Goal: Information Seeking & Learning: Learn about a topic

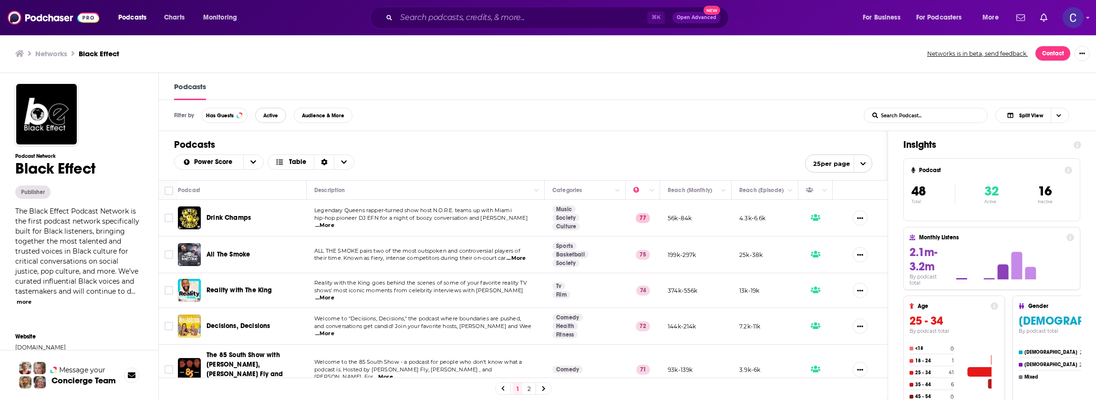
click at [269, 113] on span "Active" at bounding box center [270, 115] width 15 height 5
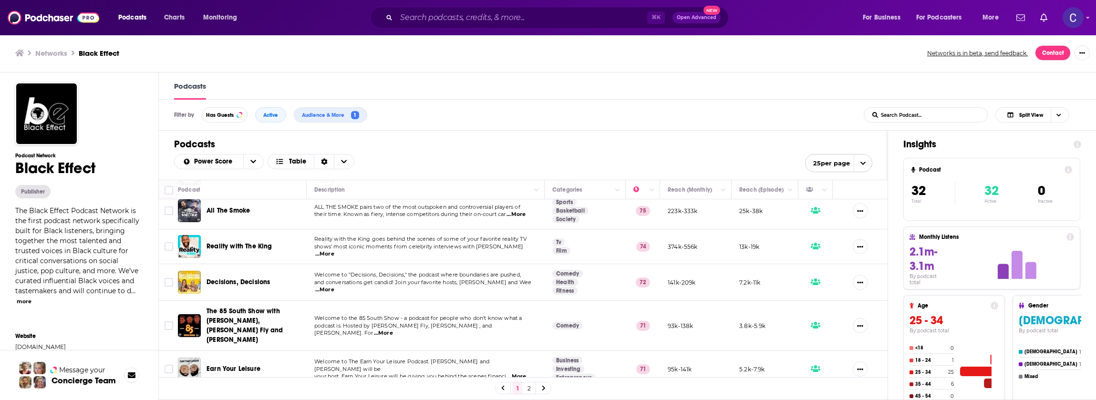
scroll to position [41, 0]
click at [477, 230] on td "Reality with the King goes behind the scenes of some of your favorite reality T…" at bounding box center [426, 247] width 238 height 35
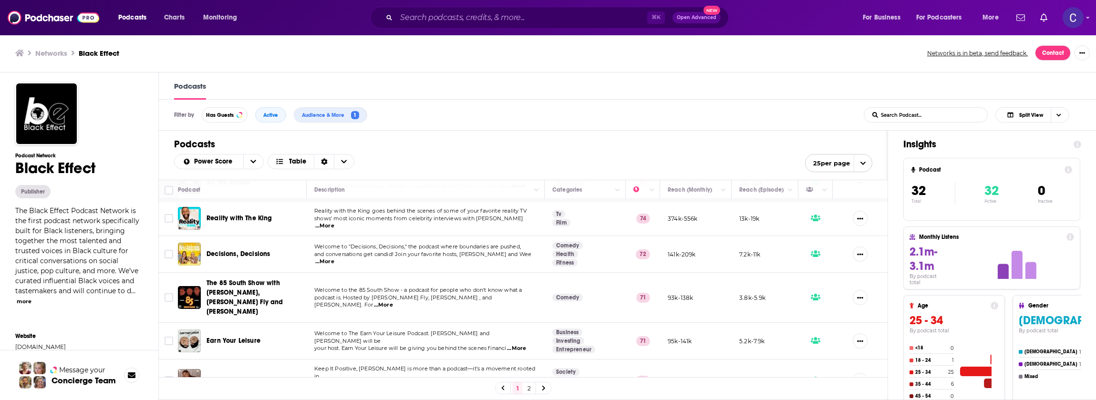
click at [490, 270] on td "Welcome to "Decisions, Decisions," the podcast where boundaries are pushed, and…" at bounding box center [426, 254] width 238 height 37
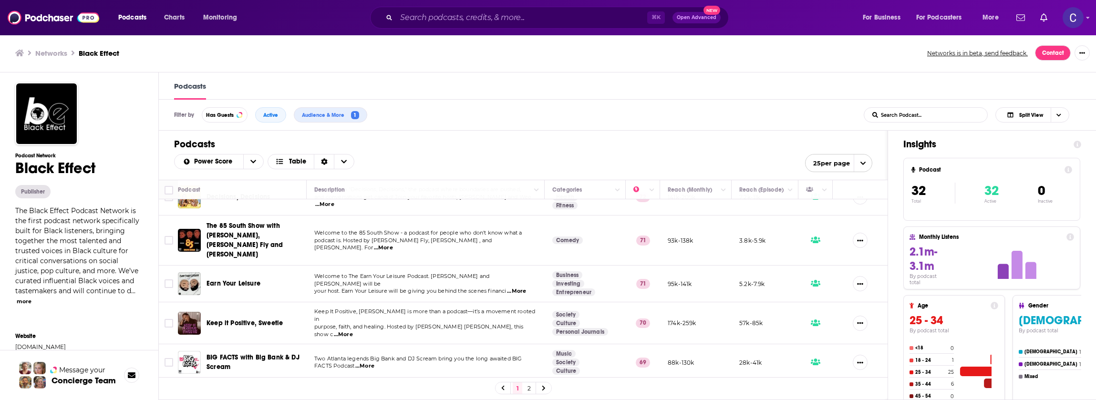
scroll to position [131, 0]
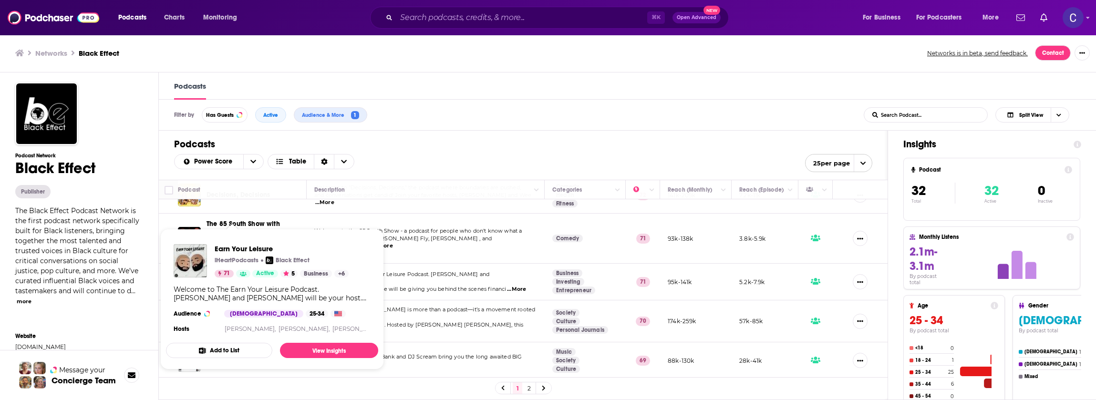
click at [492, 286] on span "your host. Earn Your Leisure will be giving you behind the scenes financi" at bounding box center [410, 289] width 192 height 7
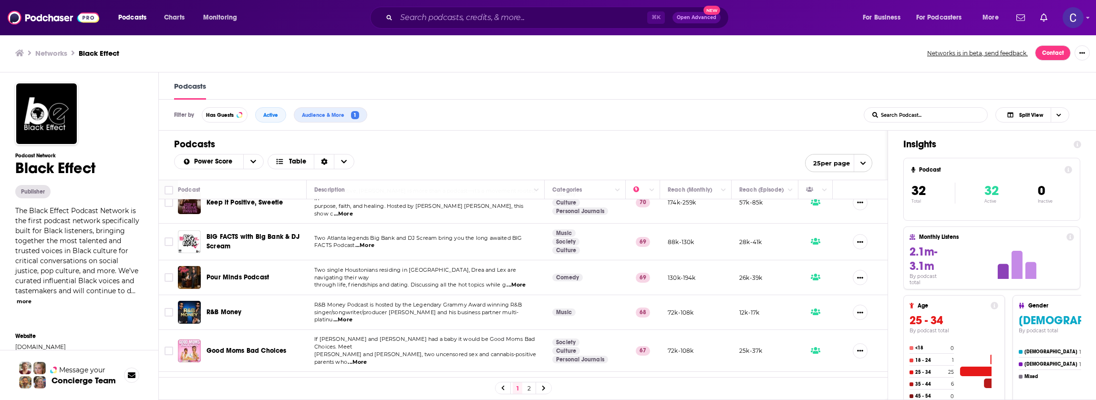
scroll to position [254, 0]
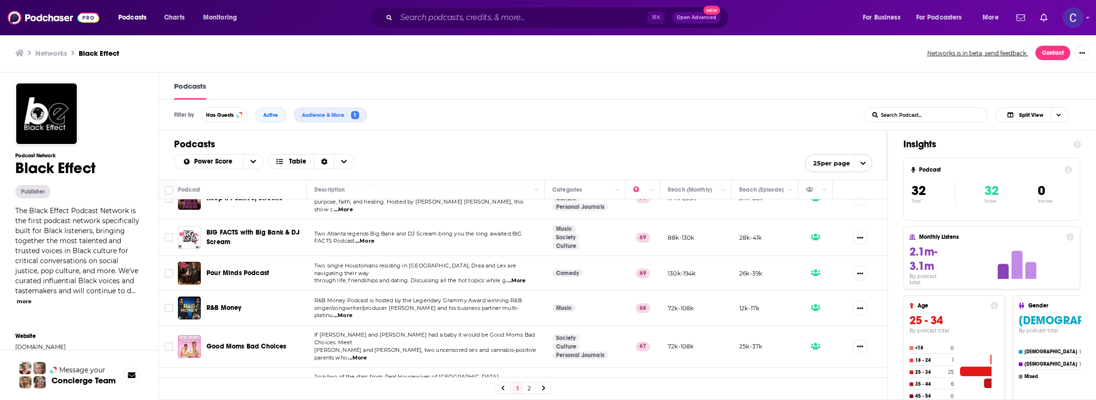
click at [456, 291] on td "R&B Money Podcast is hosted by the Legendary Grammy Award winning R&B singer/so…" at bounding box center [426, 308] width 238 height 35
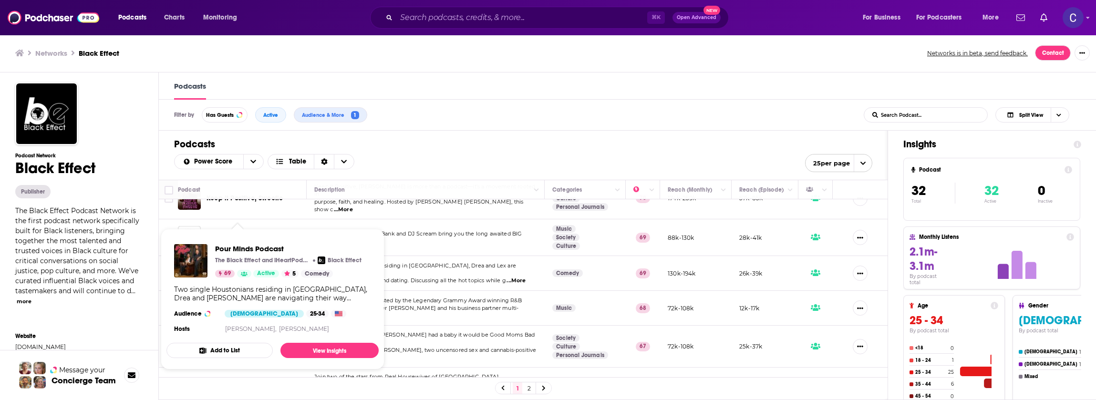
click at [475, 291] on td "R&B Money Podcast is hosted by the Legendary Grammy Award winning R&B singer/so…" at bounding box center [426, 308] width 238 height 35
click at [423, 302] on td "R&B Money Podcast is hosted by the Legendary Grammy Award winning R&B singer/so…" at bounding box center [426, 308] width 238 height 35
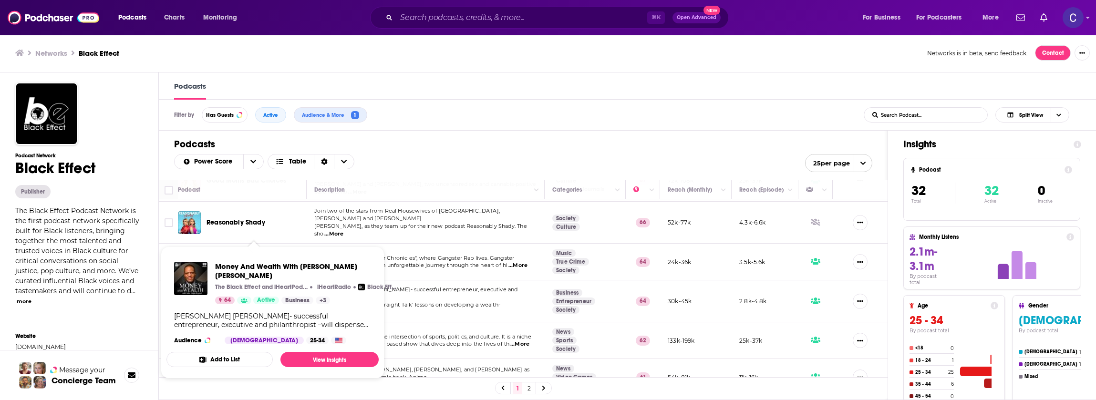
scroll to position [420, 0]
click at [437, 280] on td "John Hope Bryant- successful entrepreneur, executive and philanthropist –will d…" at bounding box center [426, 301] width 238 height 42
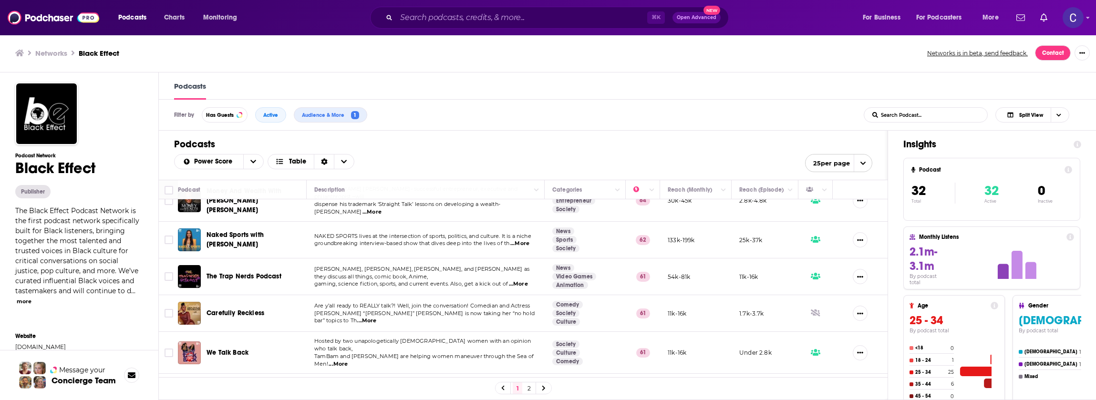
scroll to position [552, 0]
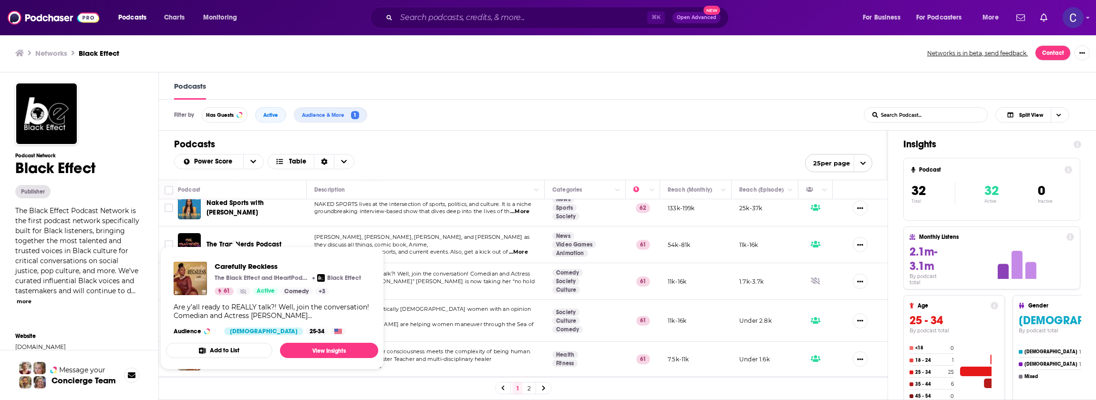
click at [469, 321] on span "TamBam and AJ are helping women maneuver through the Sea of Men!" at bounding box center [423, 328] width 219 height 14
click at [454, 302] on td "Hosted by two unapologetically black women with an opinion who talk back, TamBa…" at bounding box center [426, 321] width 238 height 42
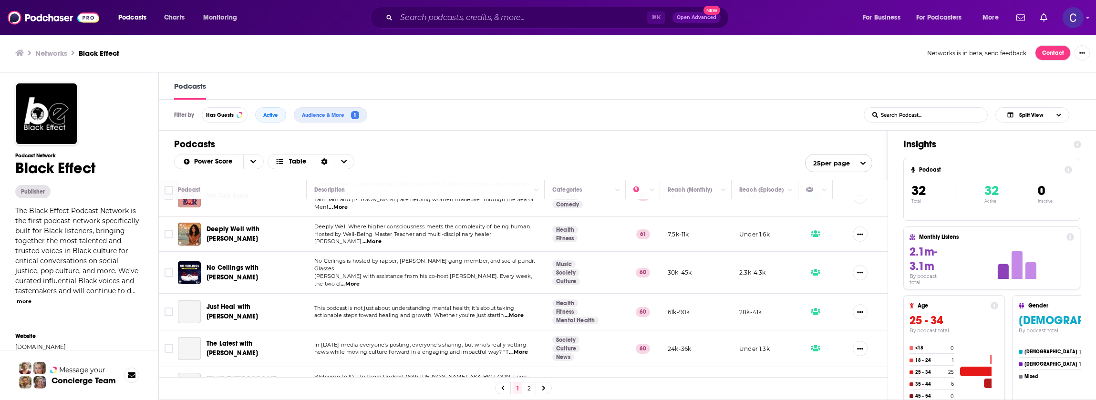
scroll to position [681, 0]
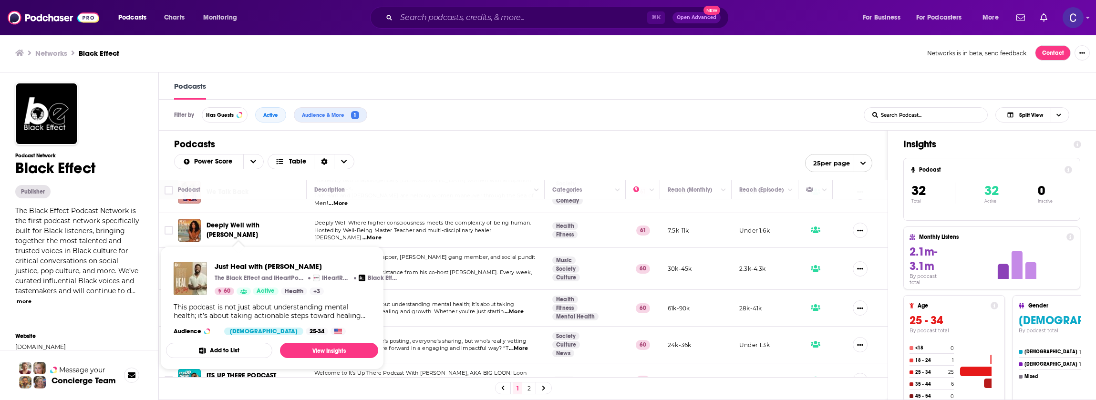
click at [449, 290] on td "This podcast is not just about understanding mental health; it’s about taking a…" at bounding box center [426, 308] width 238 height 37
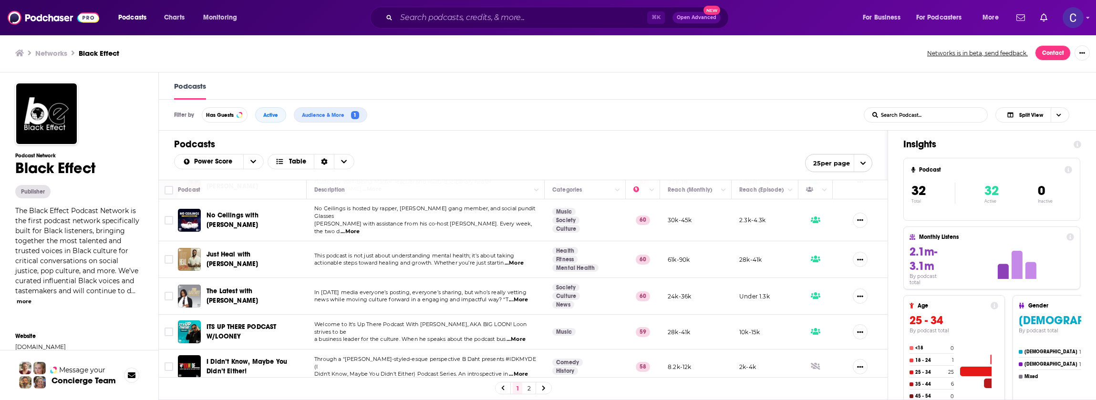
scroll to position [730, 0]
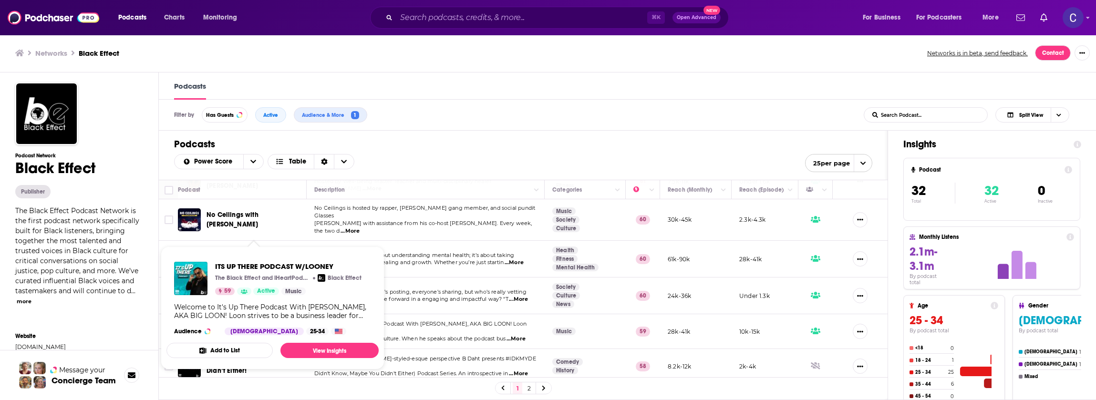
click at [441, 314] on td "Welcome to It's Up There Podcast With Looney, AKA BIG LOON! Loon strives to be …" at bounding box center [426, 331] width 238 height 35
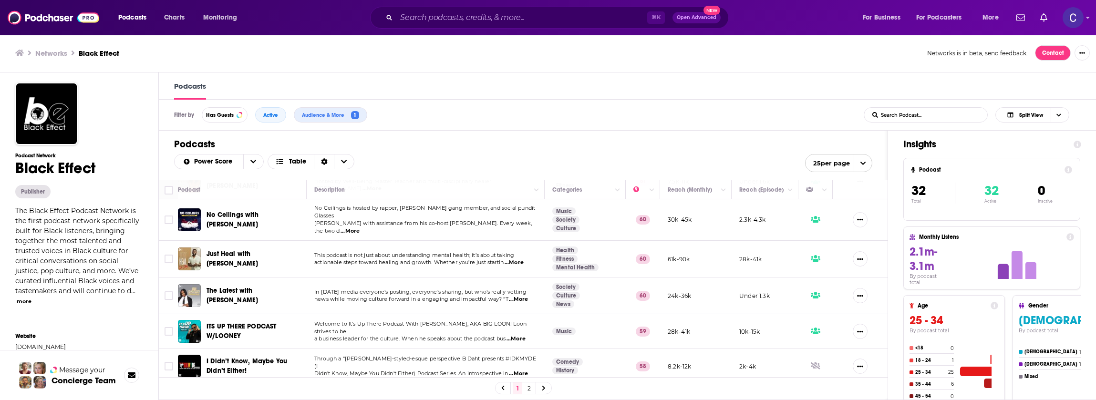
click at [545, 387] on icon at bounding box center [544, 388] width 4 height 6
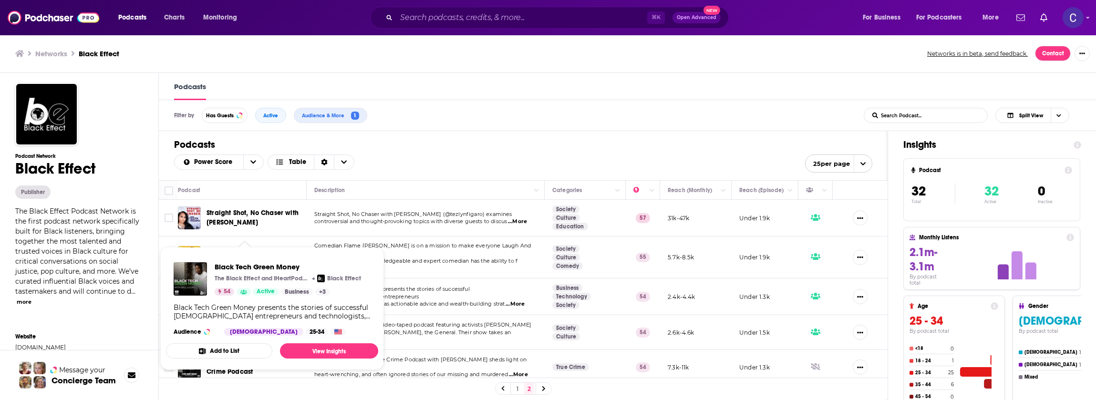
click at [446, 267] on td "Comedian Flame Monroe is on a mission to make everyone Laugh And Learn! Flame M…" at bounding box center [426, 258] width 238 height 42
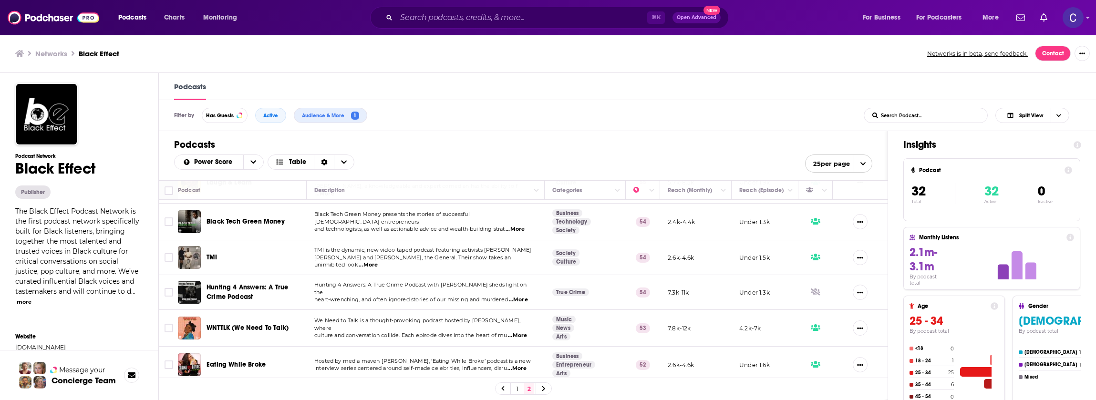
scroll to position [0, 0]
click at [501, 25] on input "Search podcasts, credits, & more..." at bounding box center [521, 17] width 251 height 15
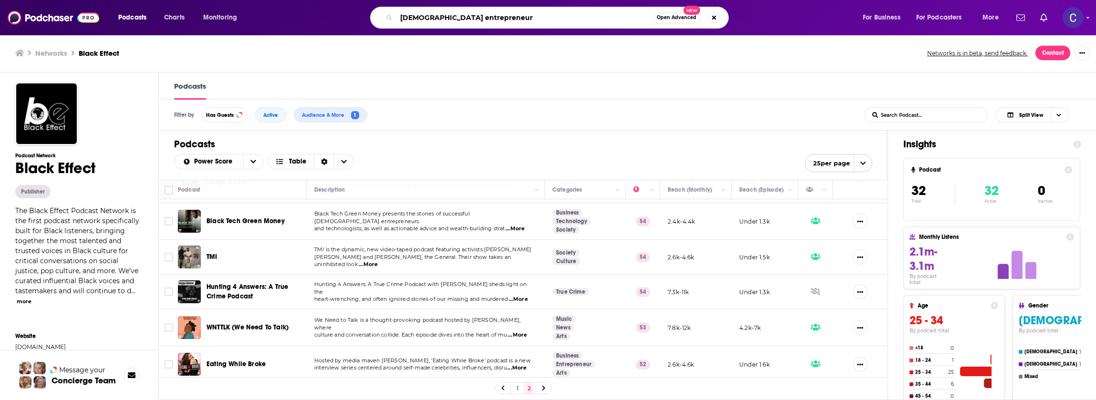
type input "black entrepreneurs"
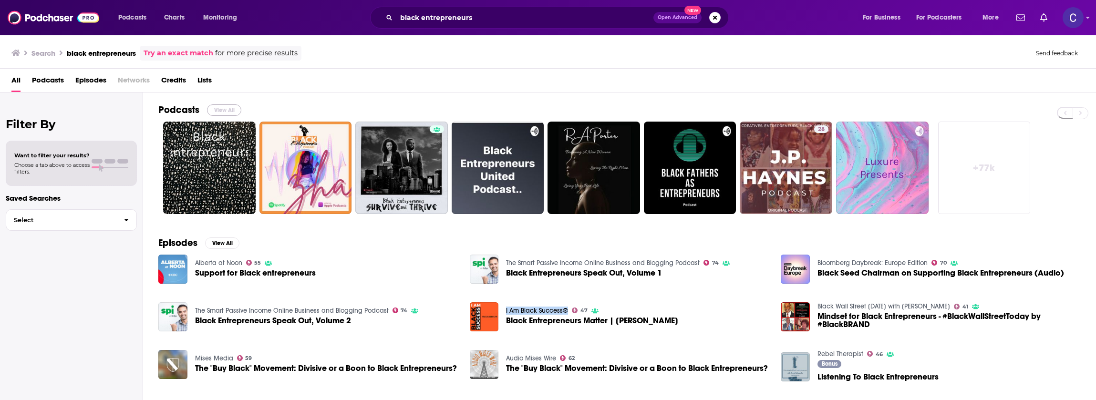
click at [232, 111] on button "View All" at bounding box center [224, 109] width 34 height 11
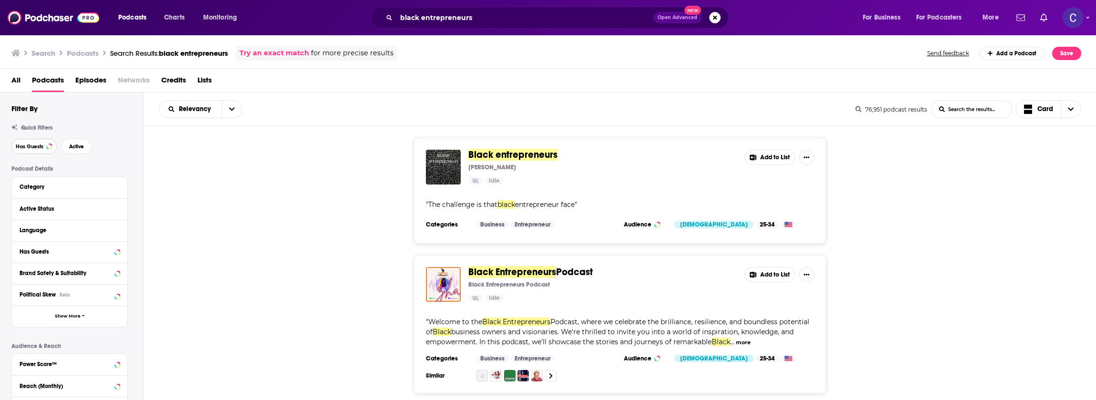
click at [45, 147] on button "Has Guests" at bounding box center [34, 146] width 46 height 15
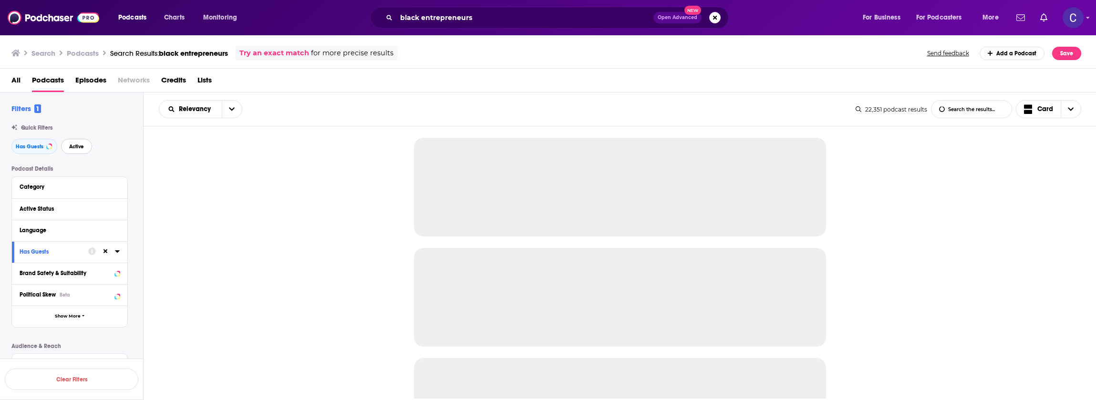
click at [73, 151] on button "Active" at bounding box center [76, 146] width 31 height 15
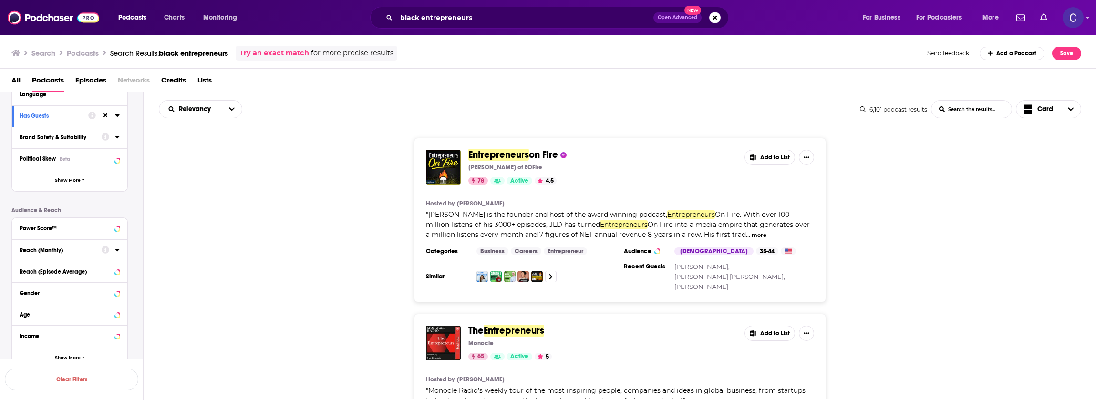
scroll to position [136, 0]
click at [85, 229] on div "Power Score™" at bounding box center [58, 228] width 76 height 7
click at [25, 290] on icon at bounding box center [24, 290] width 6 height 6
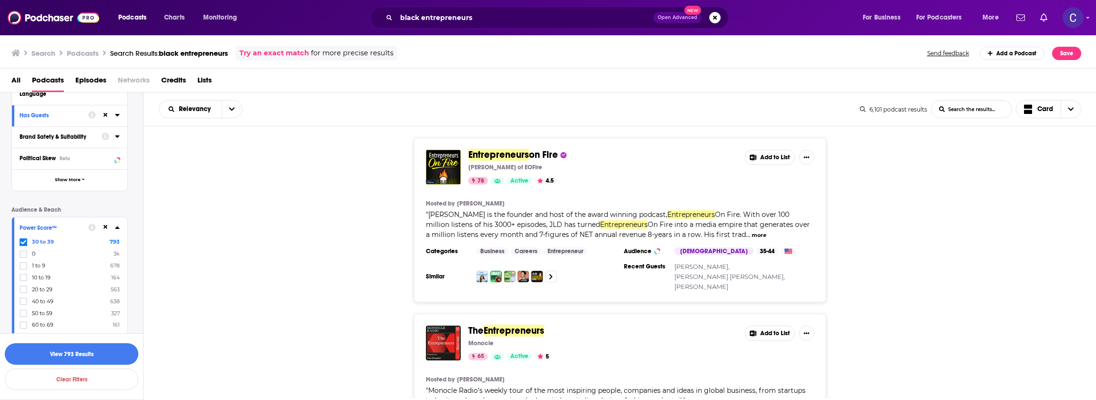
click at [112, 351] on button "View 793 Results" at bounding box center [72, 353] width 134 height 21
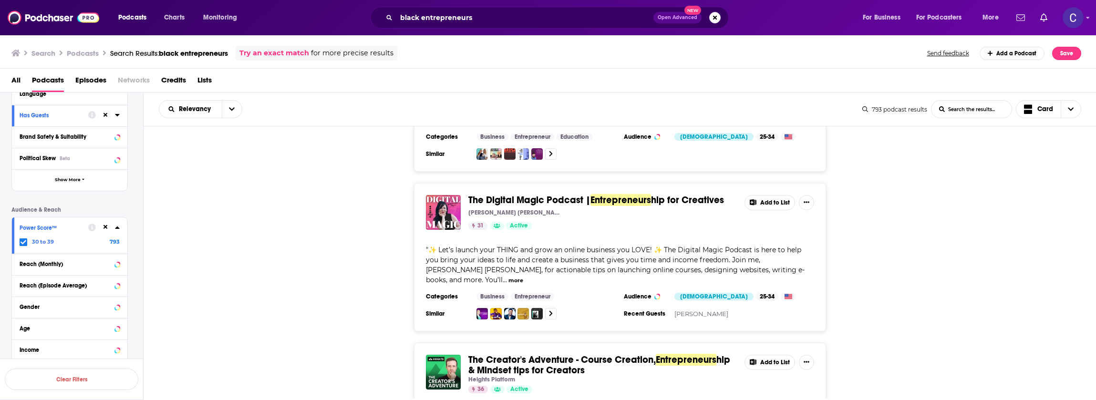
scroll to position [2807, 0]
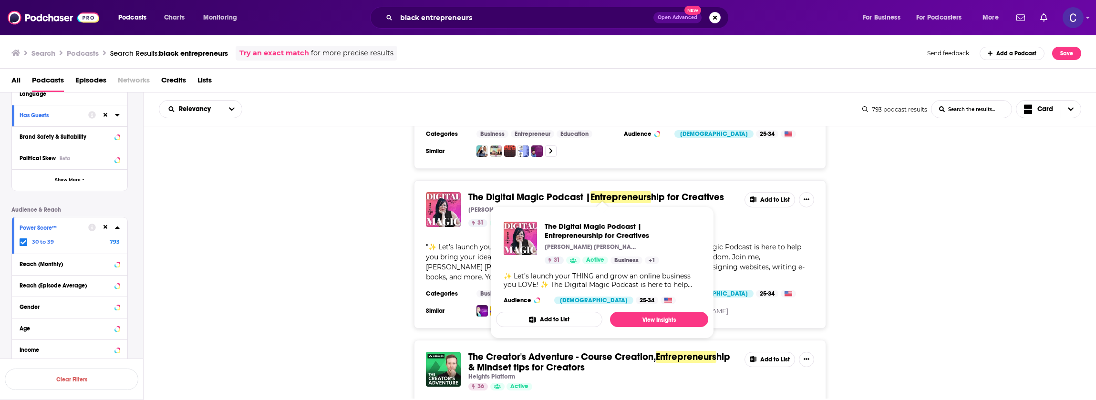
click at [390, 251] on div "The Digital Magic Podcast | Entrepreneurs hip for Creatives Amy Jo 31 Active Ad…" at bounding box center [620, 254] width 953 height 148
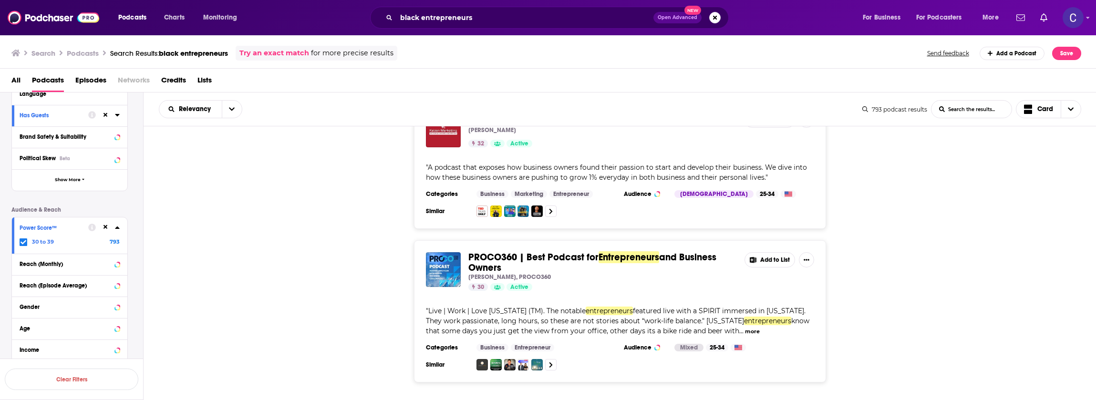
scroll to position [3523, 0]
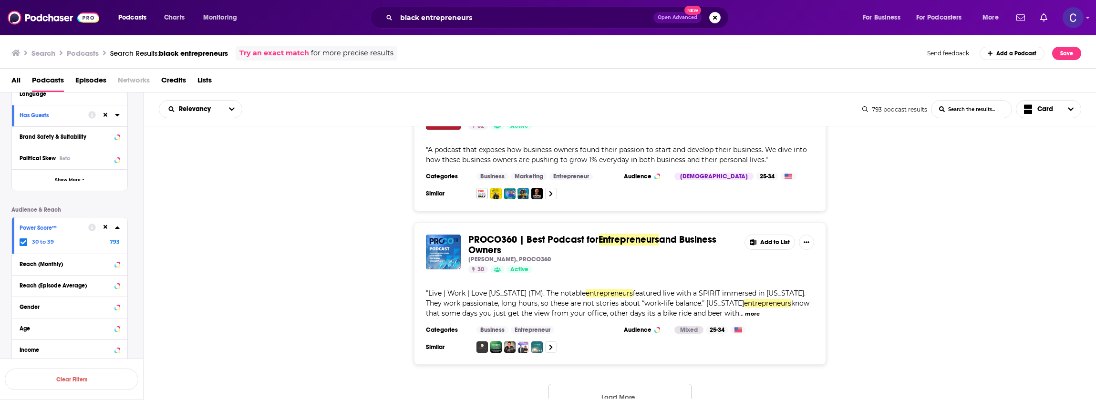
click at [588, 384] on button "Load More..." at bounding box center [620, 397] width 143 height 26
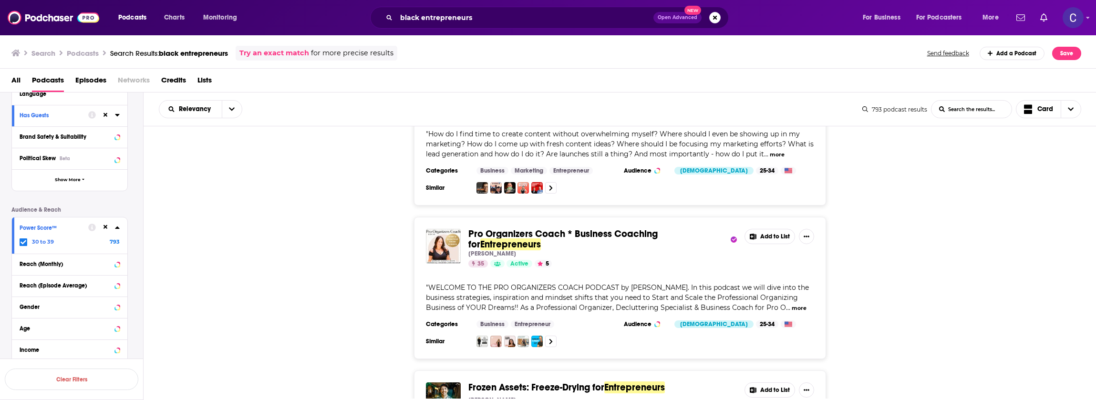
scroll to position [3842, 0]
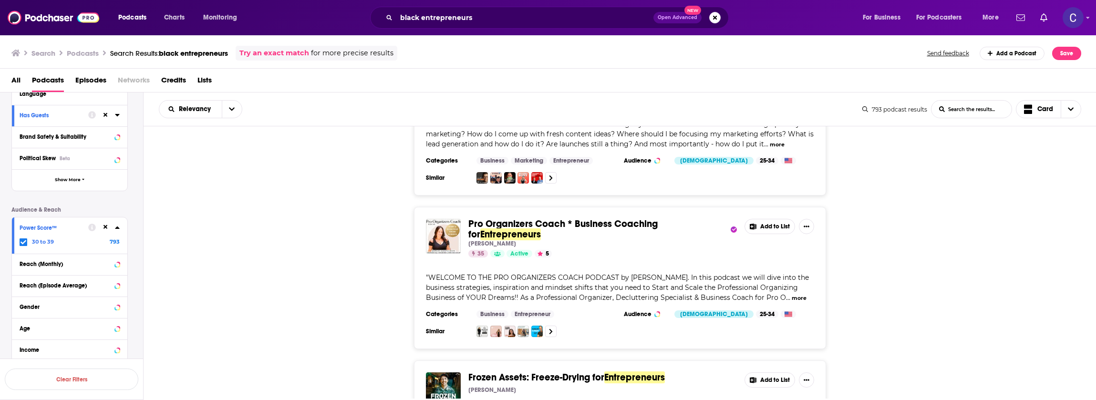
click at [348, 281] on div "Pro Organizers Coach * Business Coaching for Entrepreneurs Samantha Brown 35 Ac…" at bounding box center [620, 278] width 953 height 142
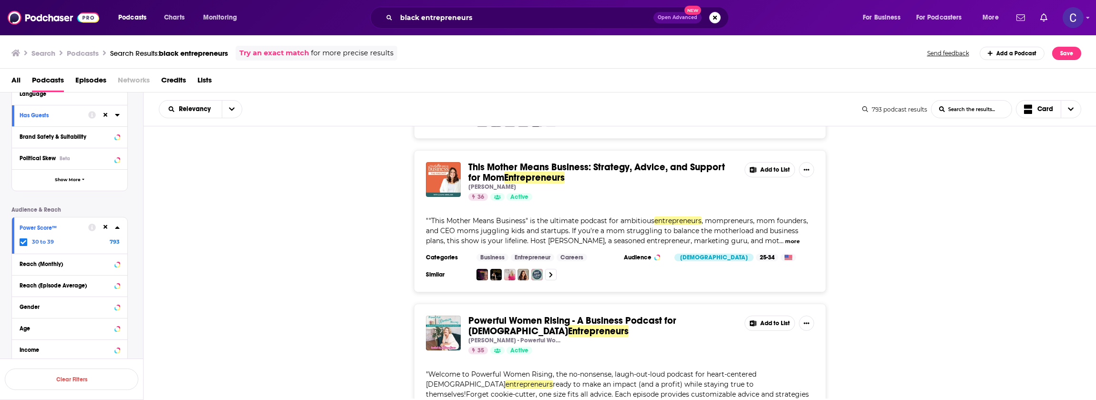
scroll to position [4509, 0]
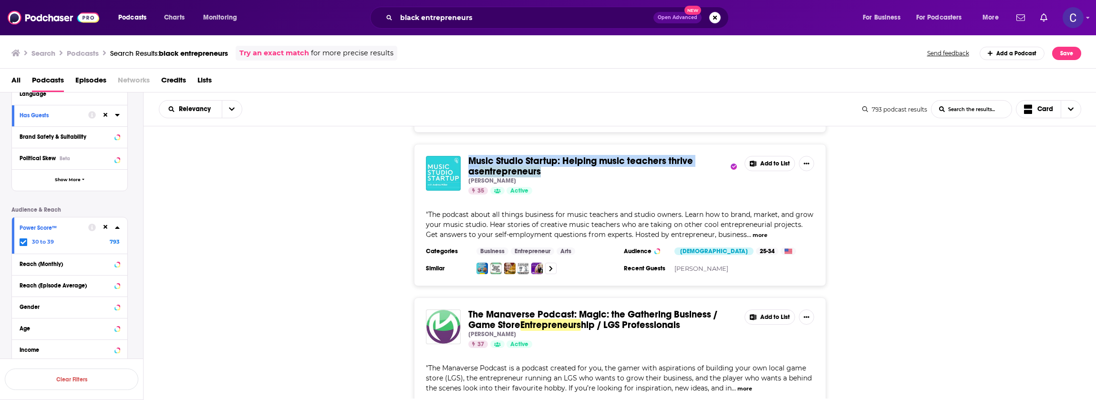
scroll to position [5141, 0]
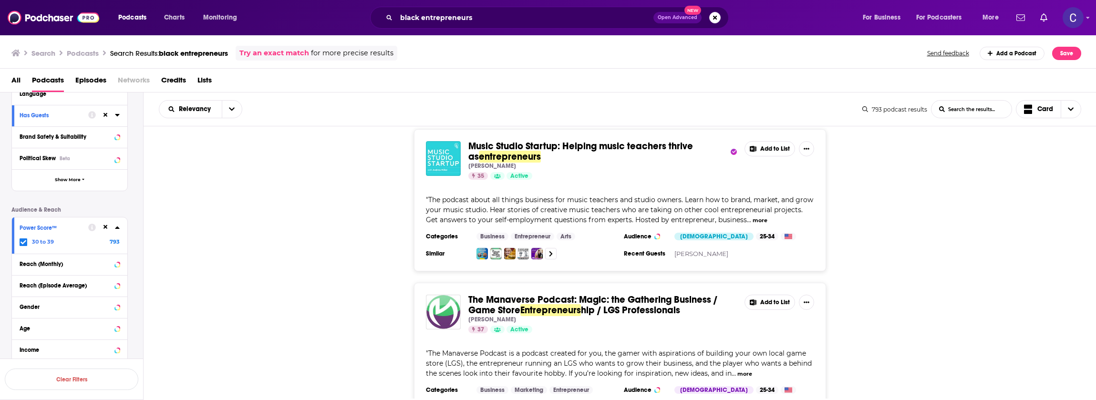
click at [339, 305] on div "The Manaverse Podcast: Magic: the Gathering Business / Game Store Entrepreneurs…" at bounding box center [620, 354] width 953 height 142
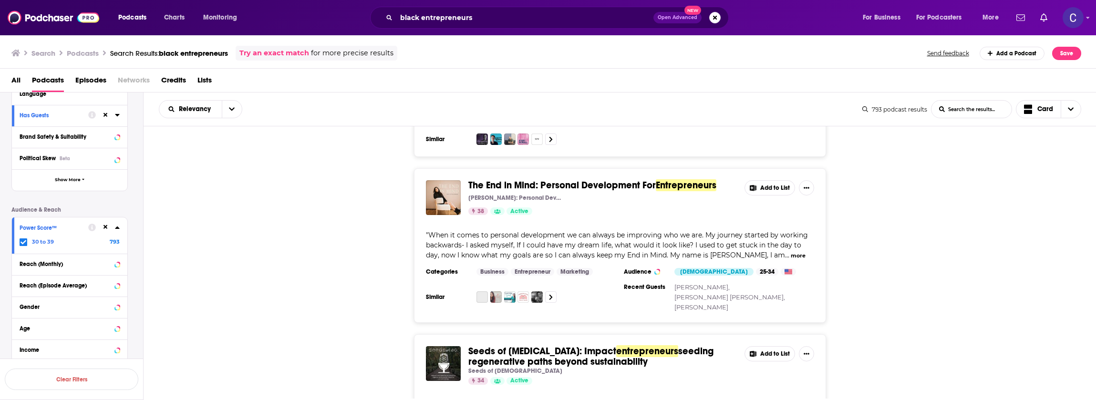
scroll to position [5571, 0]
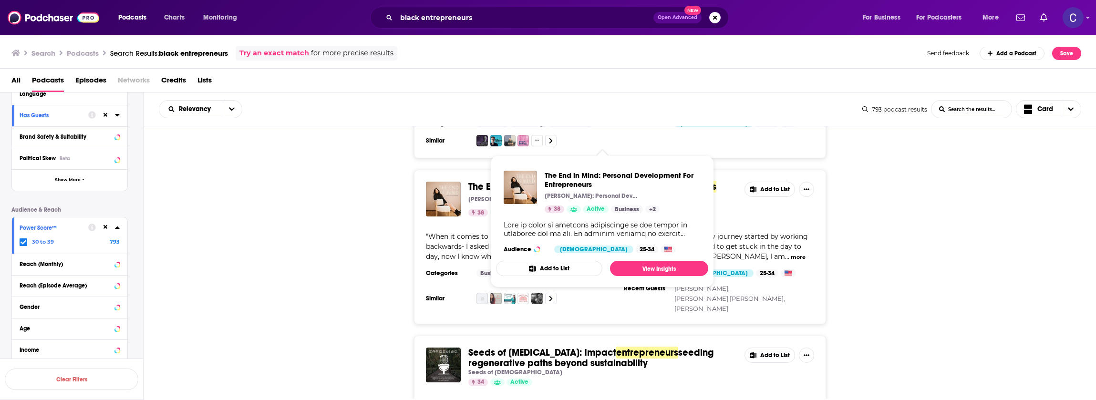
click at [311, 237] on div "The End in Mind: Personal Development For Entrepreneurs Caitlin Durning: Person…" at bounding box center [620, 247] width 953 height 155
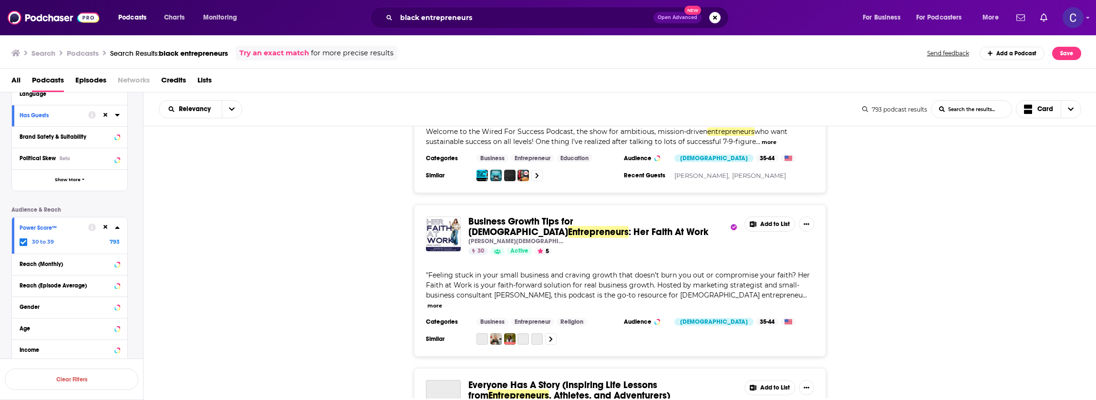
scroll to position [6807, 0]
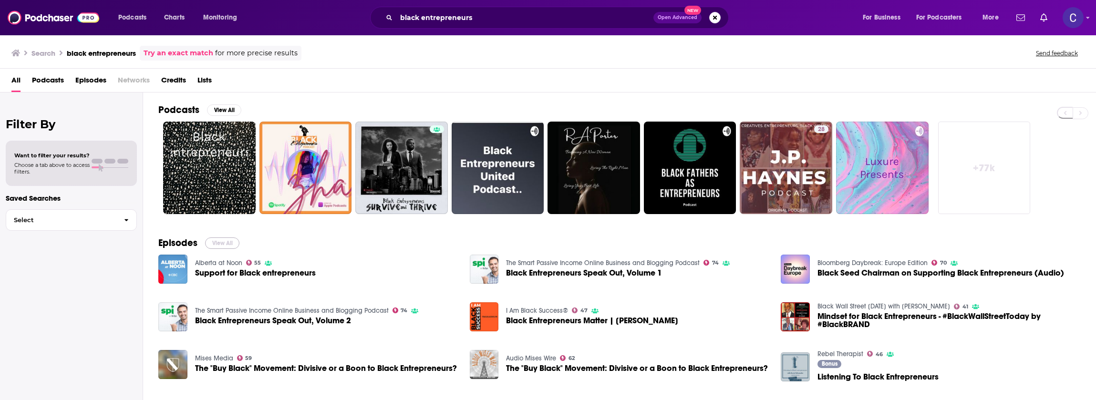
click at [222, 238] on button "View All" at bounding box center [222, 243] width 34 height 11
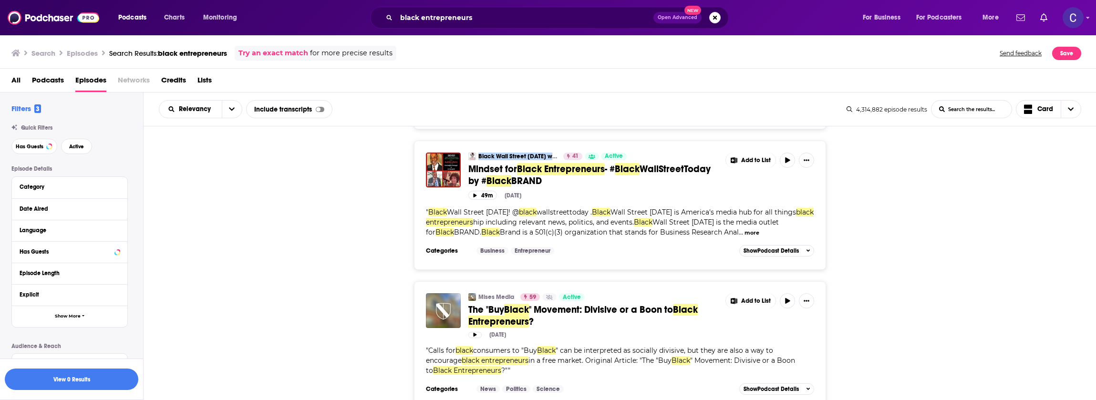
scroll to position [668, 0]
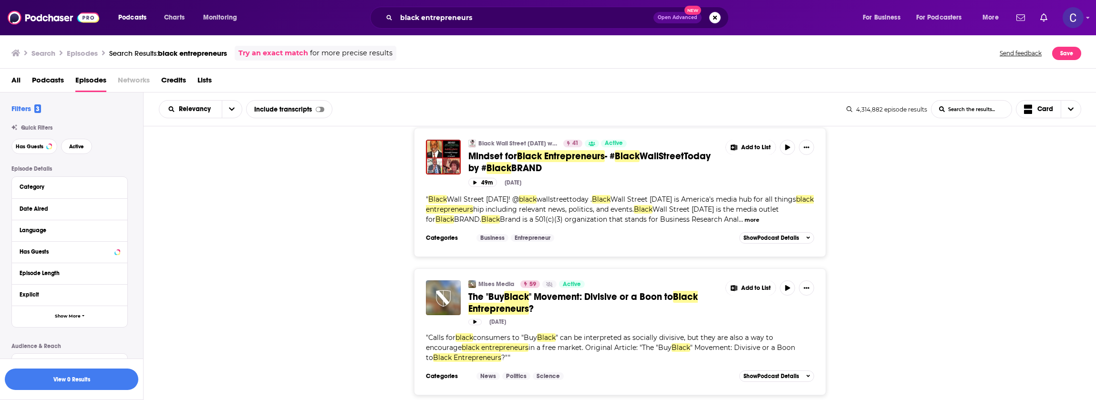
click at [302, 271] on div "Mises Media 59 Active The "Buy Black " Movement: Divisive or a Boon to Black En…" at bounding box center [620, 332] width 953 height 127
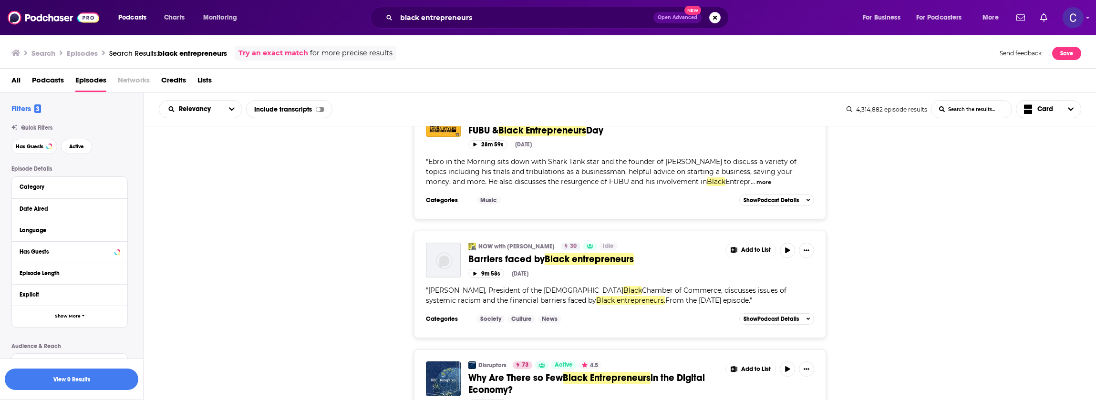
scroll to position [1383, 0]
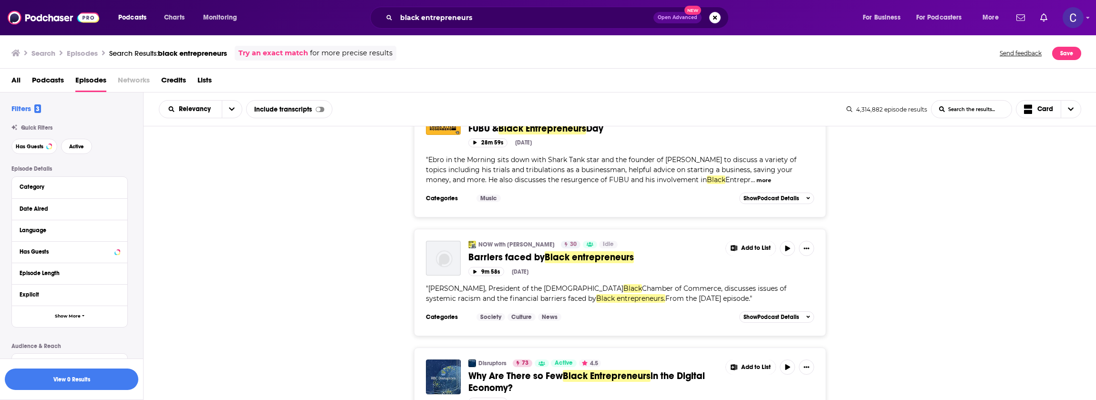
click at [375, 229] on div "NOW with Dave Brown 30 Idle Barriers faced by Black entrepreneurs Add to List 9…" at bounding box center [620, 282] width 953 height 107
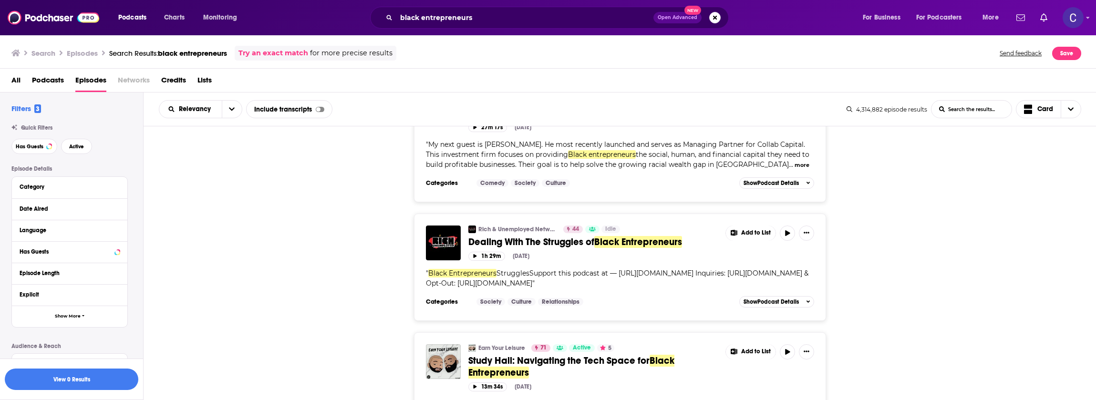
scroll to position [1946, 0]
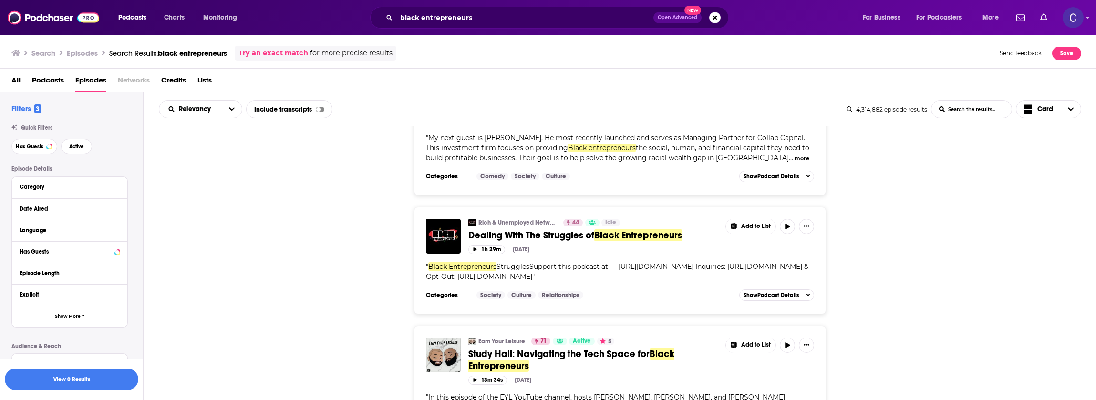
click at [324, 207] on div "Rich & Unemployed Network 44 Idle Dealing With The Struggles of Black Entrepren…" at bounding box center [620, 260] width 953 height 107
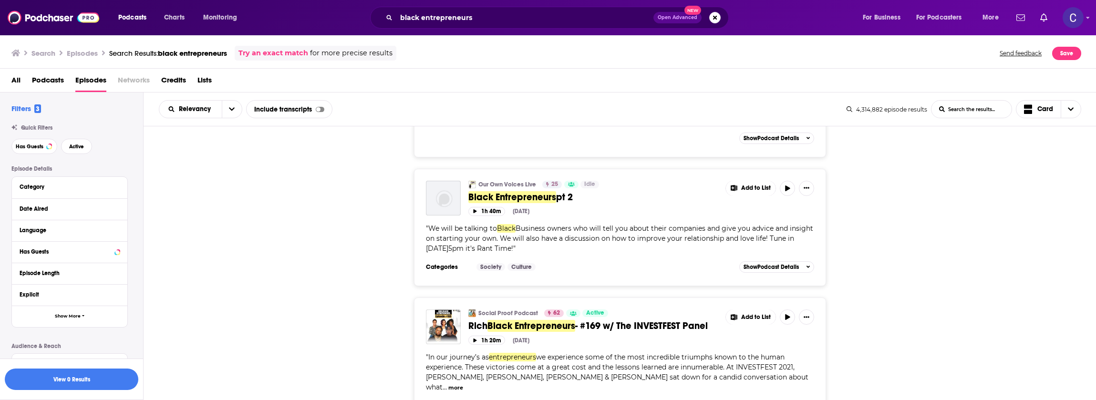
scroll to position [3034, 0]
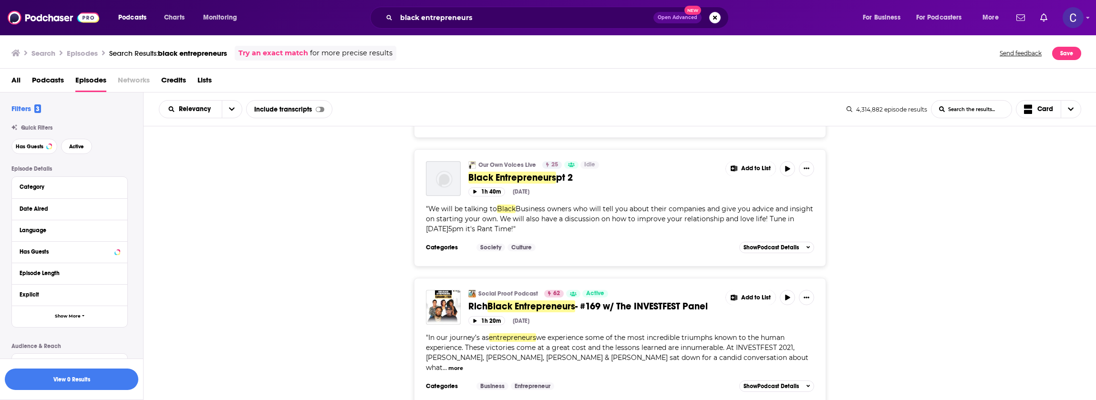
click at [496, 290] on link "Social Proof Podcast" at bounding box center [508, 294] width 60 height 8
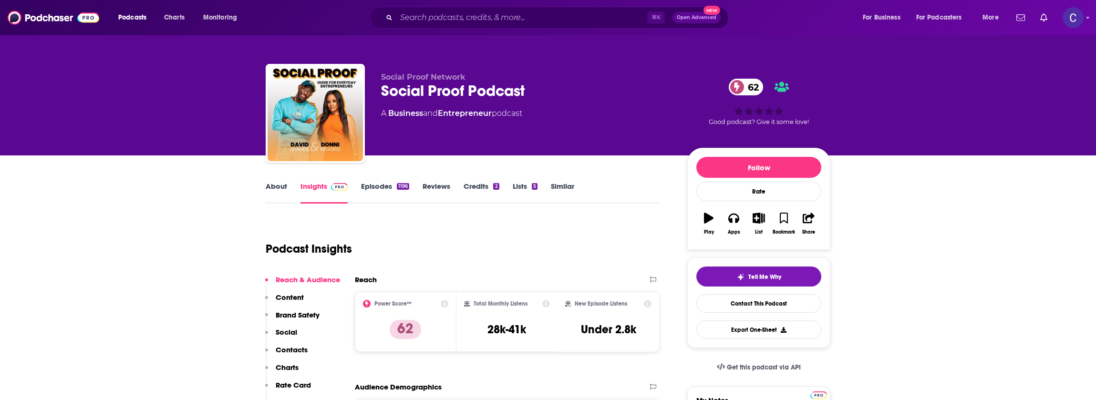
click at [275, 185] on link "About" at bounding box center [276, 193] width 21 height 22
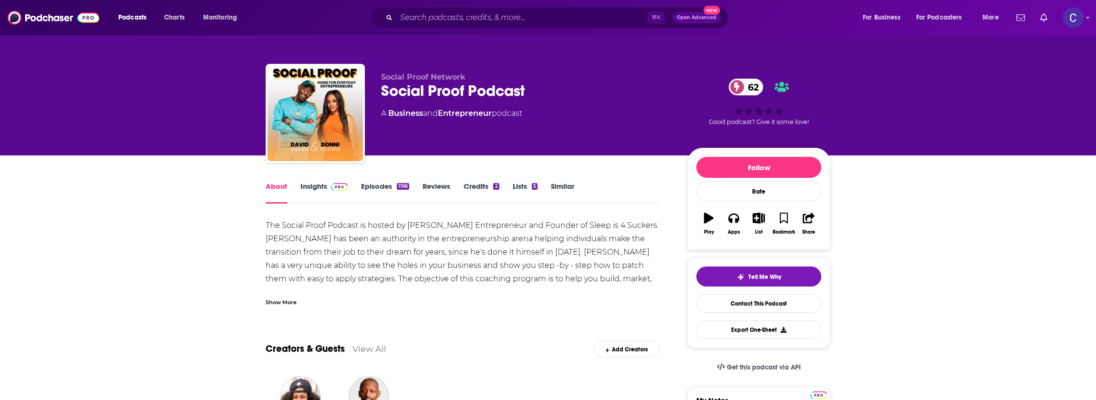
click at [280, 303] on div "Show More" at bounding box center [281, 301] width 31 height 9
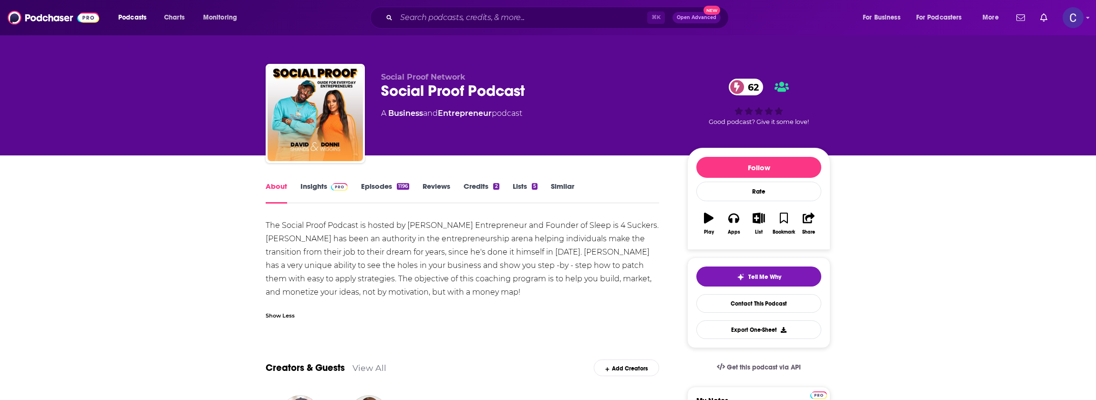
click at [373, 189] on link "Episodes 1196" at bounding box center [385, 193] width 48 height 22
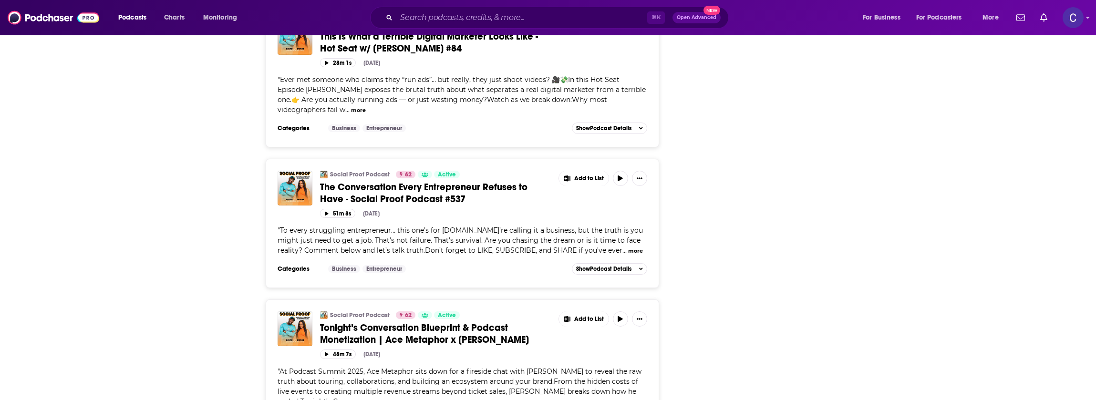
scroll to position [1306, 0]
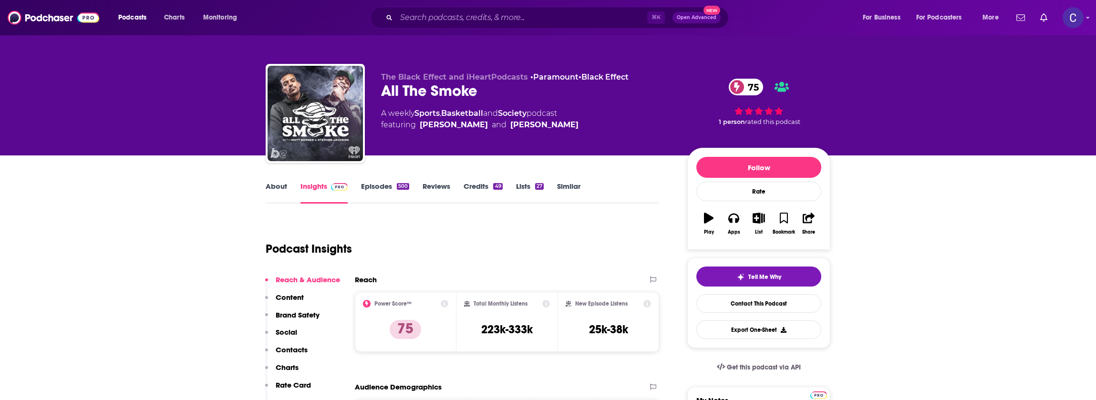
click at [274, 183] on link "About" at bounding box center [276, 193] width 21 height 22
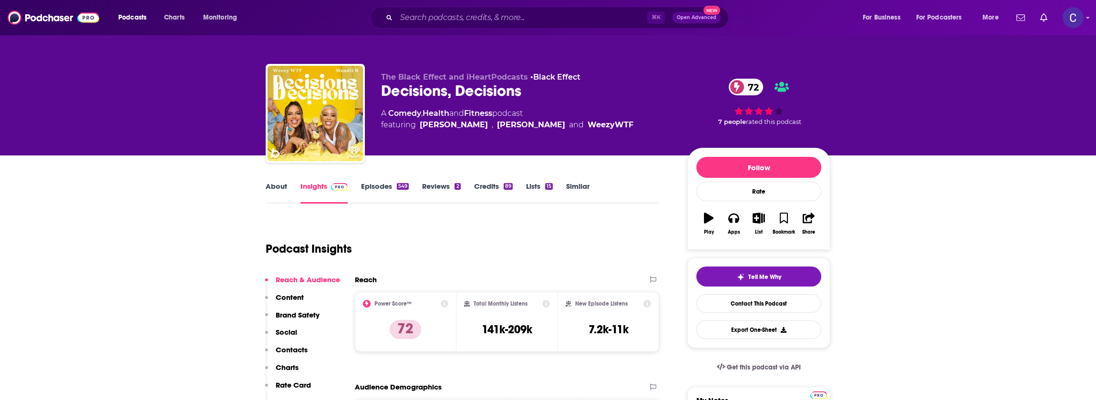
click at [270, 184] on link "About" at bounding box center [276, 193] width 21 height 22
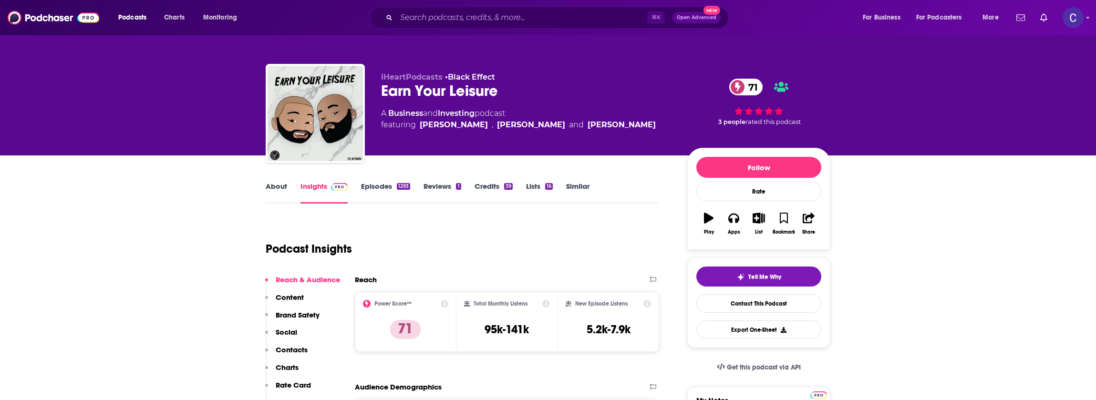
scroll to position [2, 0]
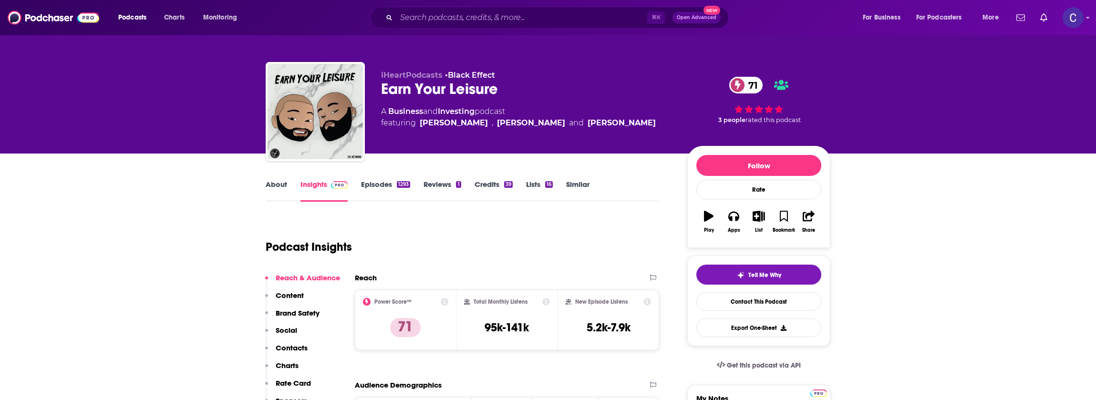
click at [275, 180] on link "About" at bounding box center [276, 191] width 21 height 22
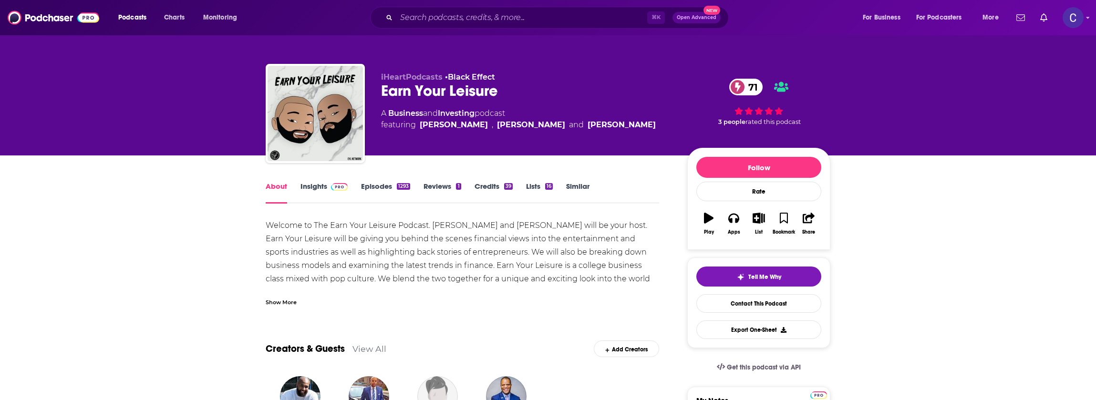
click at [387, 190] on link "Episodes 1293" at bounding box center [385, 193] width 49 height 22
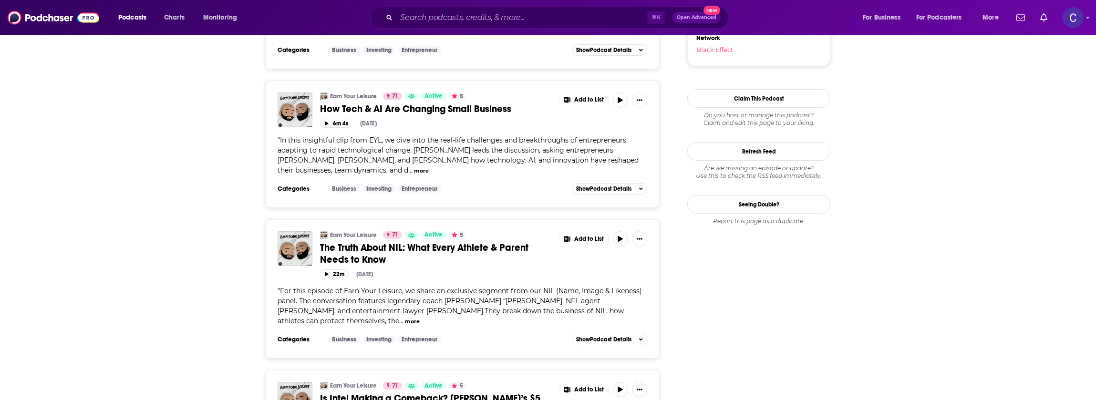
scroll to position [1120, 0]
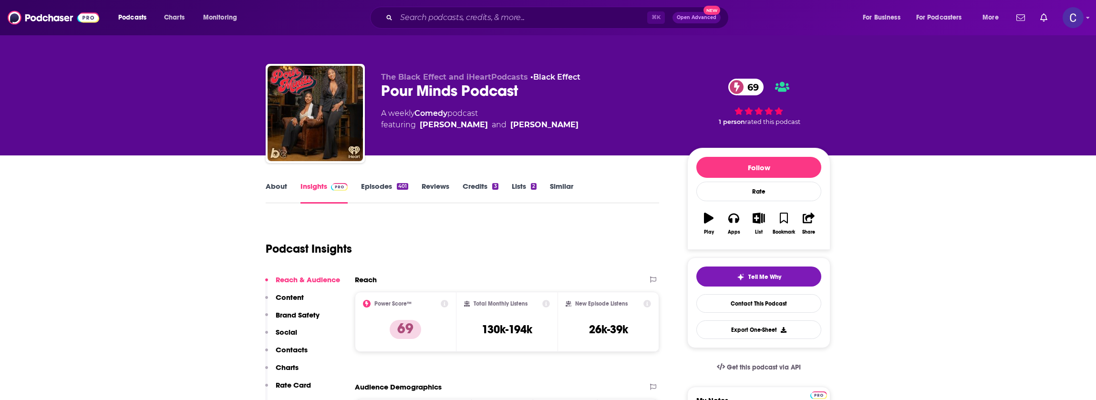
click at [280, 193] on link "About" at bounding box center [276, 193] width 21 height 22
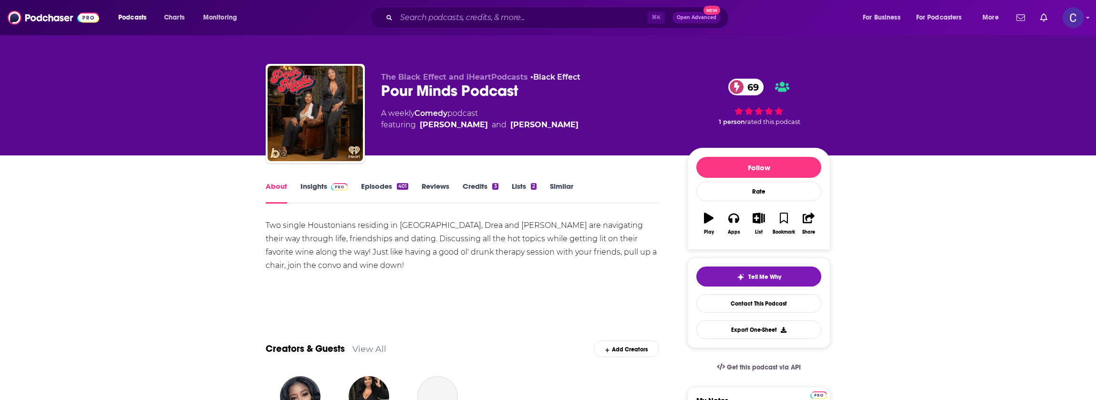
scroll to position [0, 0]
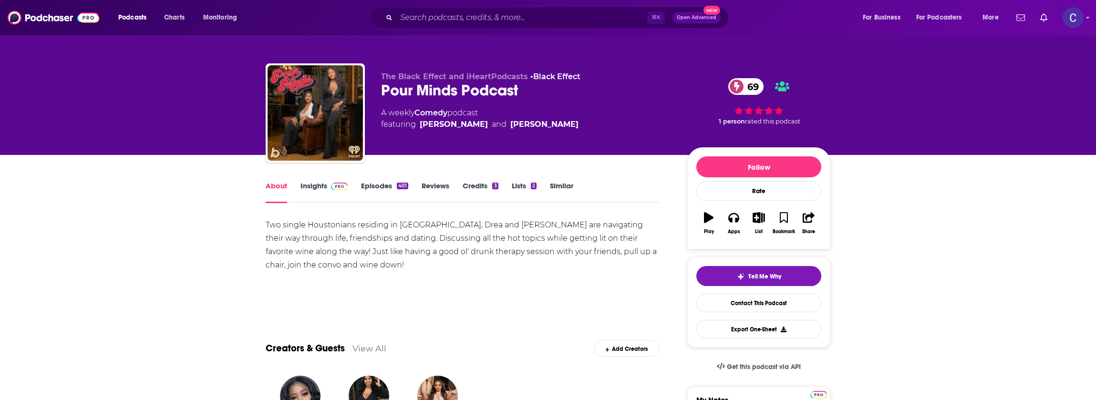
click at [364, 195] on link "Episodes 401" at bounding box center [384, 192] width 47 height 22
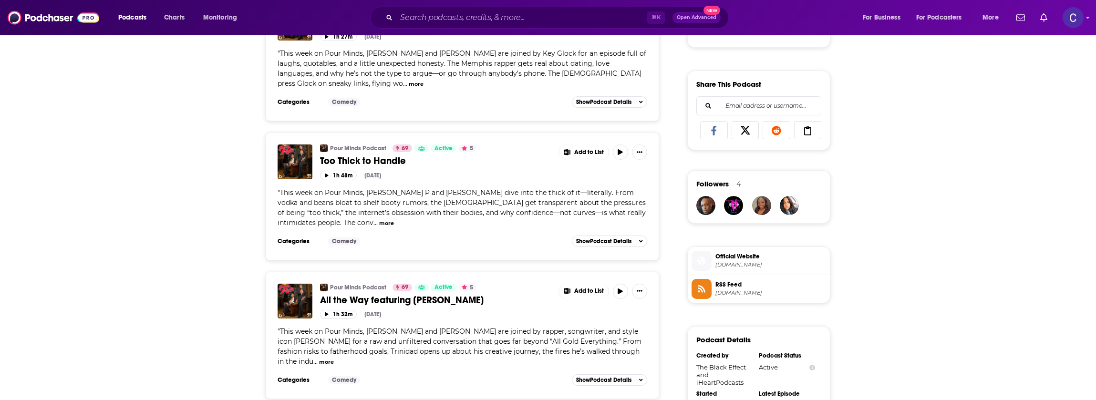
scroll to position [697, 0]
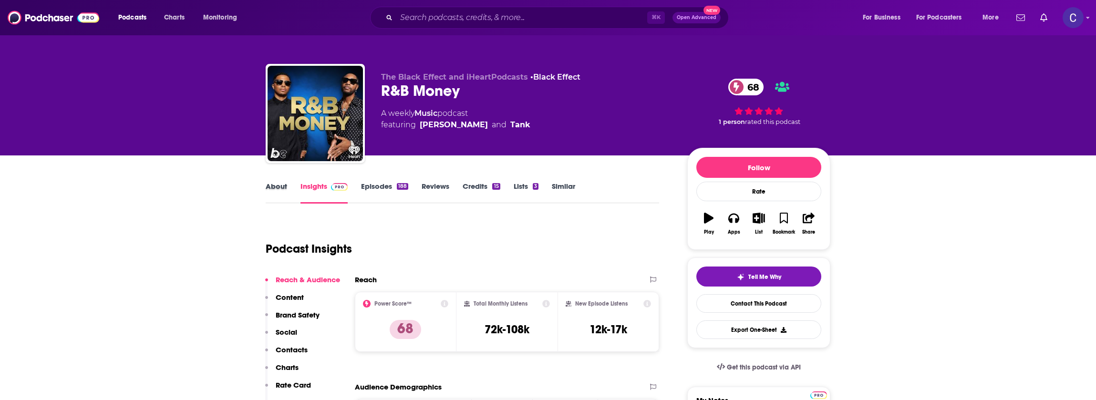
click at [287, 191] on div "About" at bounding box center [283, 193] width 35 height 22
click at [280, 187] on link "About" at bounding box center [276, 193] width 21 height 22
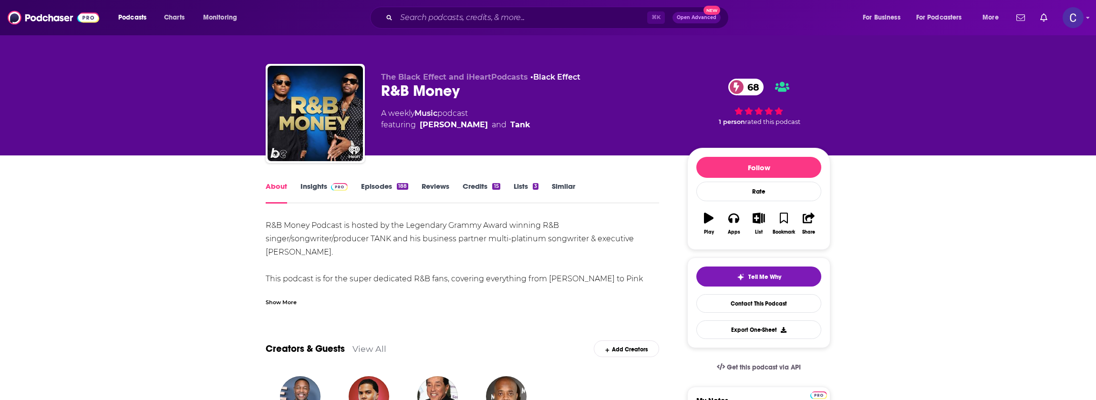
click at [288, 302] on div "Show More" at bounding box center [281, 301] width 31 height 9
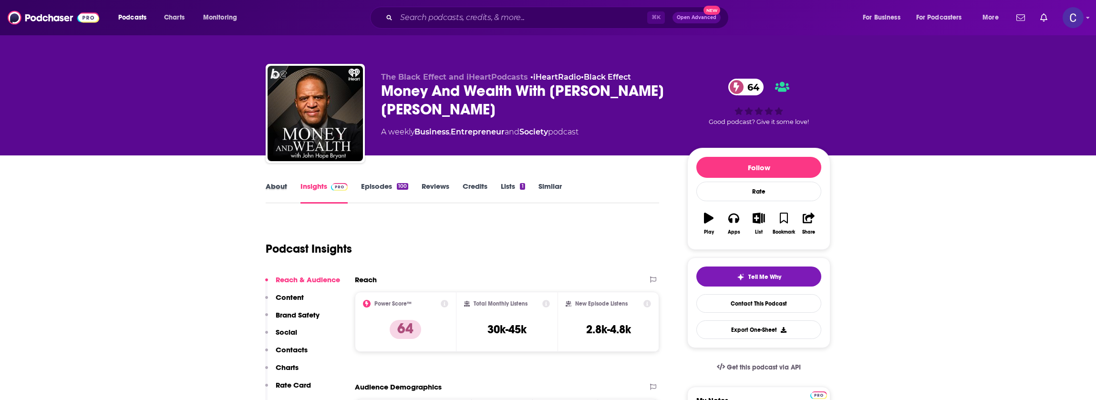
click at [288, 185] on div "About" at bounding box center [283, 193] width 35 height 22
click at [269, 186] on link "About" at bounding box center [276, 193] width 21 height 22
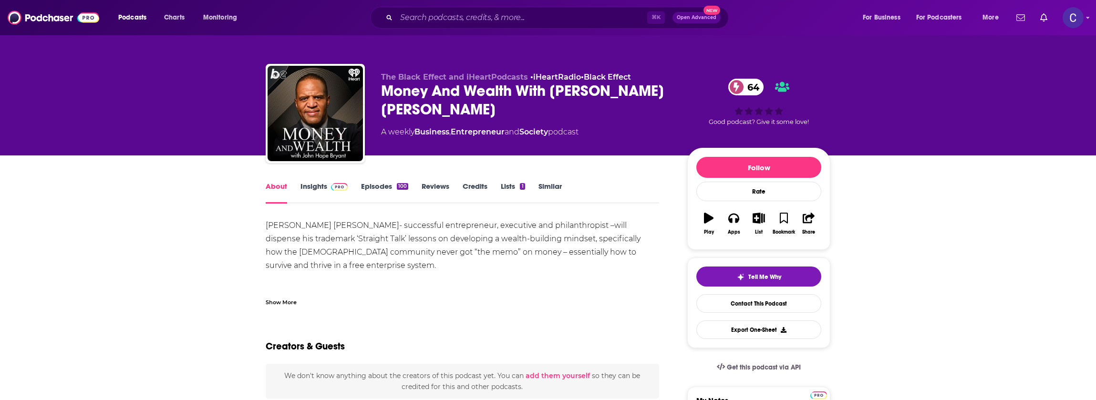
click at [380, 196] on link "Episodes 100" at bounding box center [384, 193] width 47 height 22
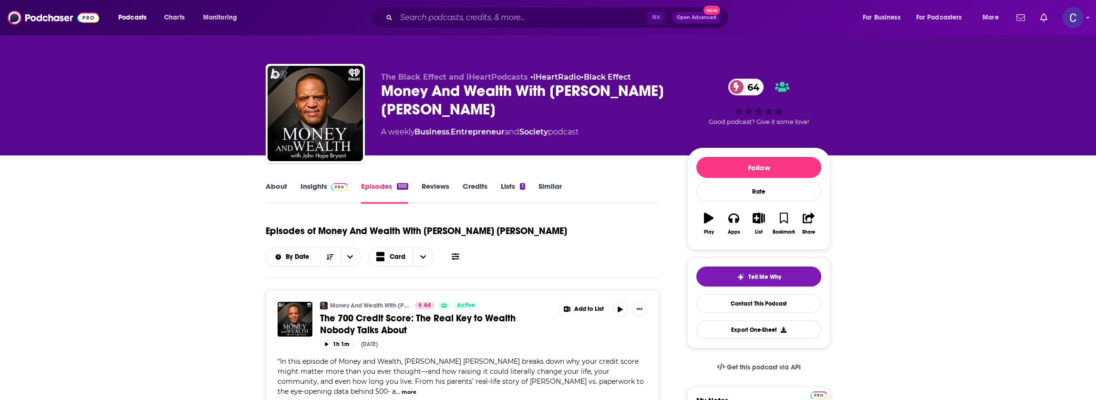
click at [329, 184] on span at bounding box center [337, 186] width 21 height 9
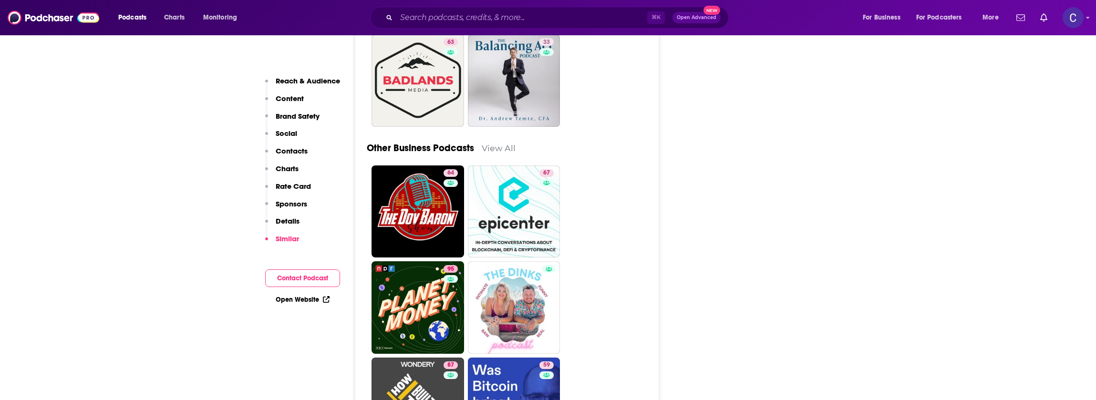
scroll to position [3420, 0]
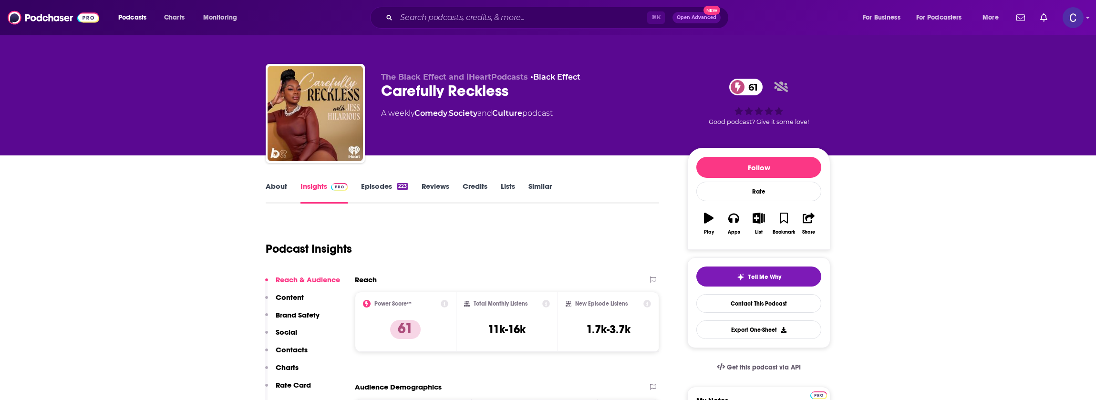
click at [286, 186] on link "About" at bounding box center [276, 193] width 21 height 22
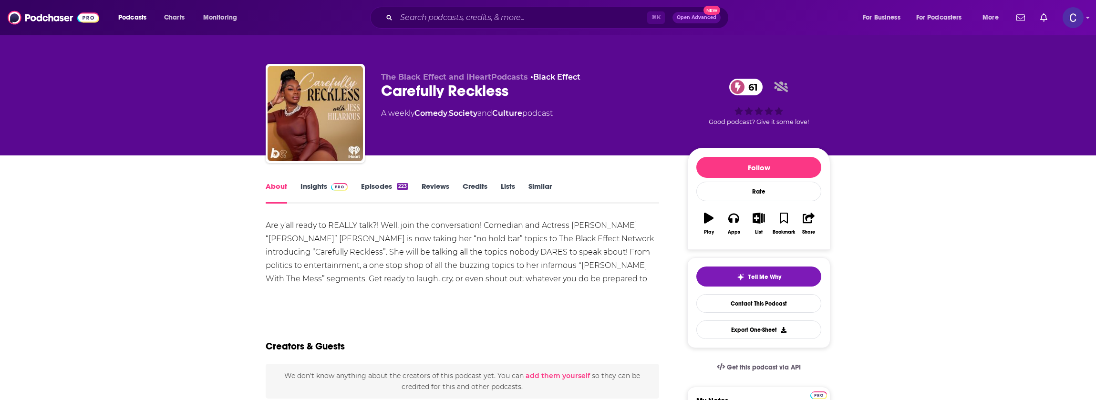
click at [364, 188] on link "Episodes 223" at bounding box center [384, 193] width 47 height 22
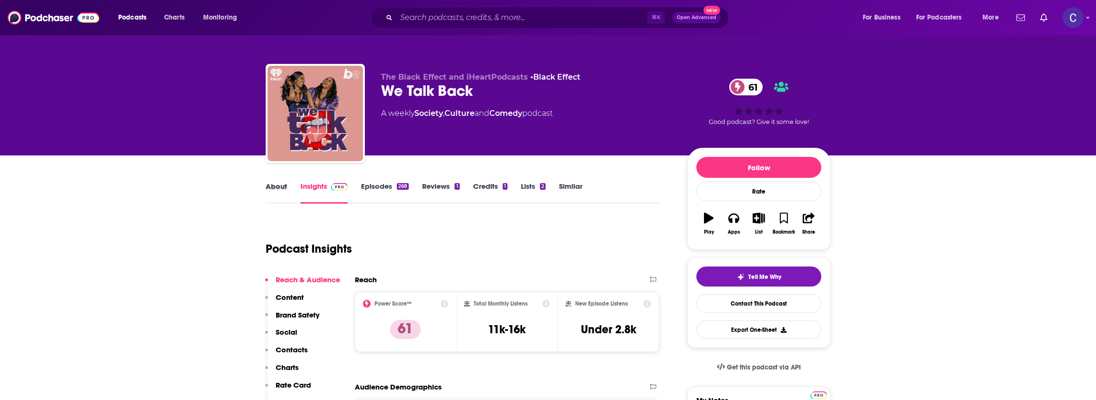
click at [288, 187] on div "About" at bounding box center [283, 193] width 35 height 22
click at [286, 186] on link "About" at bounding box center [276, 193] width 21 height 22
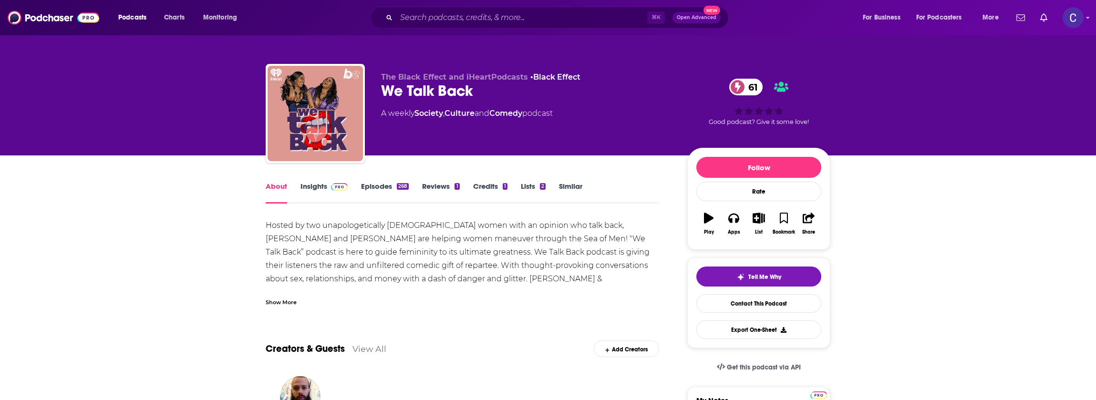
click at [332, 185] on img at bounding box center [339, 187] width 17 height 8
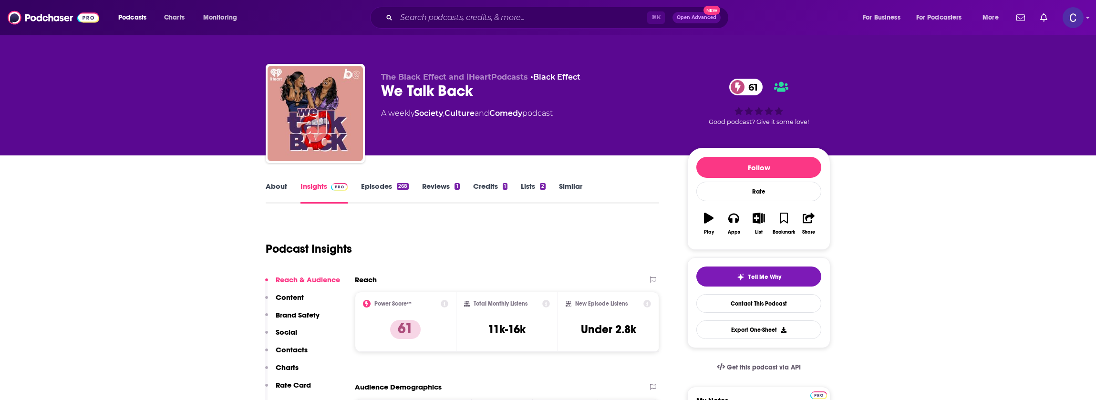
click at [378, 185] on link "Episodes 268" at bounding box center [385, 193] width 48 height 22
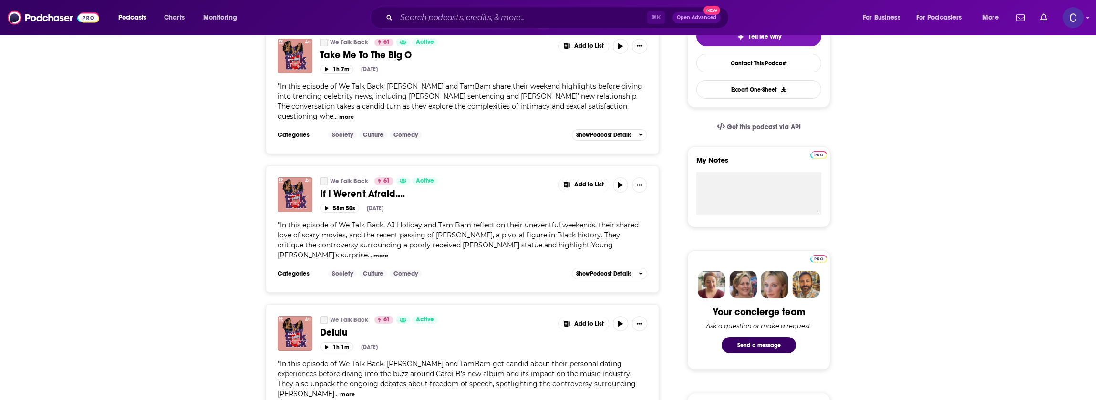
scroll to position [272, 0]
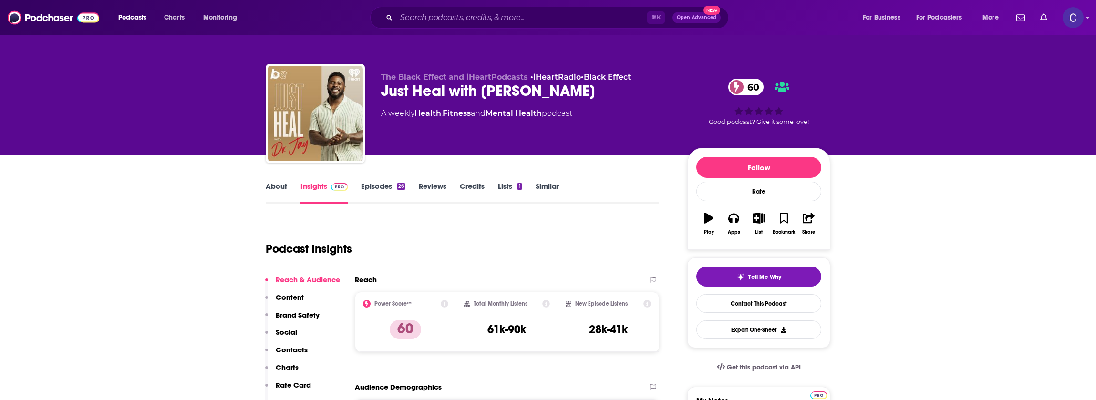
click at [275, 191] on link "About" at bounding box center [276, 193] width 21 height 22
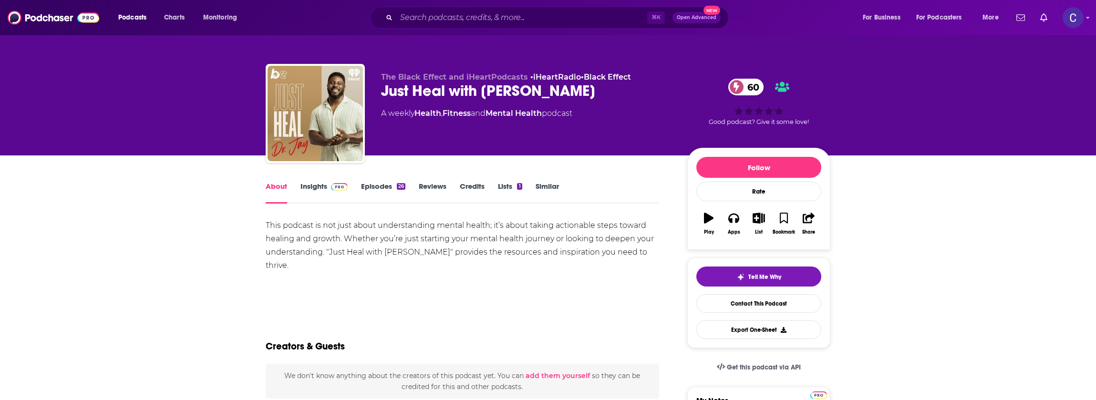
click at [372, 187] on link "Episodes 26" at bounding box center [383, 193] width 44 height 22
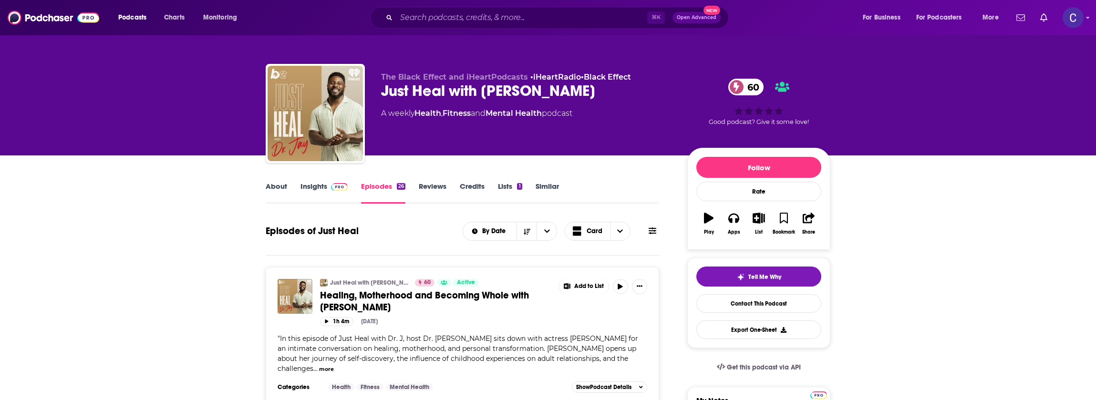
click at [329, 186] on span at bounding box center [337, 186] width 21 height 9
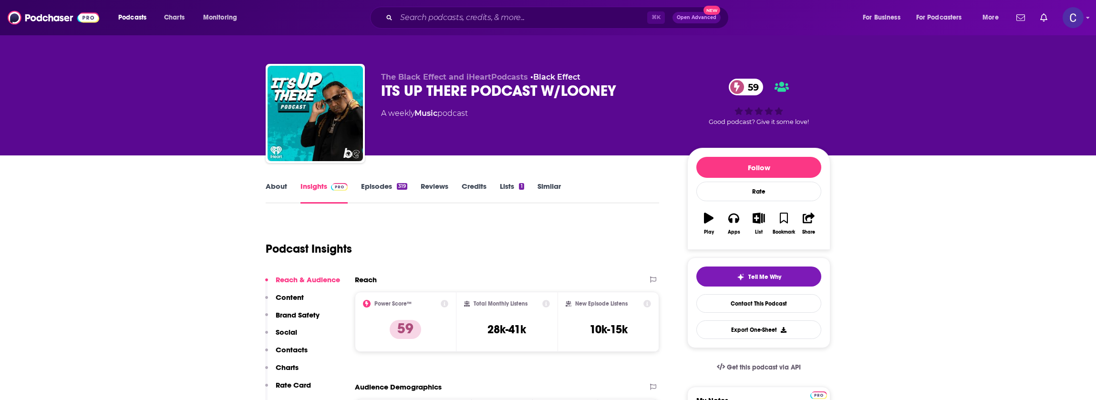
click at [273, 191] on link "About" at bounding box center [276, 193] width 21 height 22
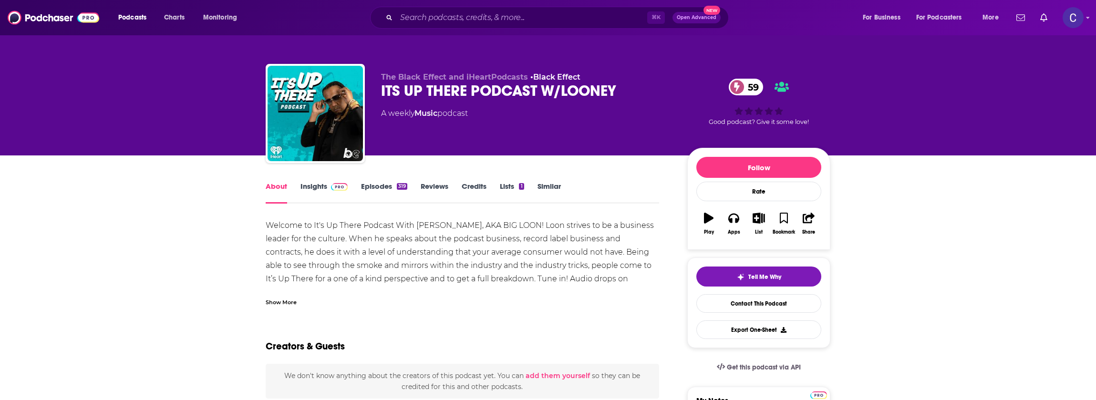
click at [280, 303] on div "Show More" at bounding box center [281, 301] width 31 height 9
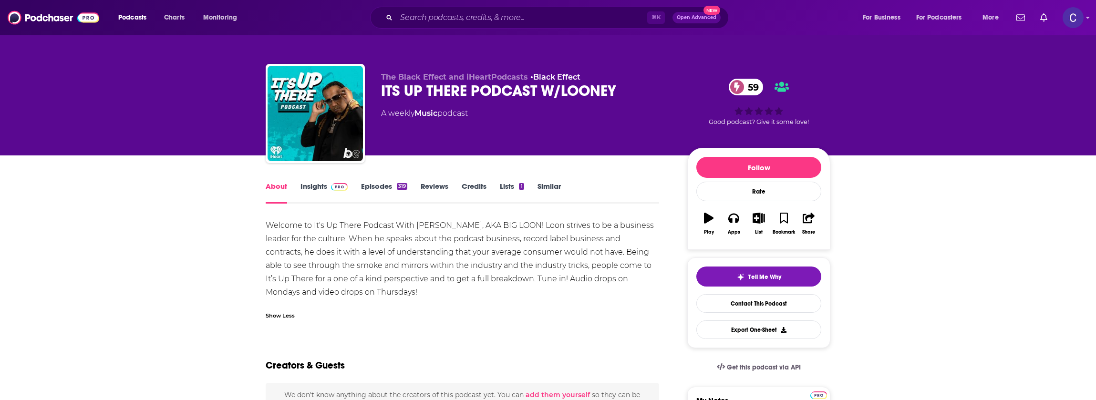
click at [372, 192] on link "Episodes 319" at bounding box center [384, 193] width 46 height 22
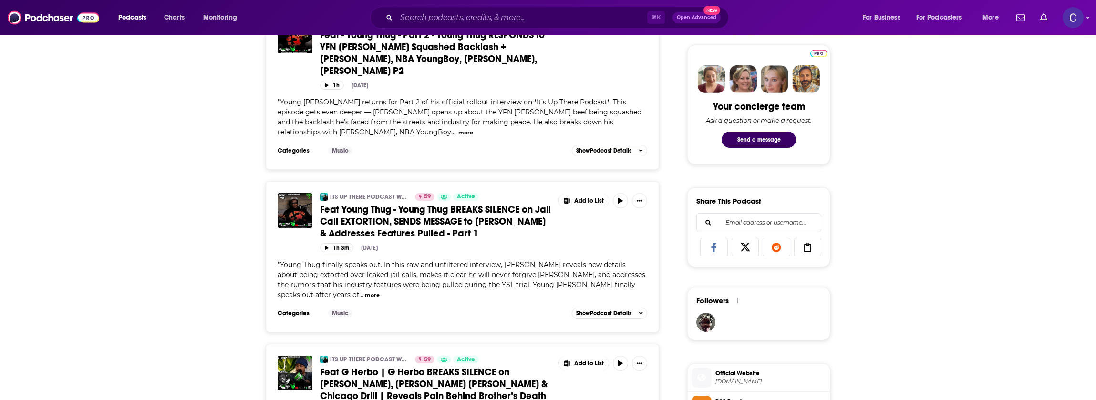
scroll to position [479, 0]
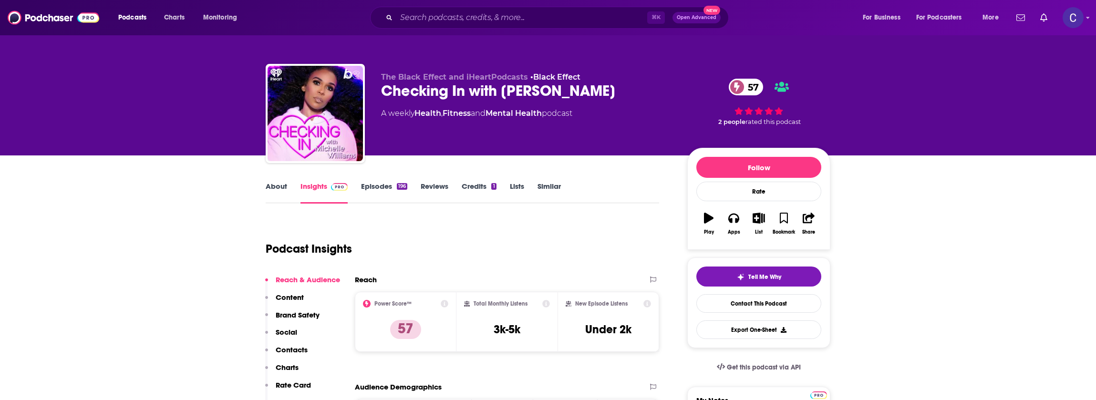
click at [280, 184] on link "About" at bounding box center [276, 193] width 21 height 22
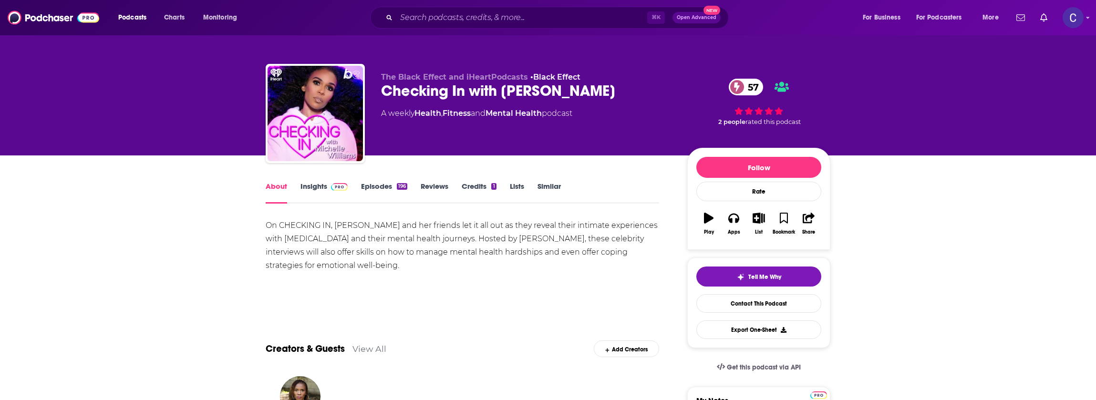
click at [382, 187] on link "Episodes 196" at bounding box center [384, 193] width 46 height 22
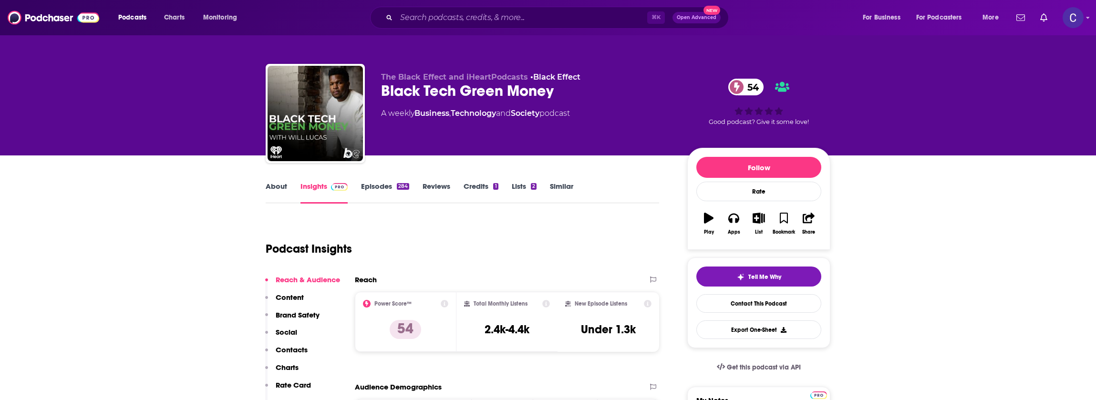
click at [269, 184] on link "About" at bounding box center [276, 193] width 21 height 22
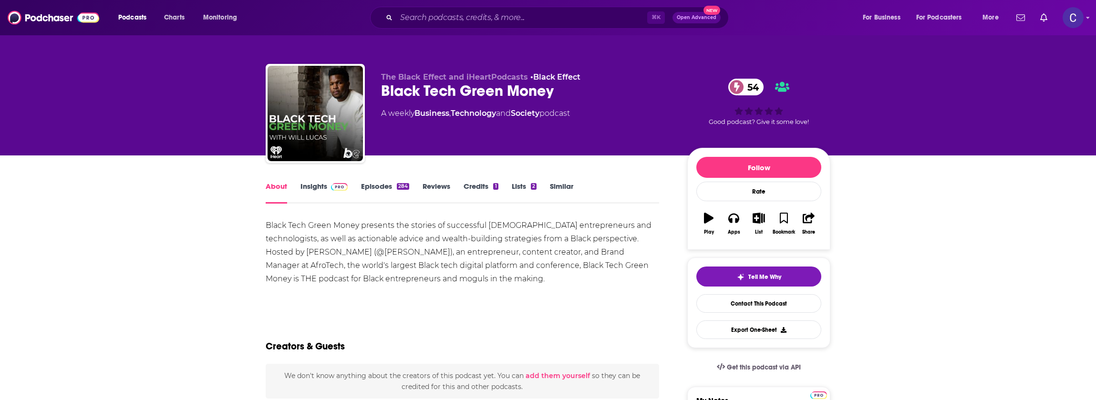
click at [306, 185] on link "Insights" at bounding box center [323, 193] width 47 height 22
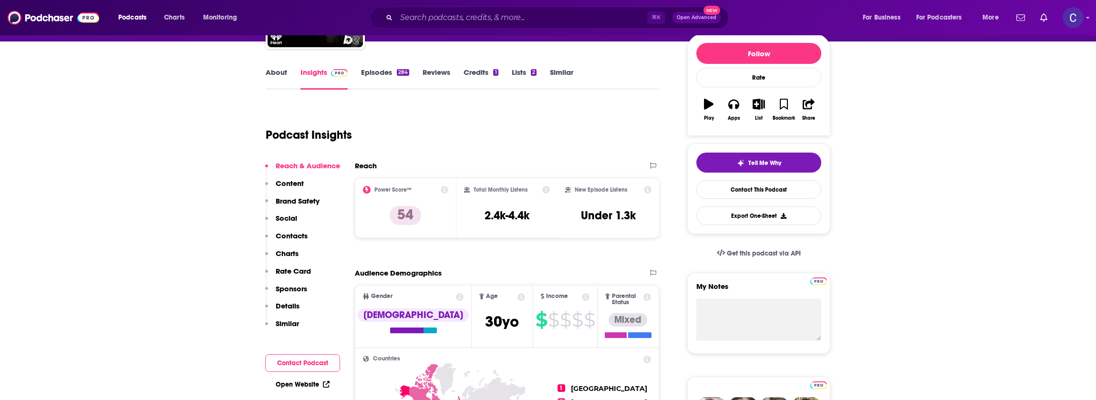
scroll to position [146, 0]
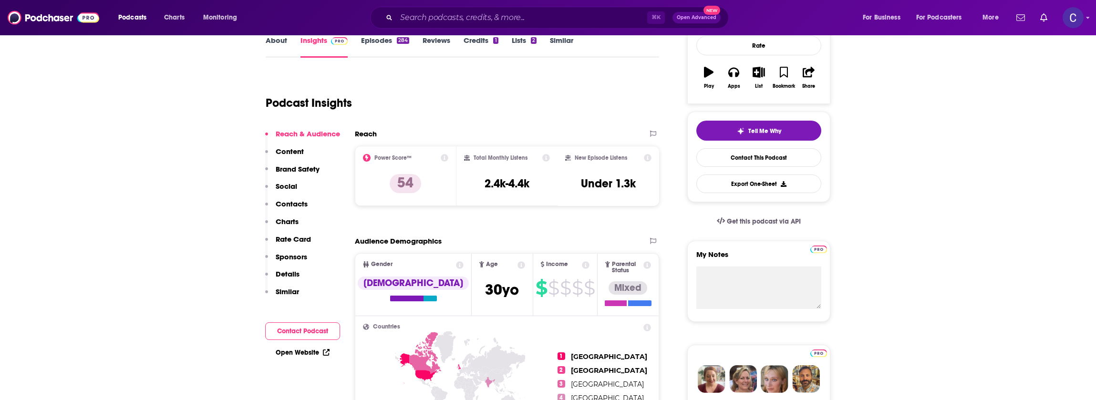
click at [384, 39] on link "Episodes 284" at bounding box center [385, 47] width 48 height 22
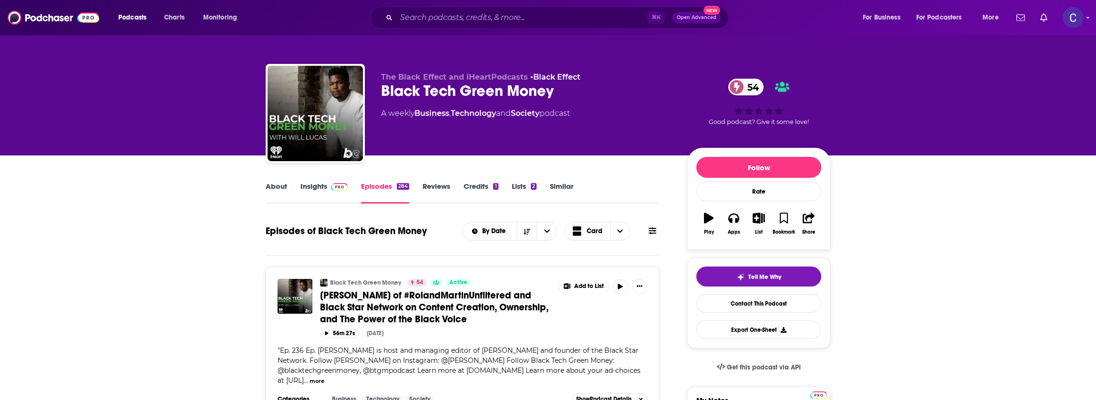
click at [302, 187] on link "Insights" at bounding box center [323, 193] width 47 height 22
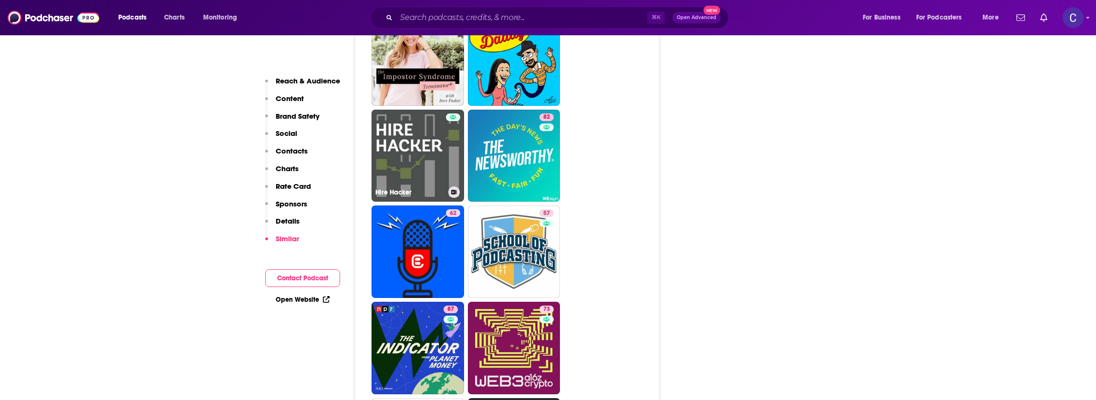
scroll to position [3239, 0]
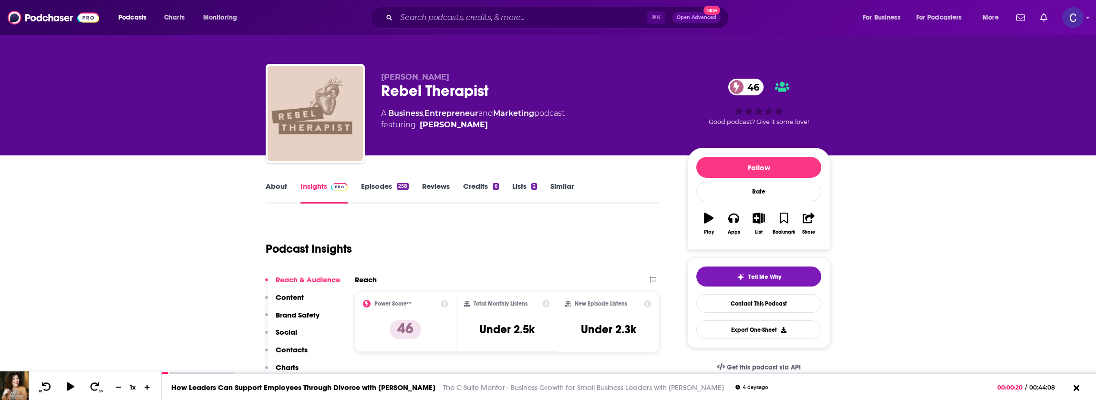
click at [277, 190] on link "About" at bounding box center [276, 193] width 21 height 22
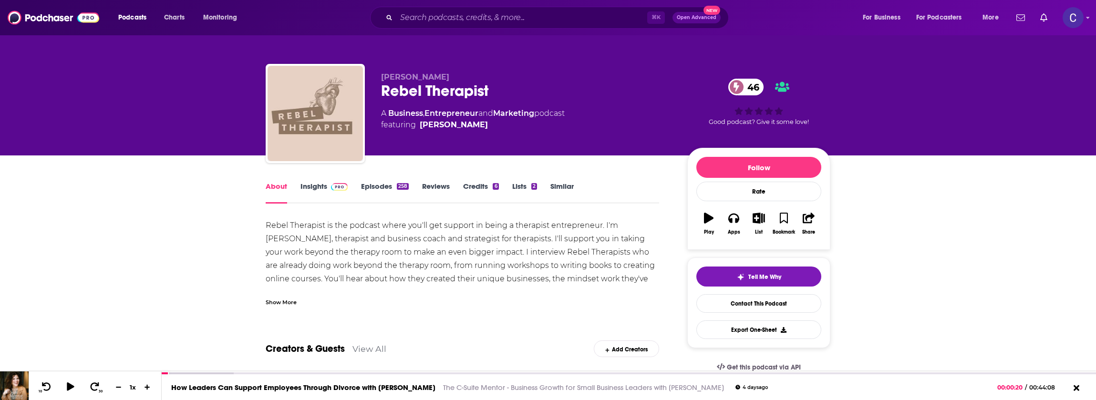
click at [382, 198] on link "Episodes 258" at bounding box center [385, 193] width 48 height 22
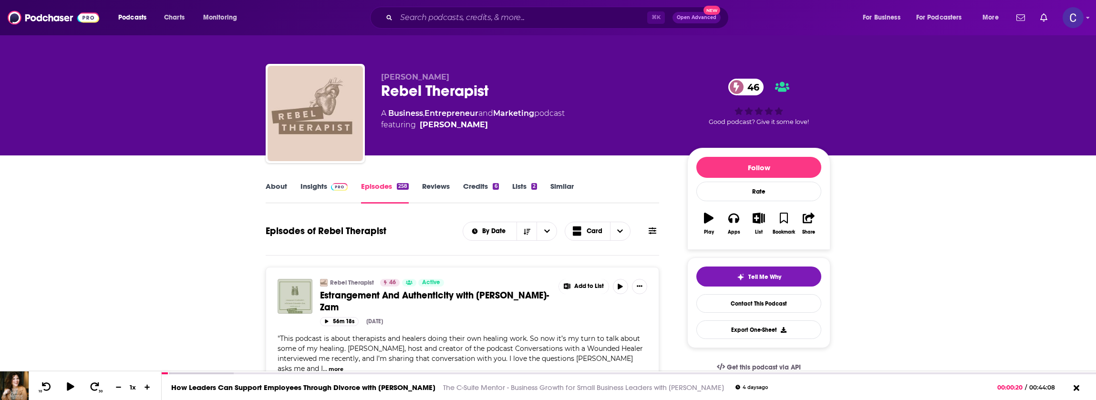
click at [303, 188] on link "Insights" at bounding box center [323, 193] width 47 height 22
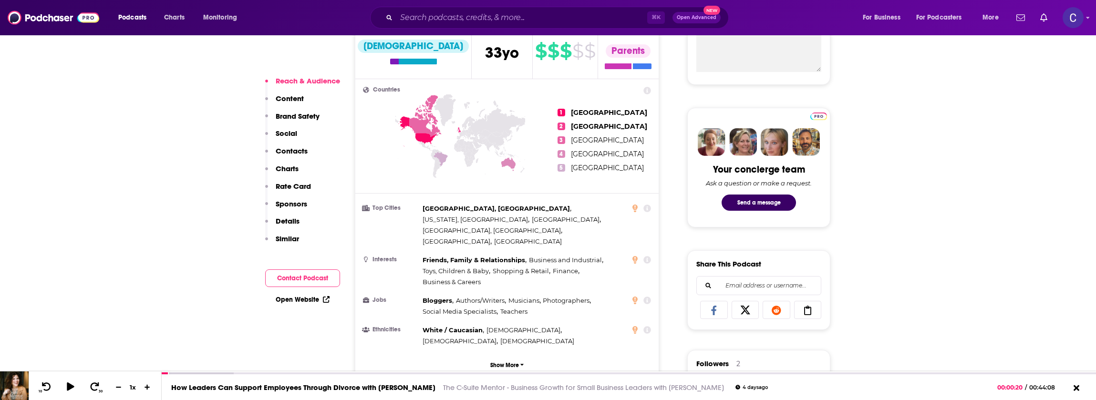
scroll to position [382, 0]
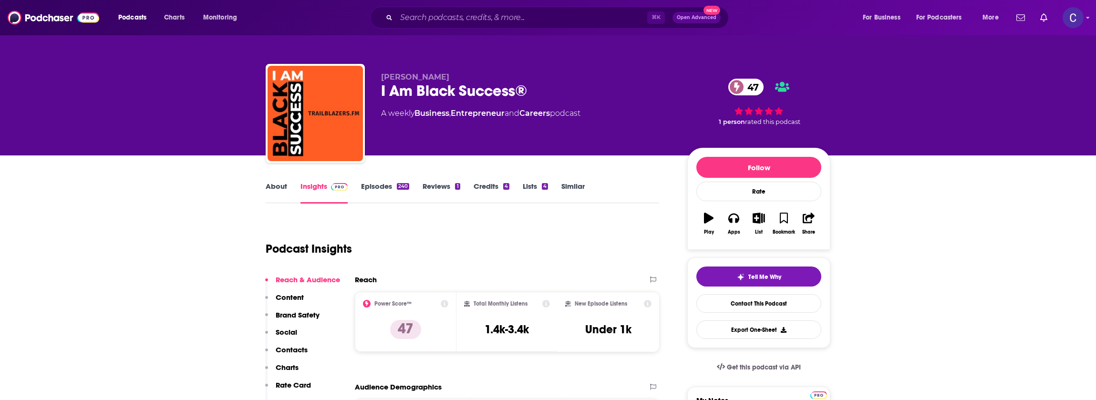
click at [270, 186] on link "About" at bounding box center [276, 193] width 21 height 22
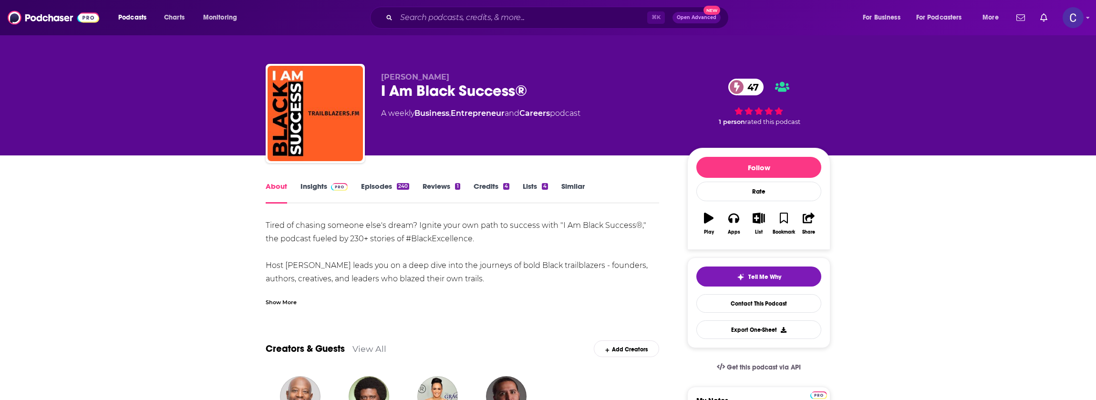
click at [394, 190] on link "Episodes 240" at bounding box center [385, 193] width 48 height 22
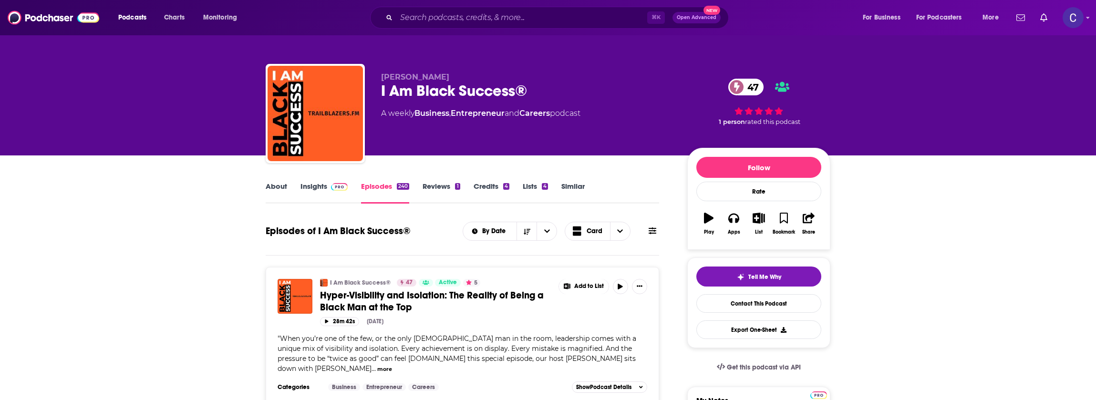
click at [325, 188] on link "Insights" at bounding box center [323, 193] width 47 height 22
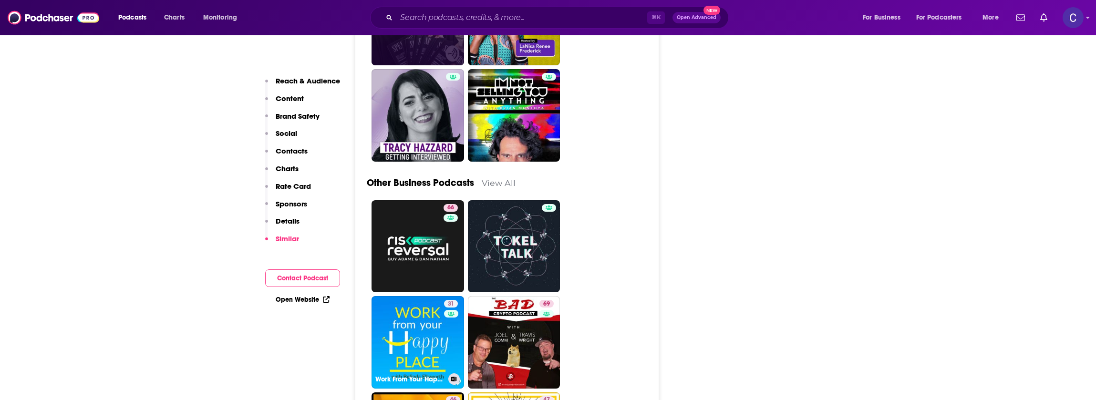
scroll to position [2651, 0]
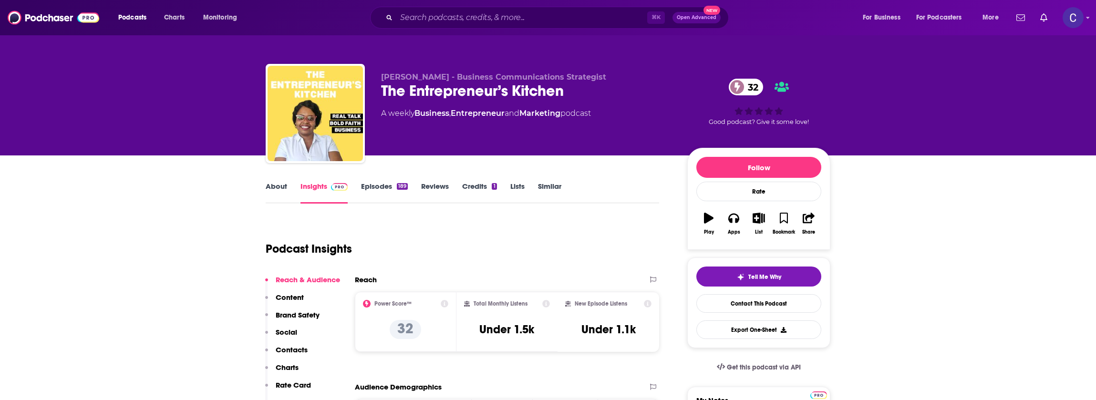
click at [279, 193] on link "About" at bounding box center [276, 193] width 21 height 22
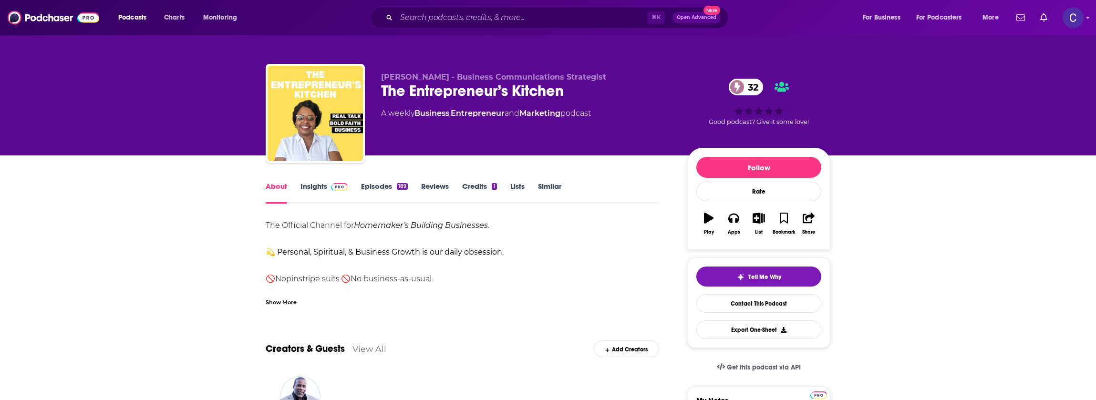
click at [288, 302] on div "Show More" at bounding box center [281, 301] width 31 height 9
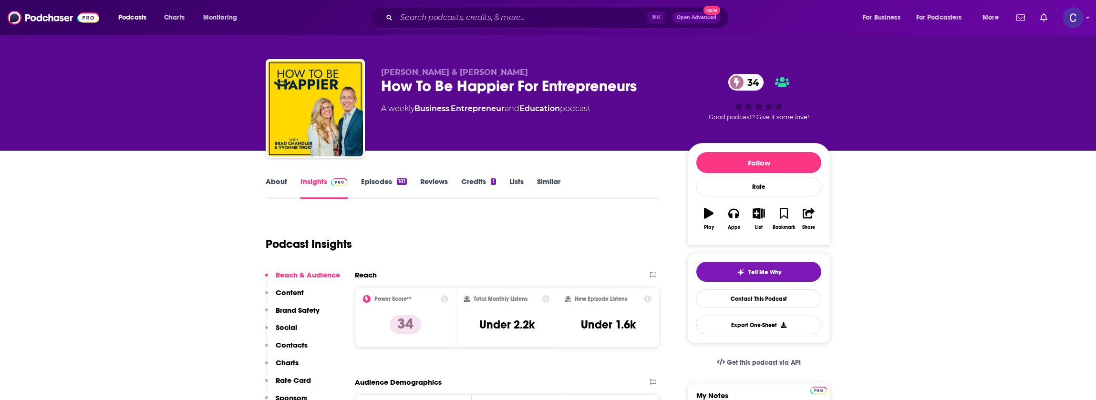
scroll to position [7, 0]
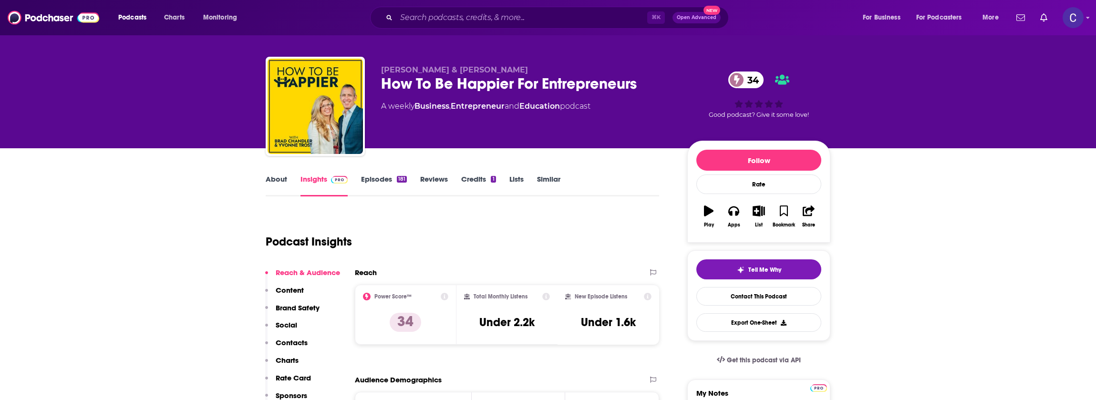
click at [277, 182] on link "About" at bounding box center [276, 186] width 21 height 22
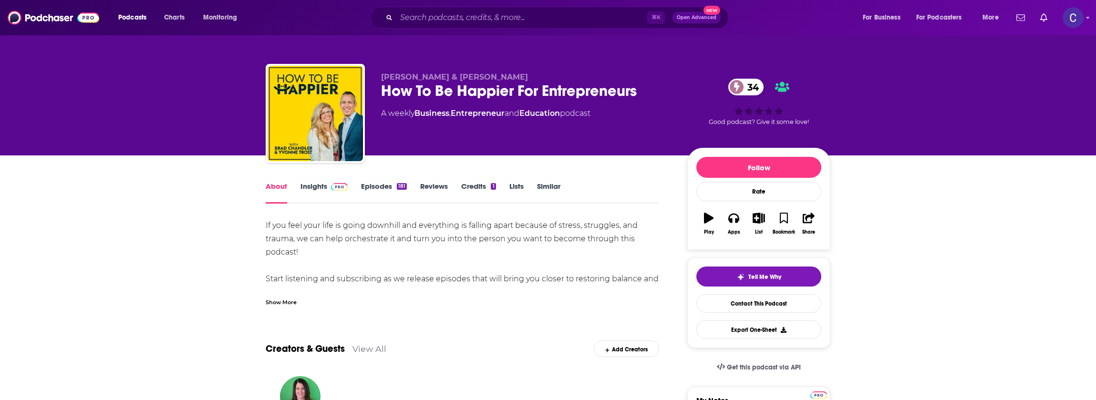
click at [285, 300] on div "Show More" at bounding box center [281, 301] width 31 height 9
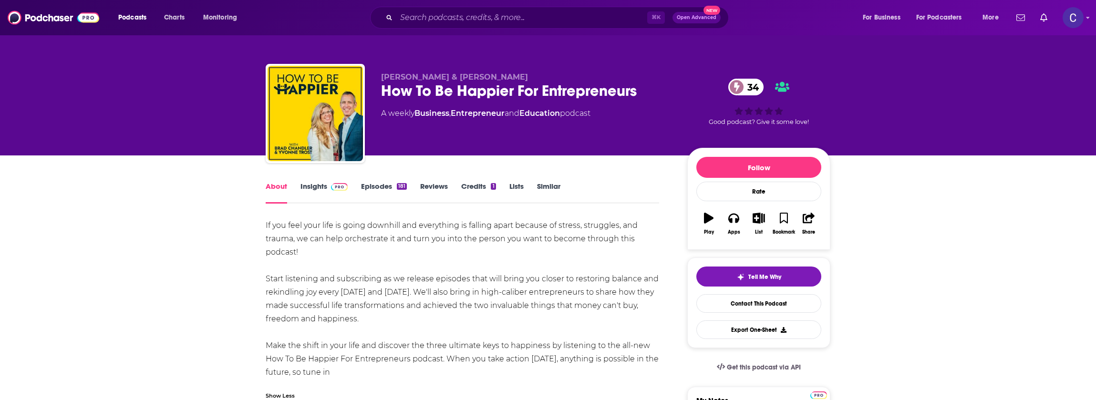
click at [375, 184] on link "Episodes 181" at bounding box center [384, 193] width 46 height 22
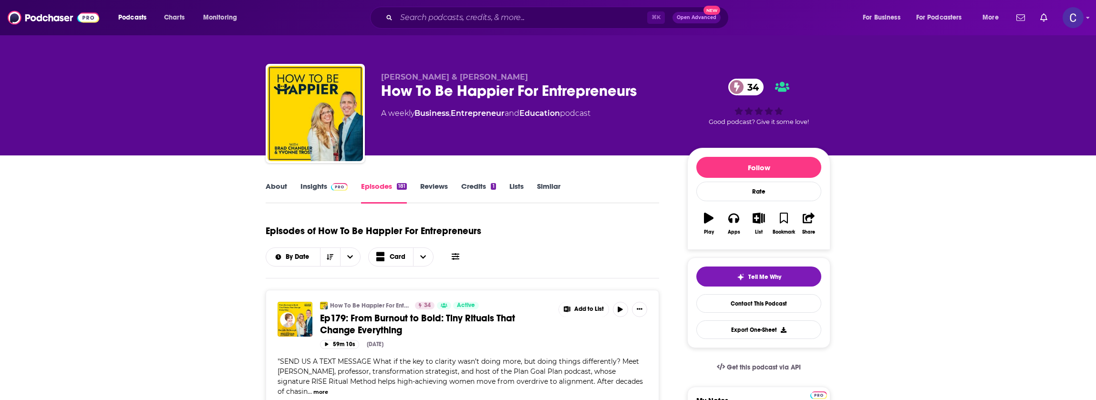
scroll to position [2, 0]
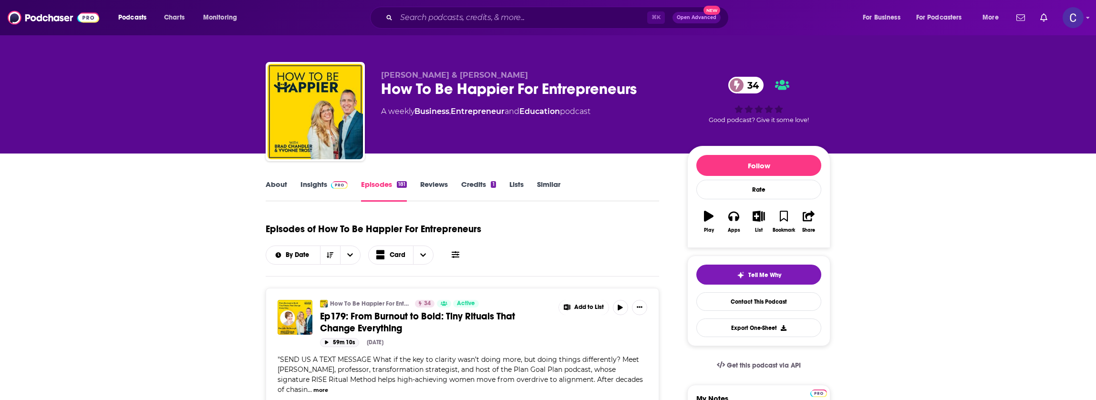
click at [328, 342] on icon "button" at bounding box center [326, 343] width 3 height 4
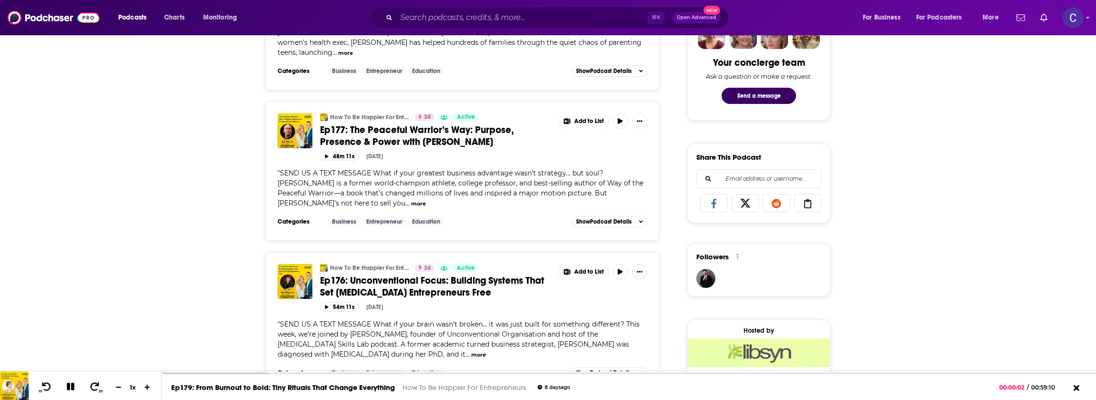
scroll to position [493, 0]
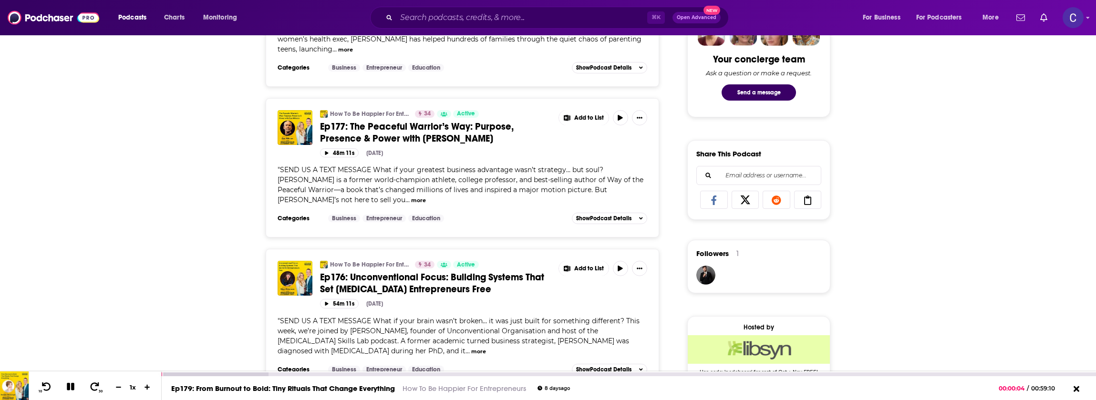
click at [72, 387] on icon at bounding box center [71, 387] width 8 height 8
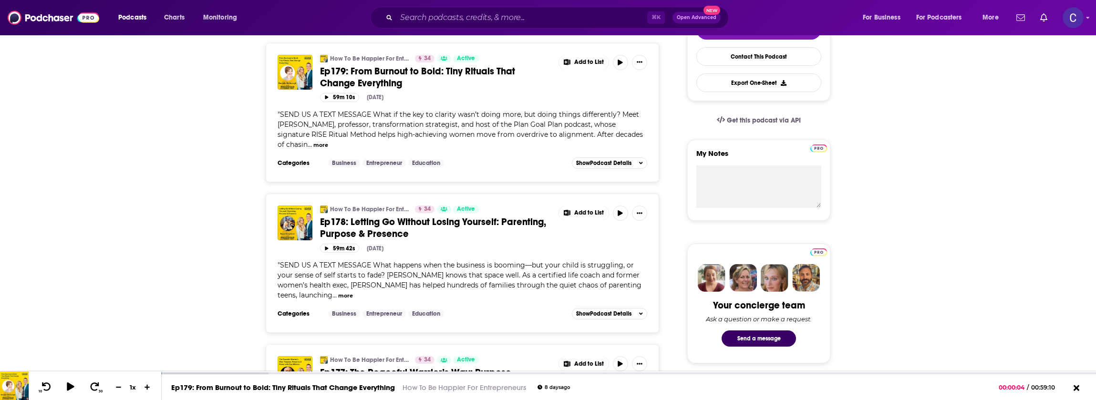
scroll to position [0, 0]
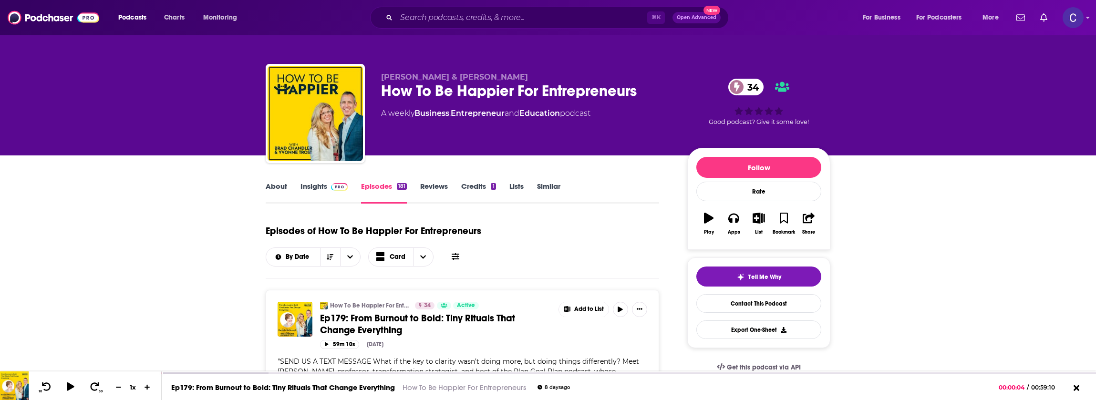
click at [313, 188] on link "Insights" at bounding box center [323, 193] width 47 height 22
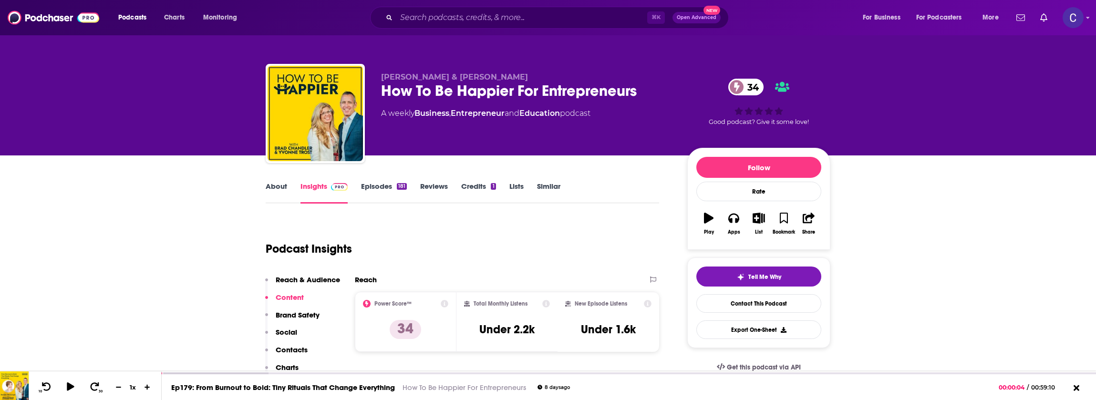
click at [285, 192] on link "About" at bounding box center [276, 193] width 21 height 22
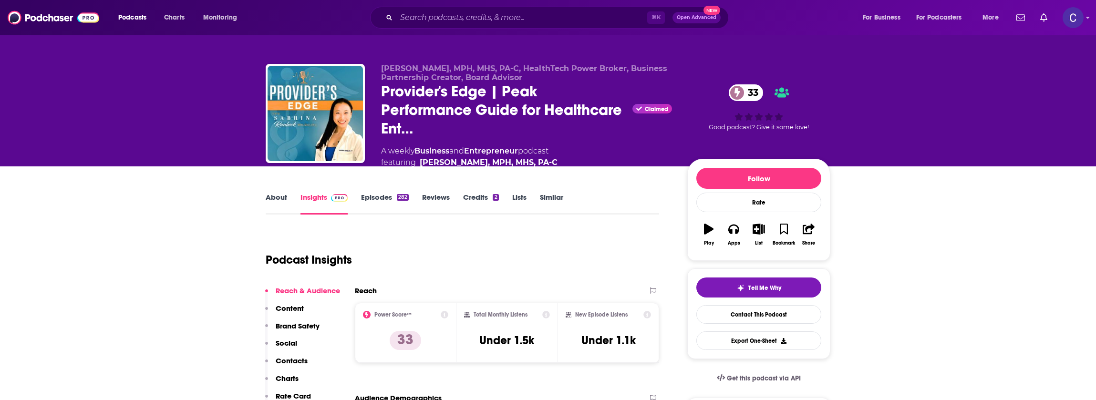
click at [282, 201] on link "About" at bounding box center [276, 204] width 21 height 22
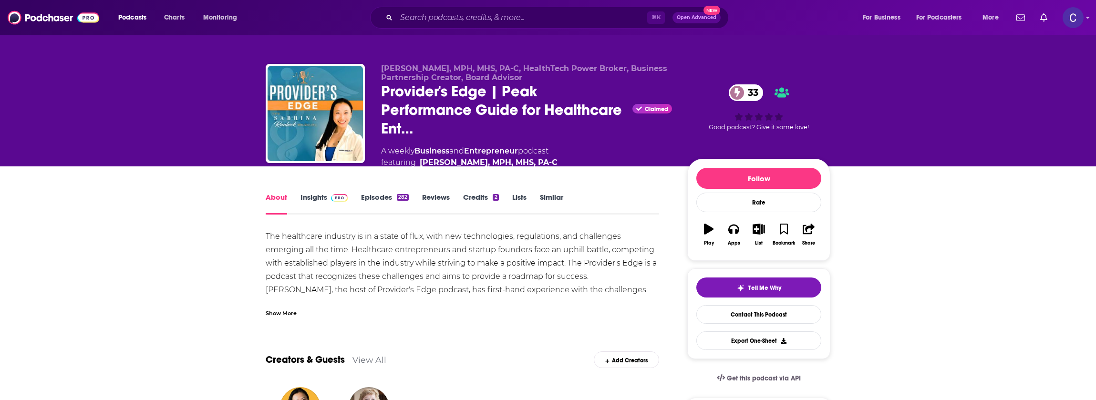
click at [311, 194] on link "Insights" at bounding box center [323, 204] width 47 height 22
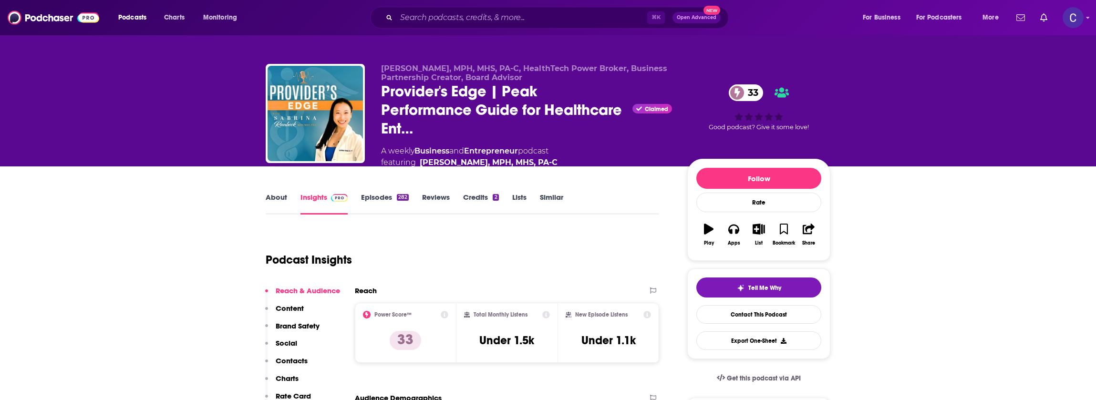
click at [365, 197] on link "Episodes 282" at bounding box center [385, 204] width 48 height 22
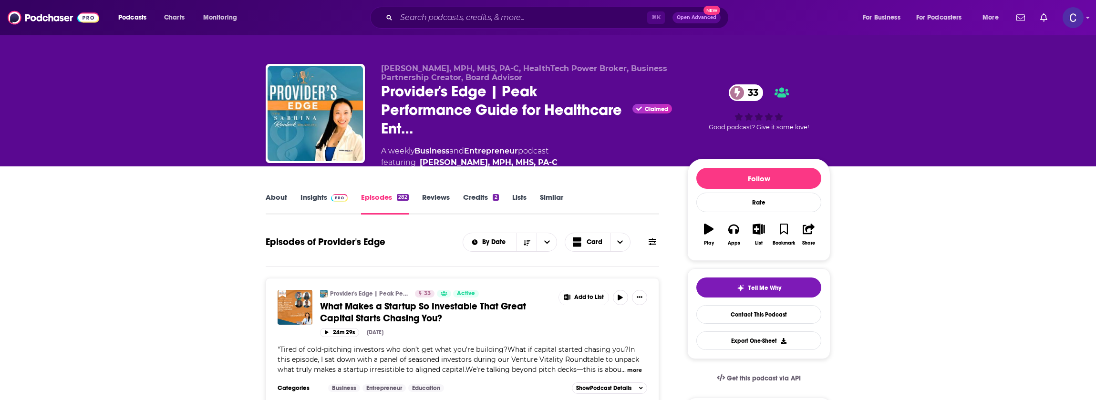
click at [330, 206] on link "Insights" at bounding box center [323, 204] width 47 height 22
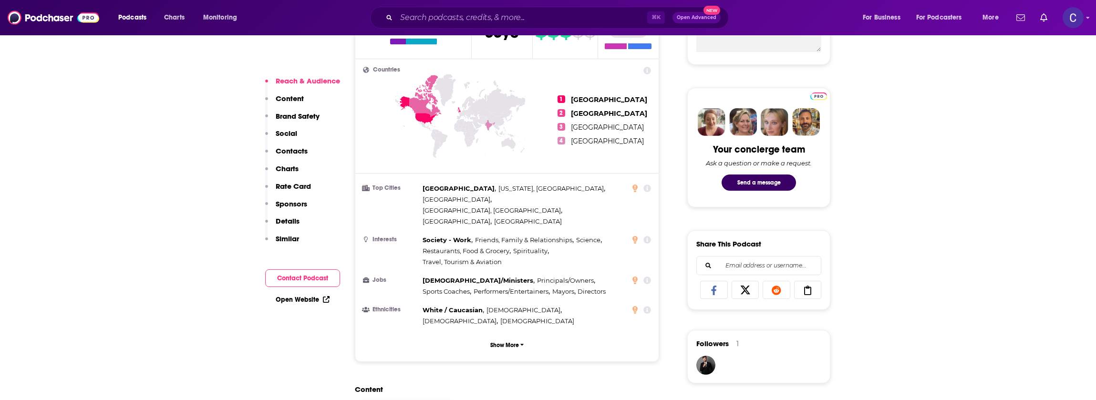
scroll to position [392, 0]
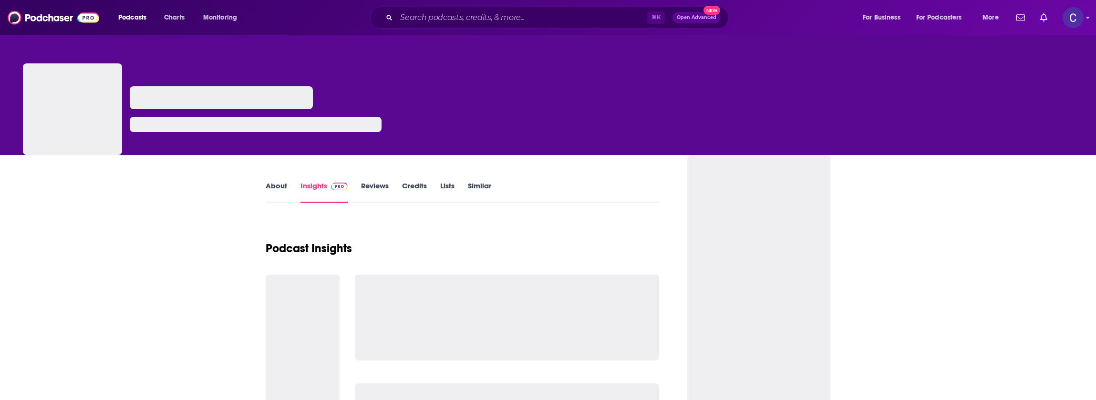
click at [270, 187] on link "About" at bounding box center [276, 192] width 21 height 22
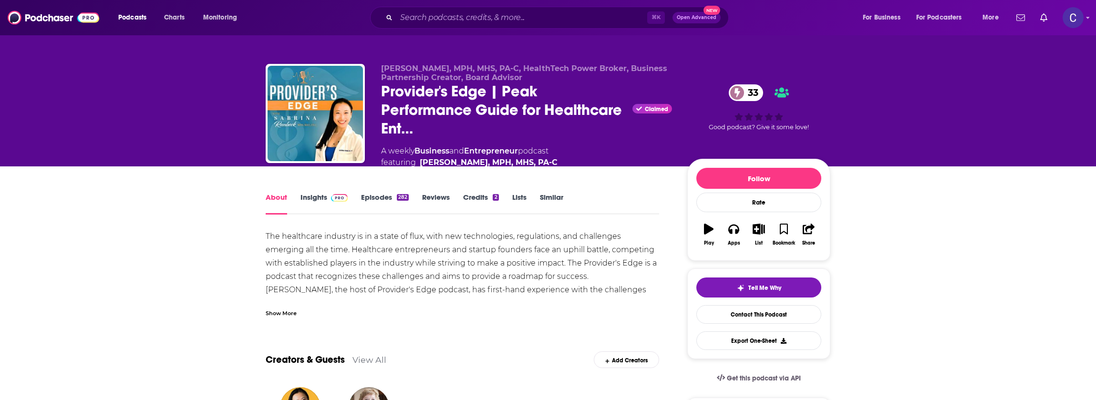
click at [285, 314] on div "Show More" at bounding box center [281, 312] width 31 height 9
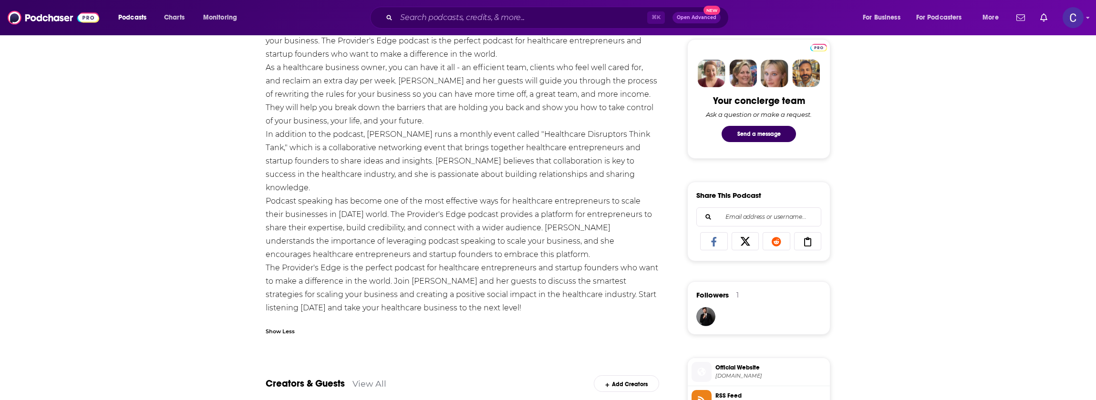
scroll to position [463, 0]
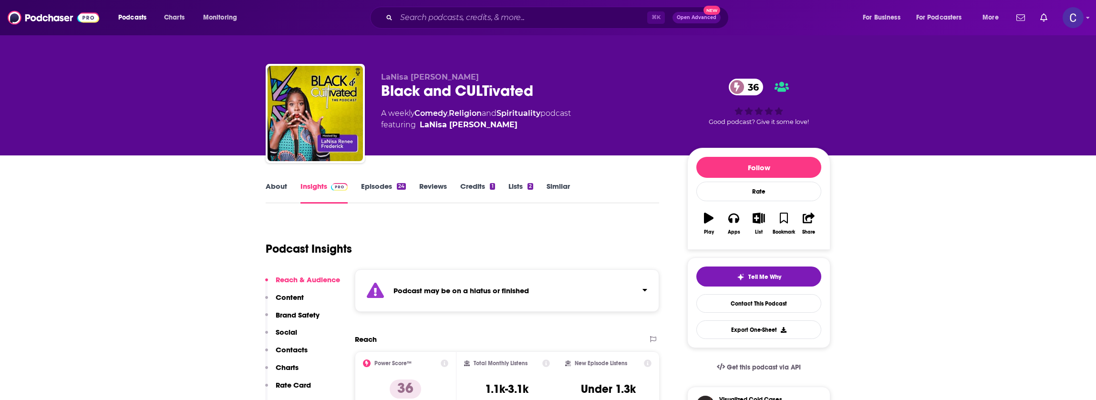
click at [368, 189] on link "Episodes 24" at bounding box center [383, 193] width 45 height 22
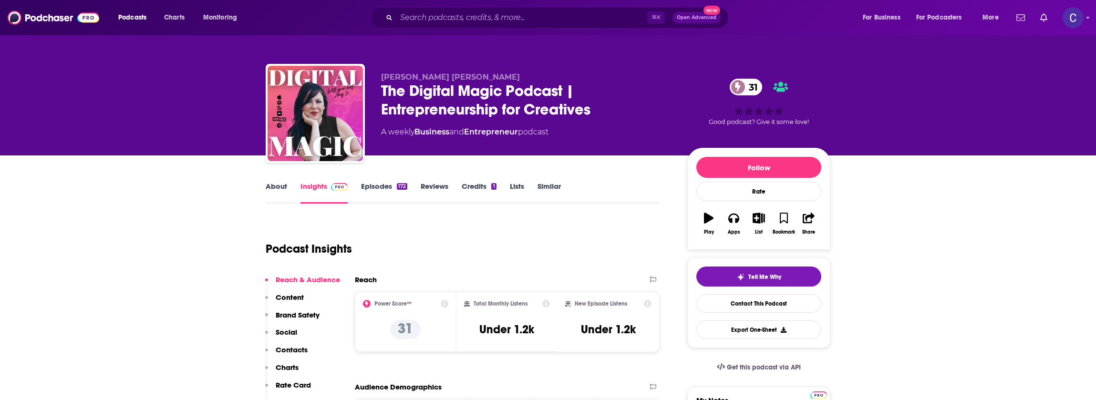
click at [280, 191] on link "About" at bounding box center [276, 193] width 21 height 22
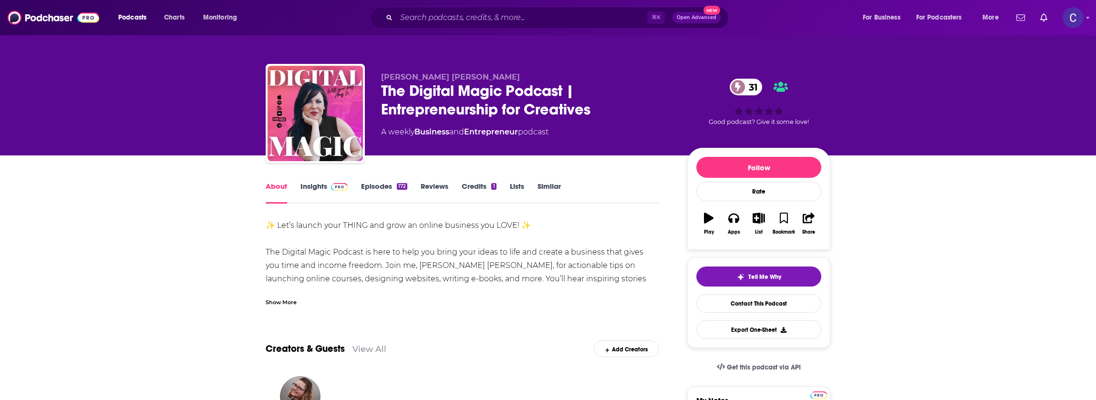
click at [278, 304] on div "Show More" at bounding box center [281, 301] width 31 height 9
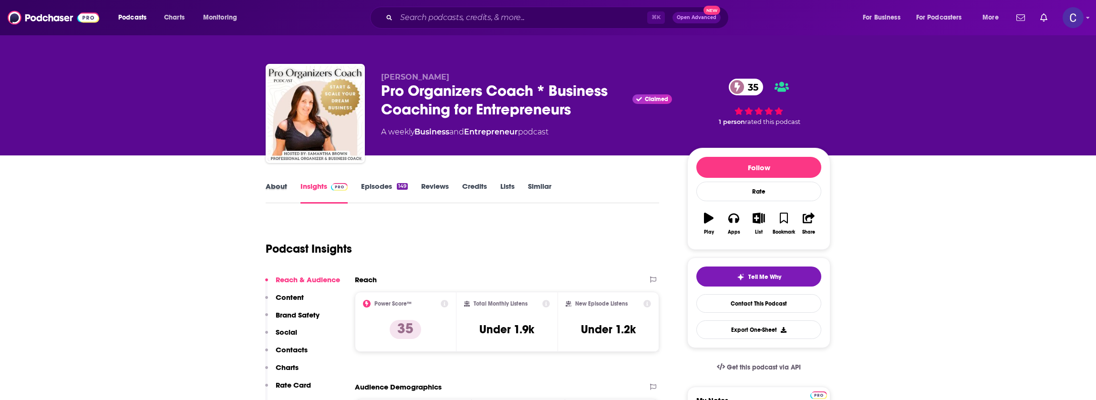
click at [287, 187] on div "About" at bounding box center [283, 193] width 35 height 22
click at [268, 186] on link "About" at bounding box center [276, 193] width 21 height 22
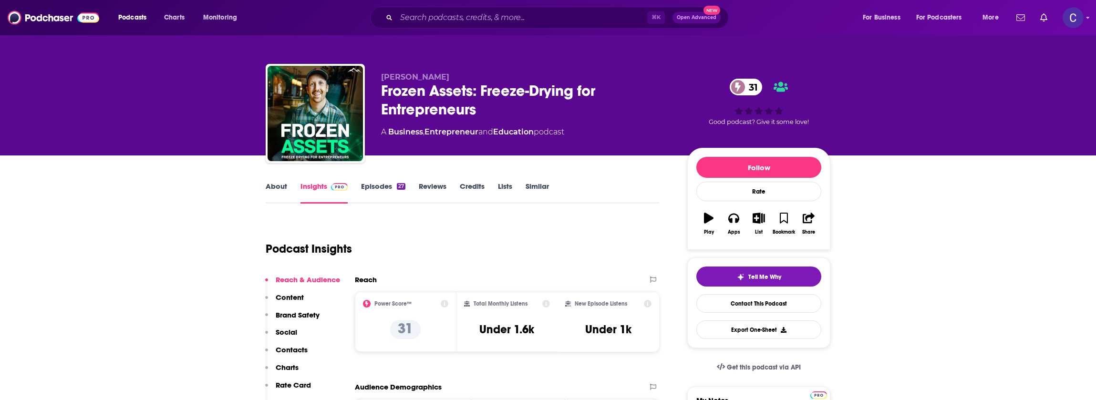
click at [268, 186] on link "About" at bounding box center [276, 193] width 21 height 22
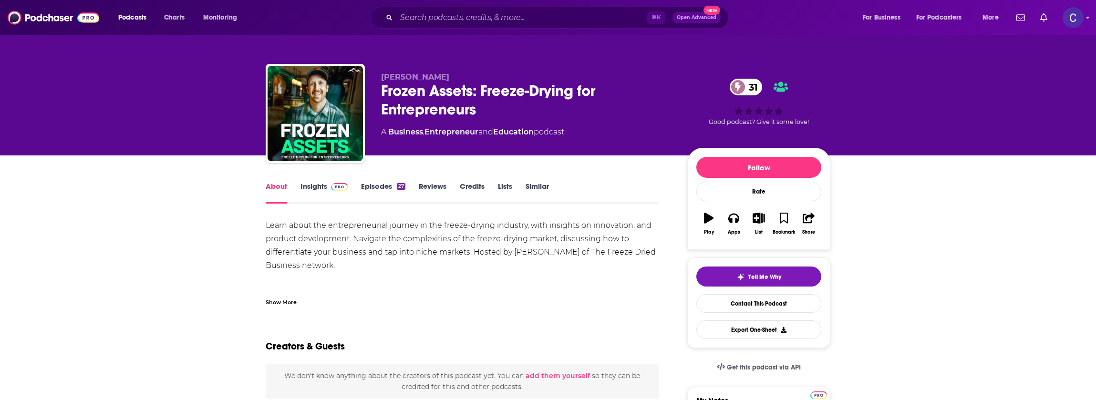
click at [365, 186] on link "Episodes 27" at bounding box center [383, 193] width 44 height 22
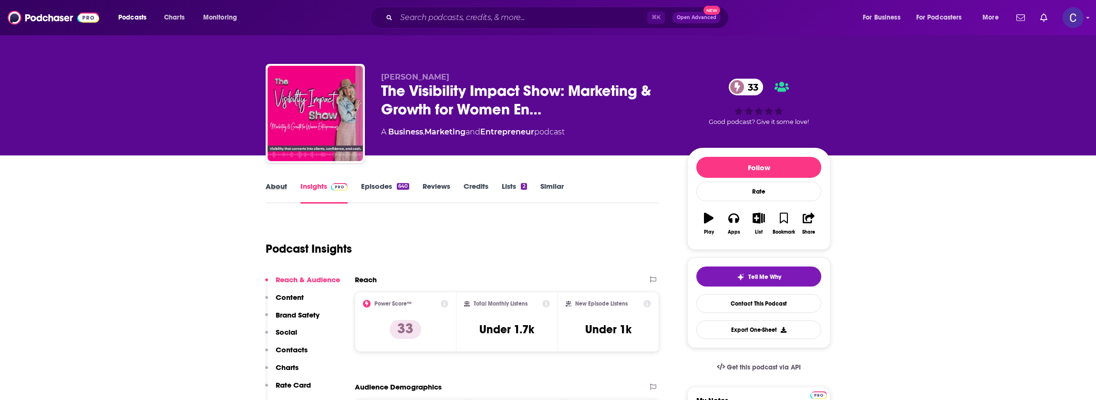
click at [291, 186] on div "About" at bounding box center [283, 193] width 35 height 22
click at [284, 186] on link "About" at bounding box center [276, 193] width 21 height 22
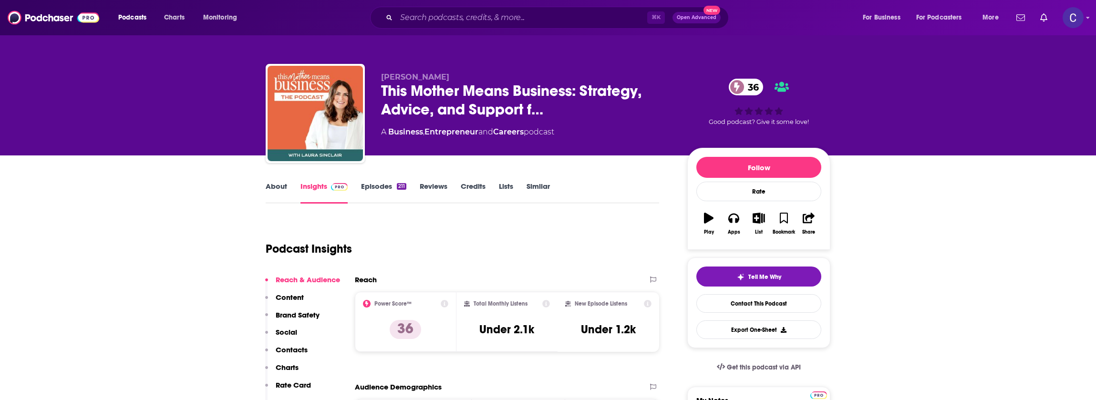
click at [284, 186] on link "About" at bounding box center [276, 193] width 21 height 22
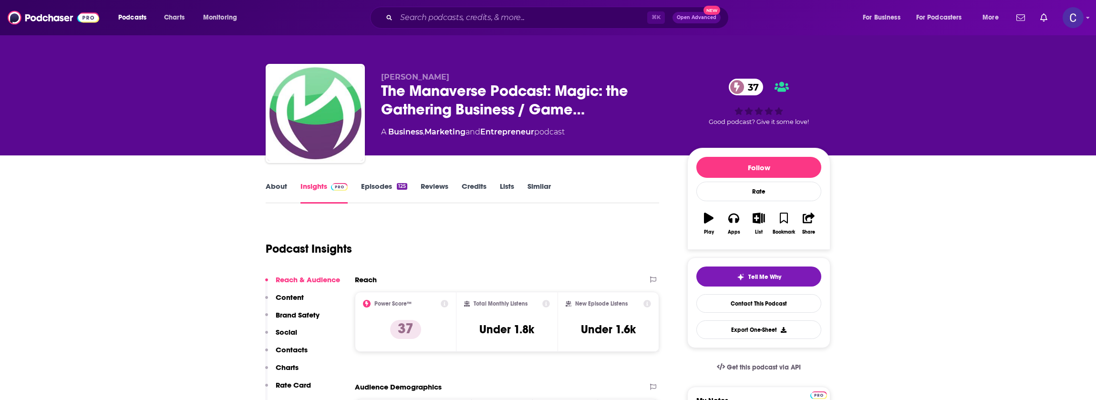
click at [274, 185] on link "About" at bounding box center [276, 193] width 21 height 22
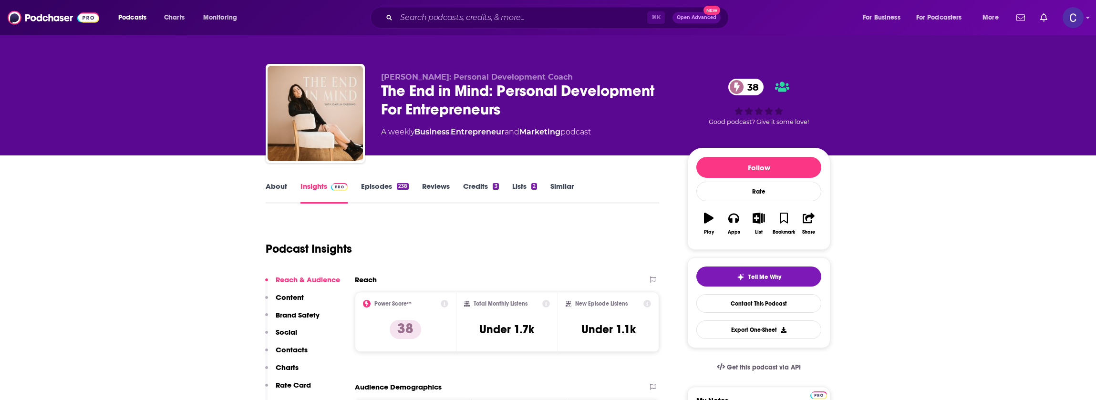
click at [271, 186] on link "About" at bounding box center [276, 193] width 21 height 22
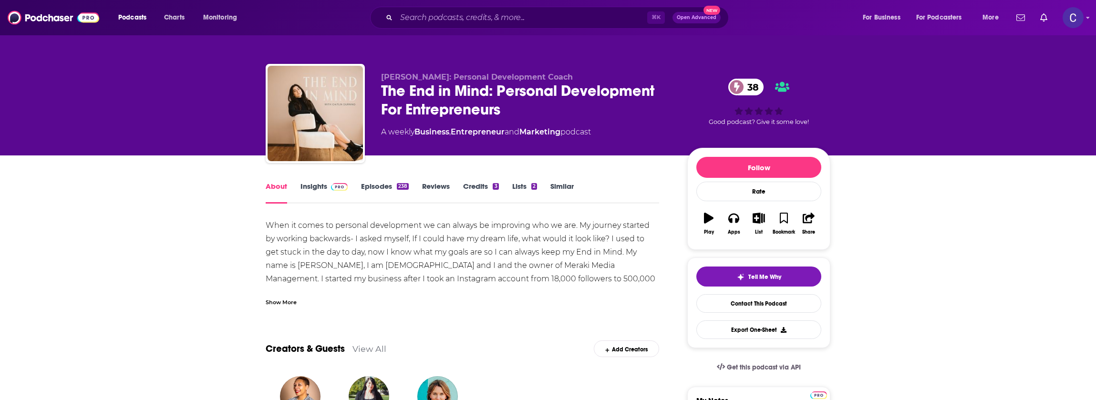
click at [387, 187] on link "Episodes 238" at bounding box center [385, 193] width 48 height 22
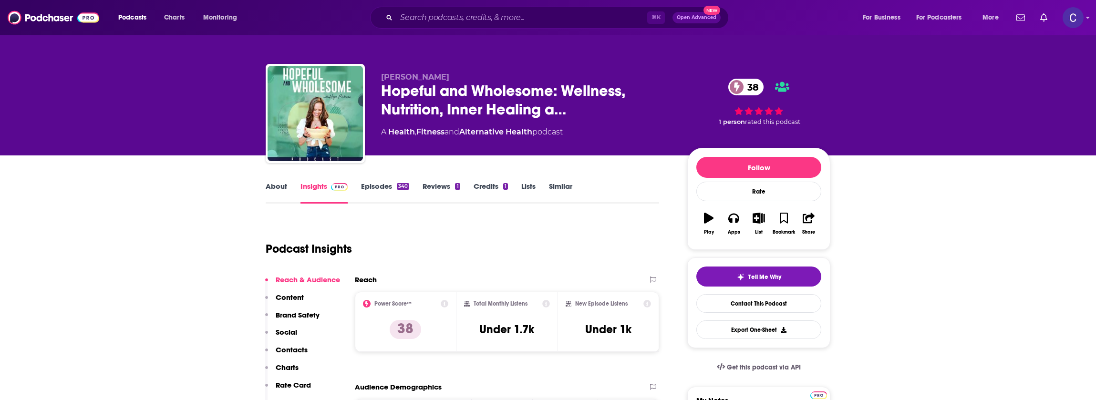
click at [274, 192] on link "About" at bounding box center [276, 193] width 21 height 22
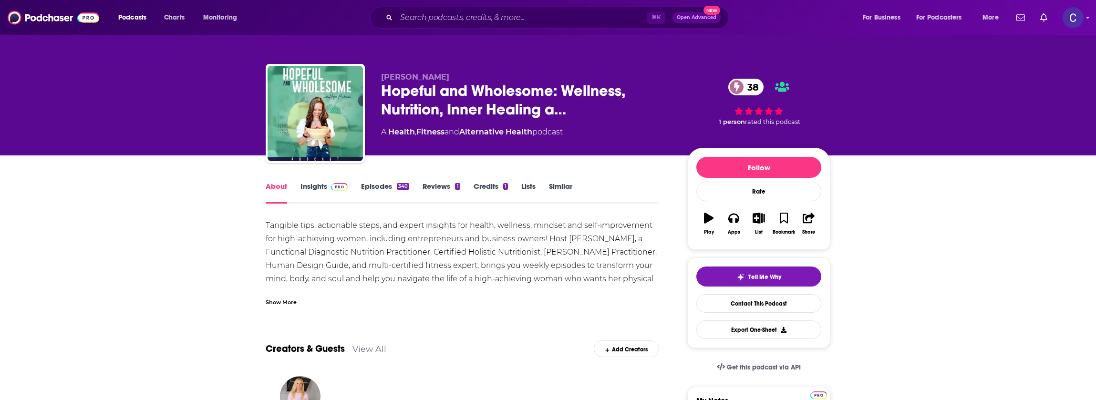
click at [331, 194] on link "Insights" at bounding box center [323, 193] width 47 height 22
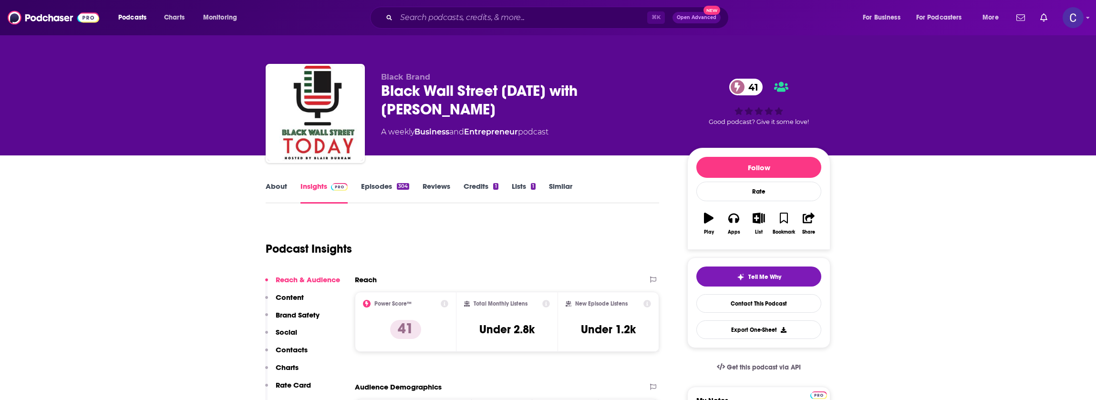
click at [274, 191] on link "About" at bounding box center [276, 193] width 21 height 22
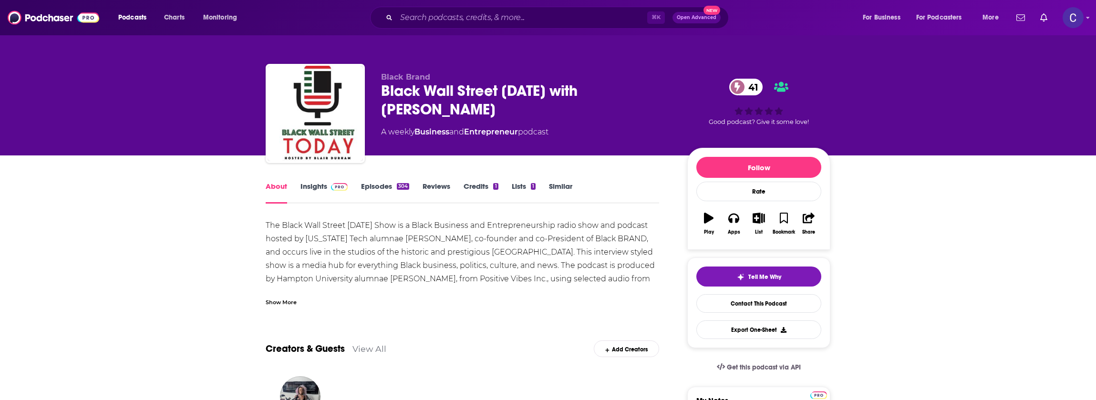
click at [369, 188] on link "Episodes 304" at bounding box center [385, 193] width 48 height 22
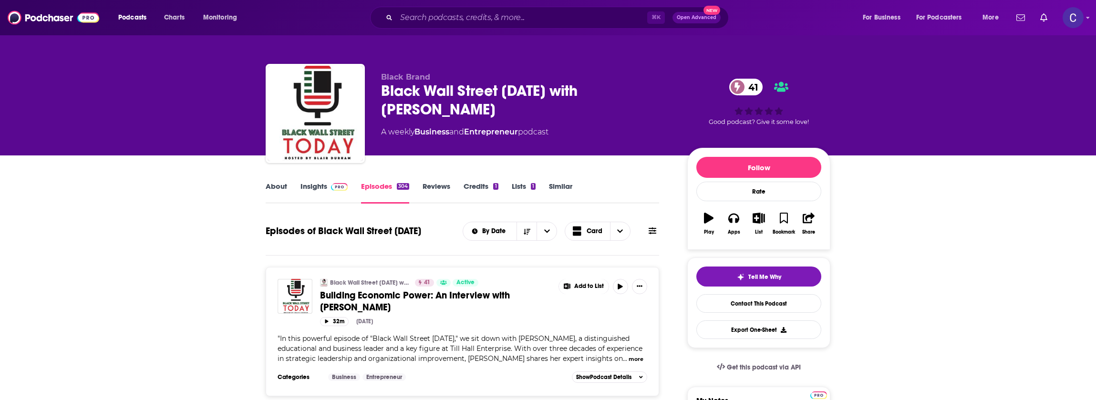
scroll to position [0, 0]
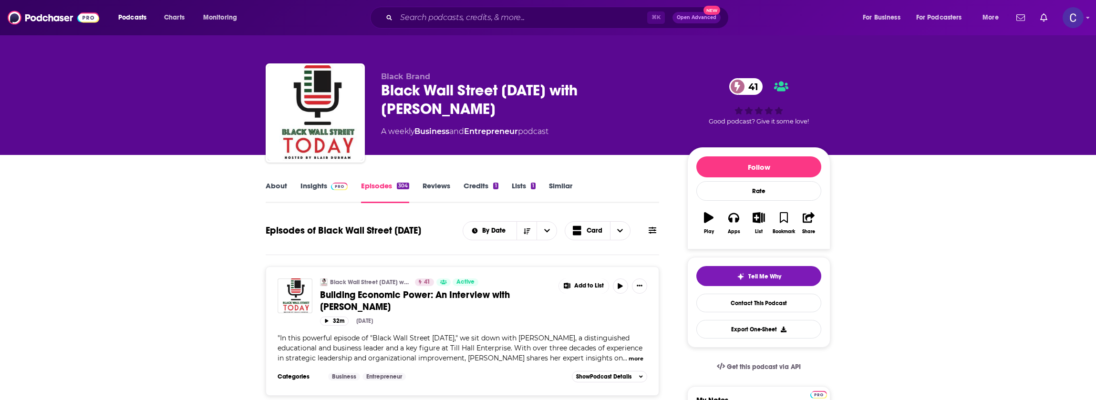
click at [315, 186] on link "Insights" at bounding box center [323, 192] width 47 height 22
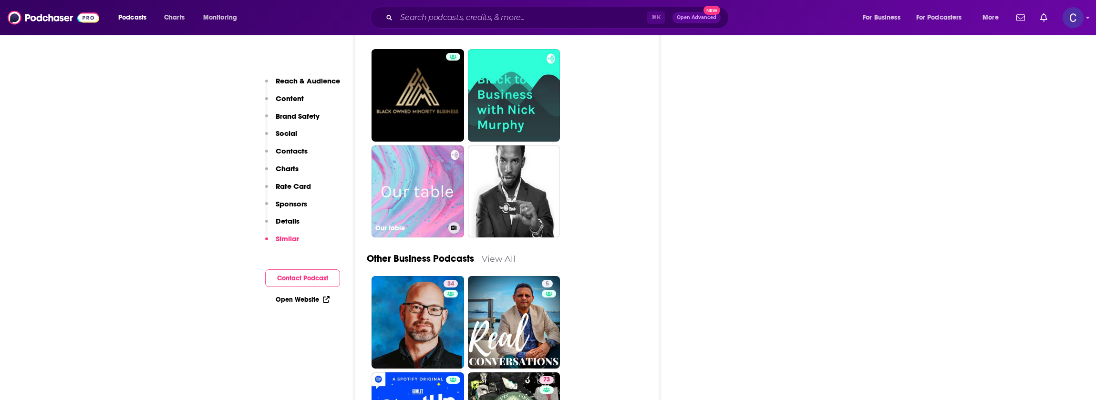
scroll to position [2745, 0]
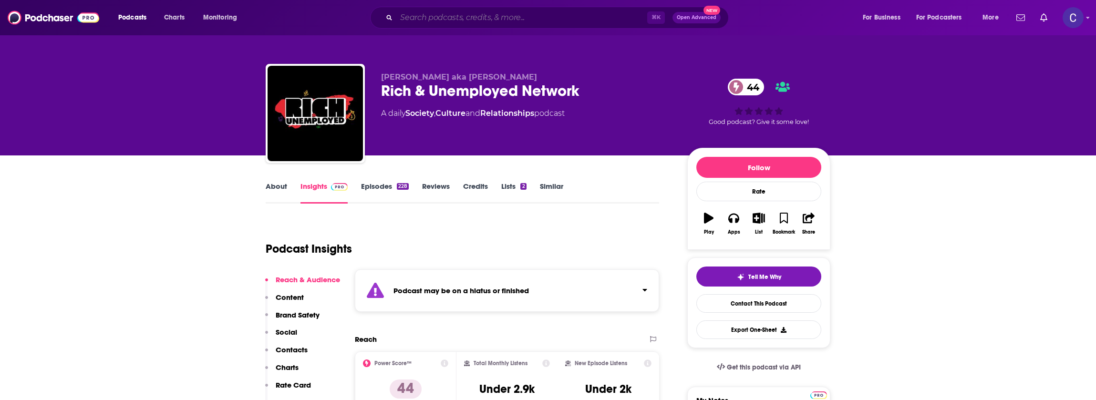
click at [441, 13] on input "Search podcasts, credits, & more..." at bounding box center [521, 17] width 251 height 15
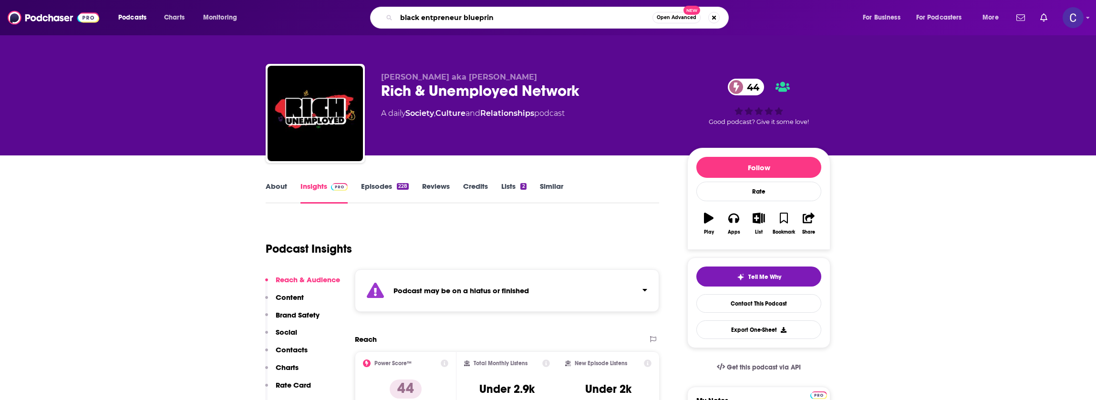
type input "black entpreneur blueprint"
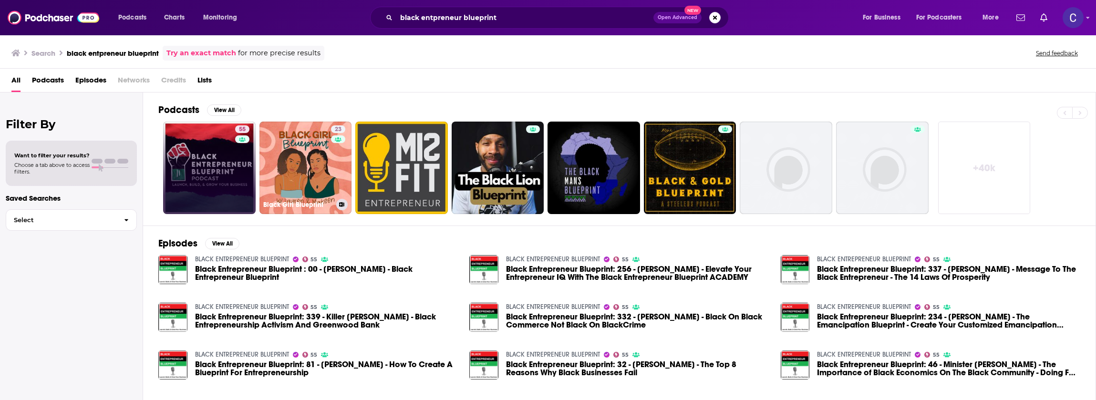
click at [201, 177] on link "55" at bounding box center [209, 168] width 93 height 93
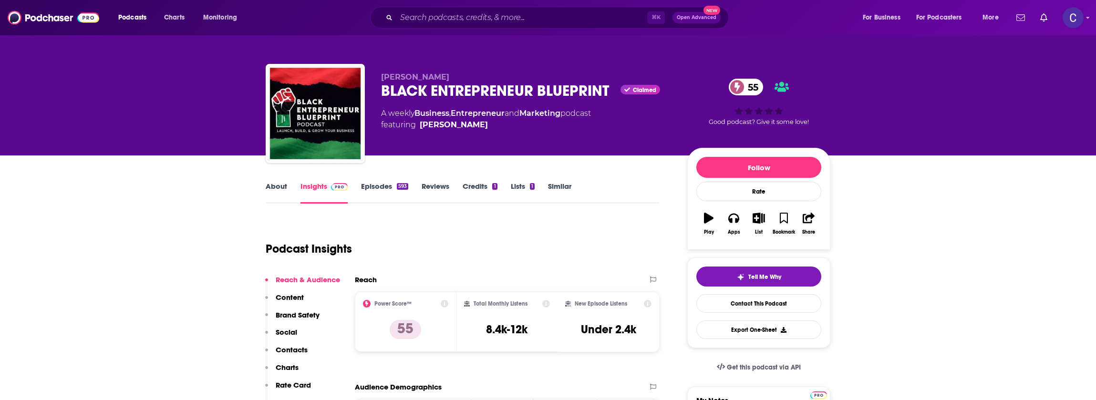
click at [280, 187] on link "About" at bounding box center [276, 193] width 21 height 22
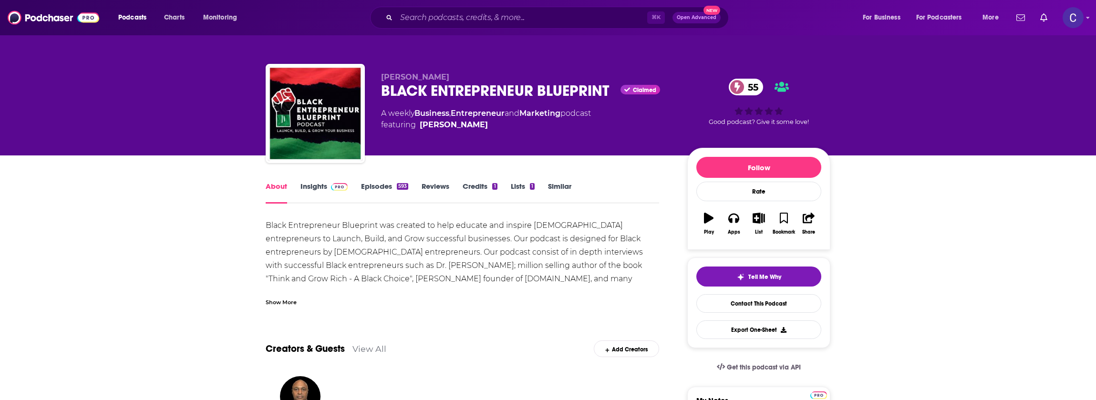
click at [397, 189] on div "593" at bounding box center [402, 186] width 11 height 7
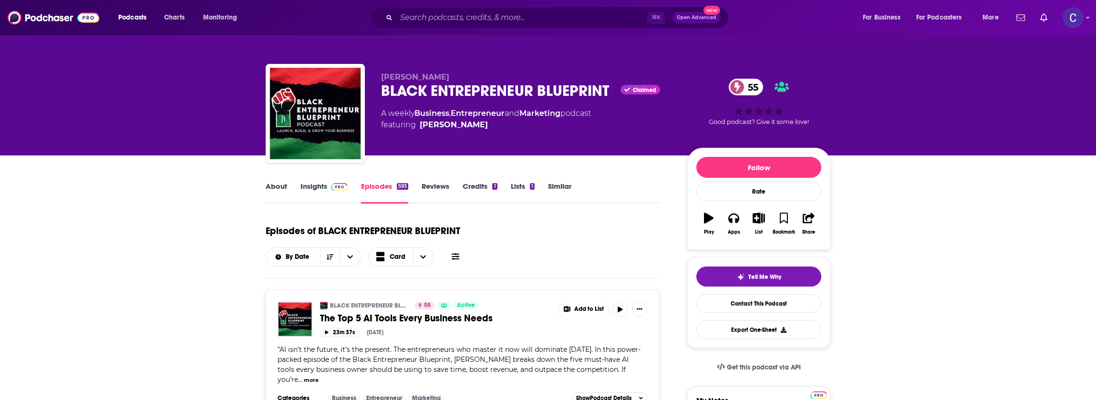
click at [321, 186] on link "Insights" at bounding box center [323, 193] width 47 height 22
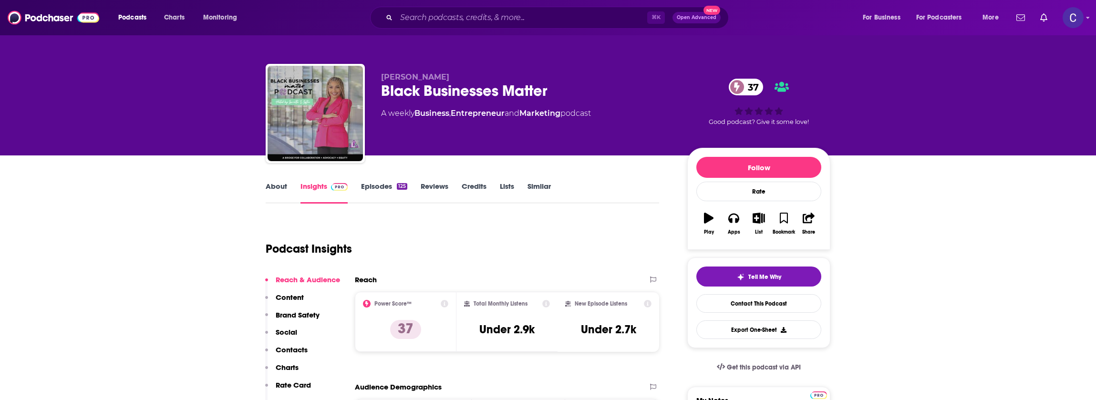
click at [273, 186] on link "About" at bounding box center [276, 193] width 21 height 22
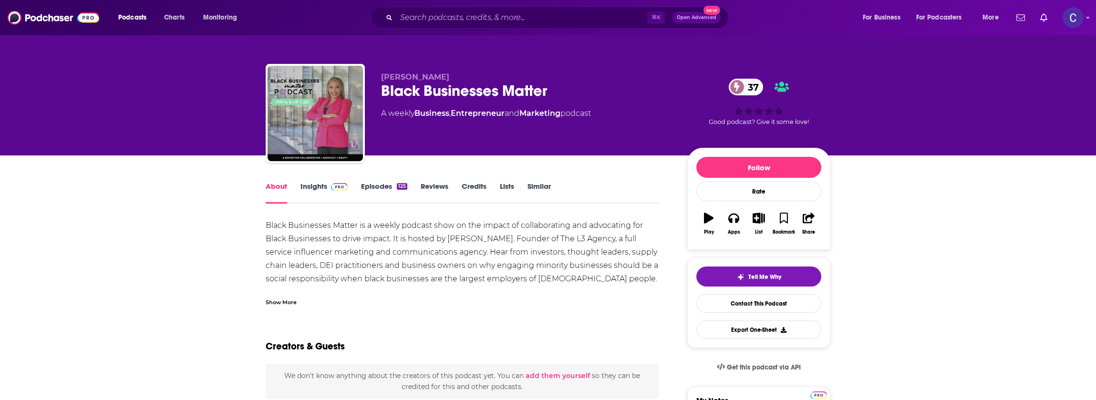
click at [313, 185] on link "Insights" at bounding box center [323, 193] width 47 height 22
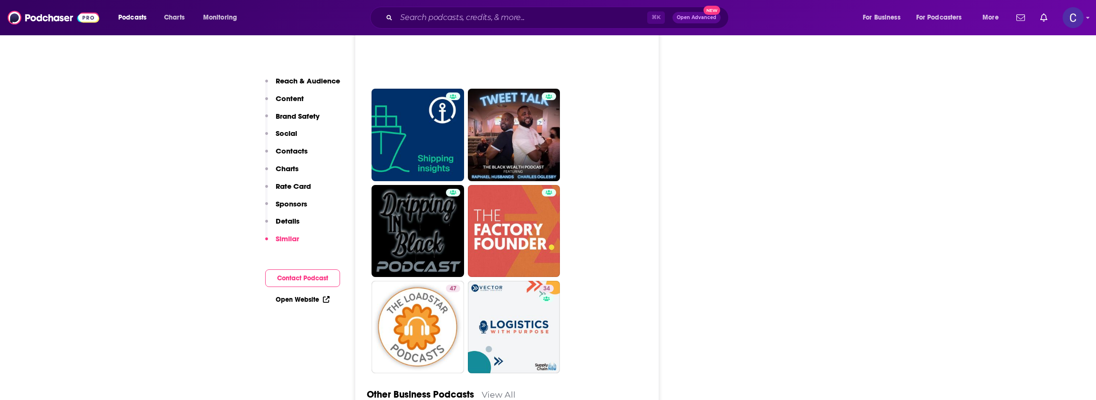
scroll to position [2374, 0]
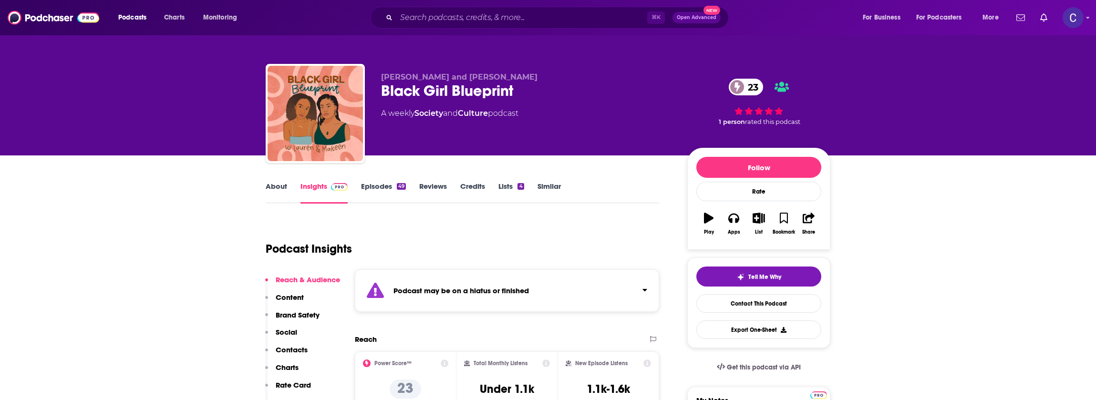
click at [391, 193] on link "Episodes 49" at bounding box center [383, 193] width 45 height 22
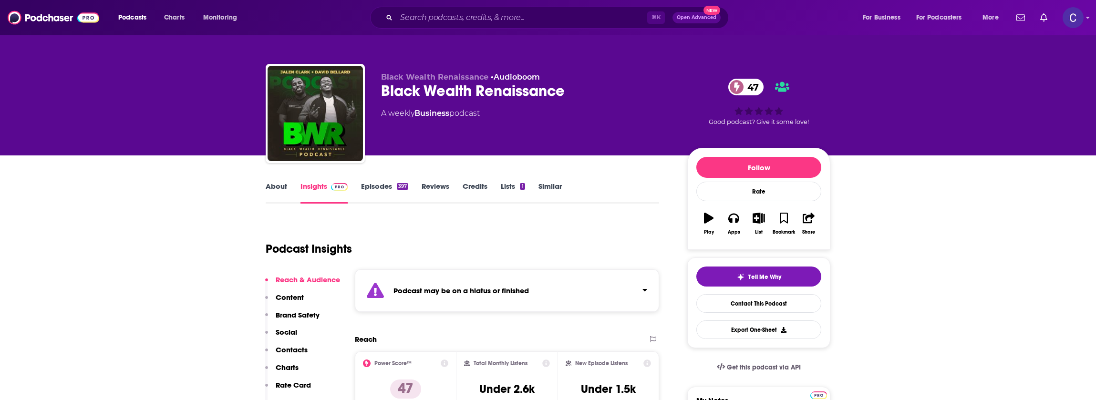
click at [281, 191] on link "About" at bounding box center [276, 193] width 21 height 22
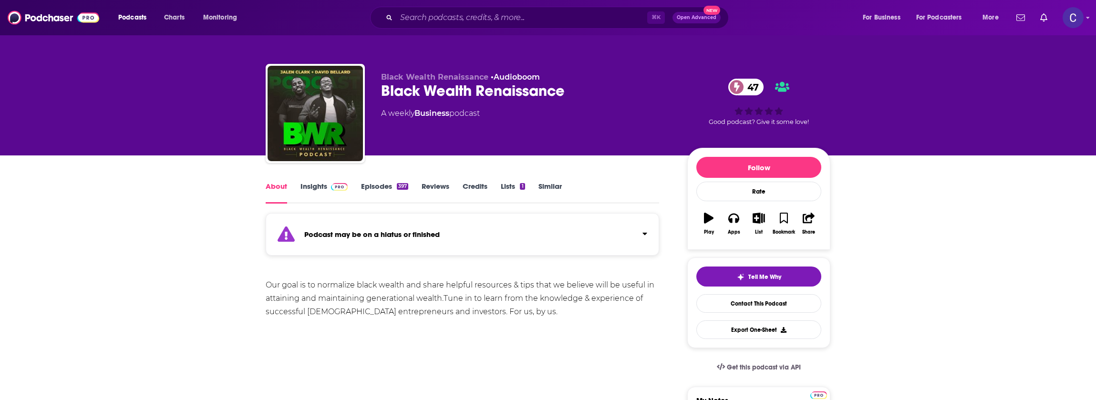
click at [380, 193] on link "Episodes 397" at bounding box center [384, 193] width 47 height 22
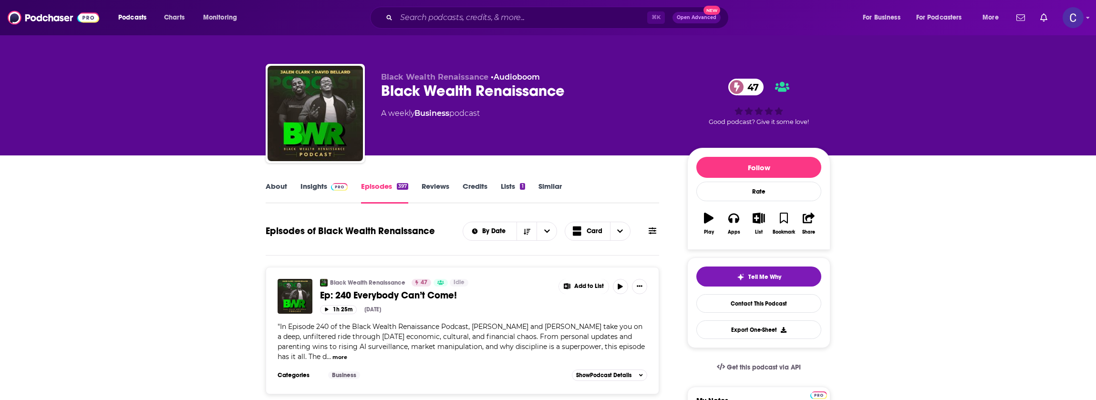
click at [279, 183] on link "About" at bounding box center [276, 193] width 21 height 22
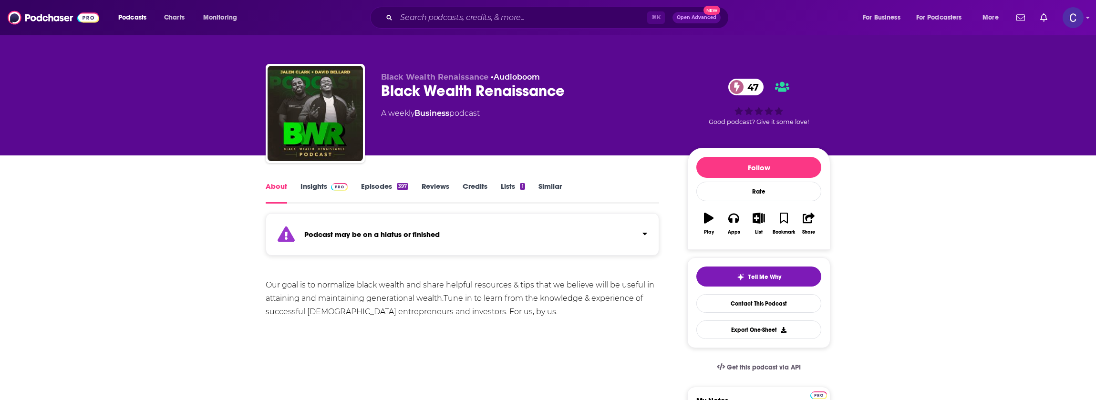
click at [482, 218] on div "Podcast may be on a hiatus or finished" at bounding box center [462, 234] width 393 height 42
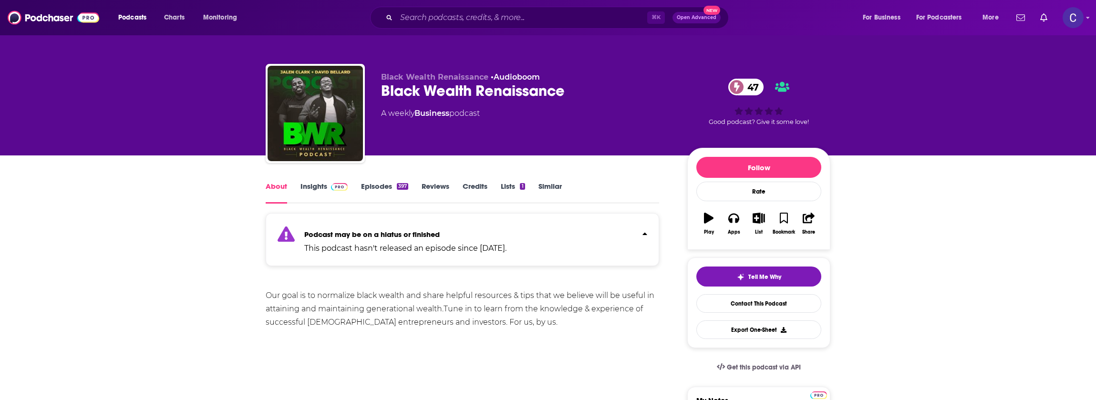
click at [327, 190] on span at bounding box center [337, 186] width 21 height 9
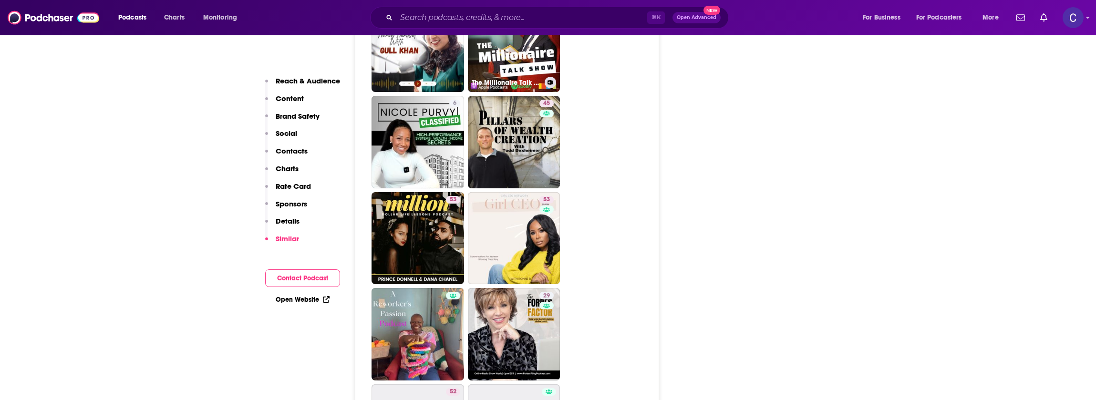
scroll to position [2803, 0]
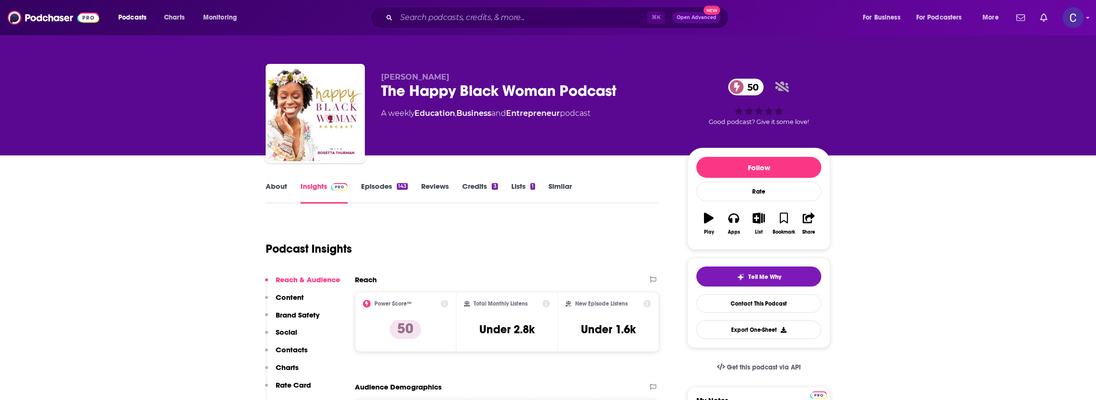
click at [282, 189] on link "About" at bounding box center [276, 193] width 21 height 22
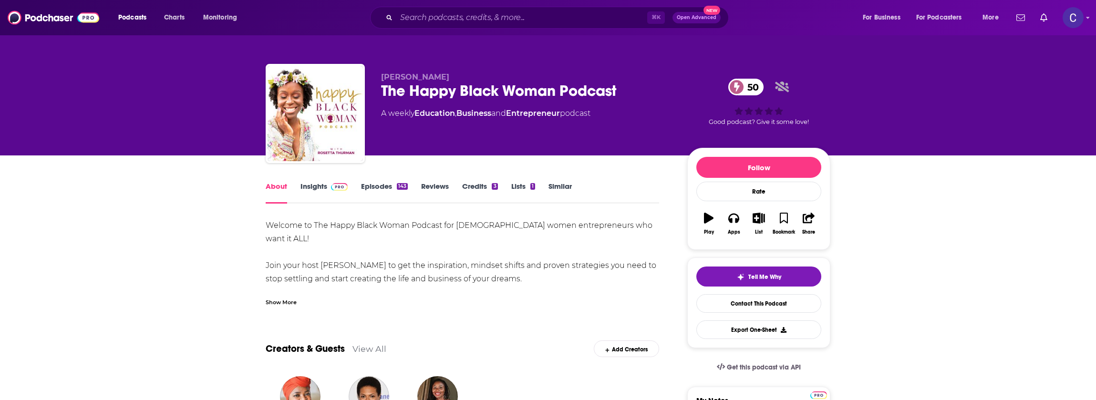
click at [324, 187] on link "Insights" at bounding box center [323, 193] width 47 height 22
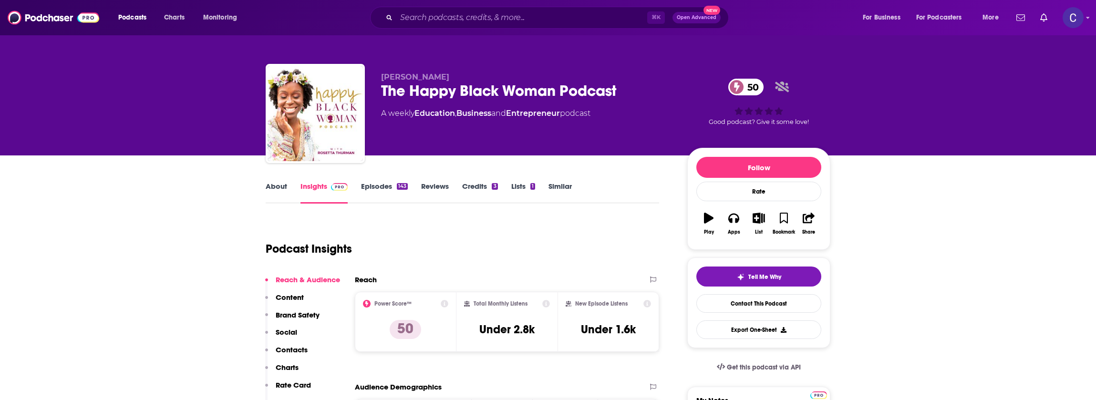
click at [382, 186] on link "Episodes 143" at bounding box center [384, 193] width 47 height 22
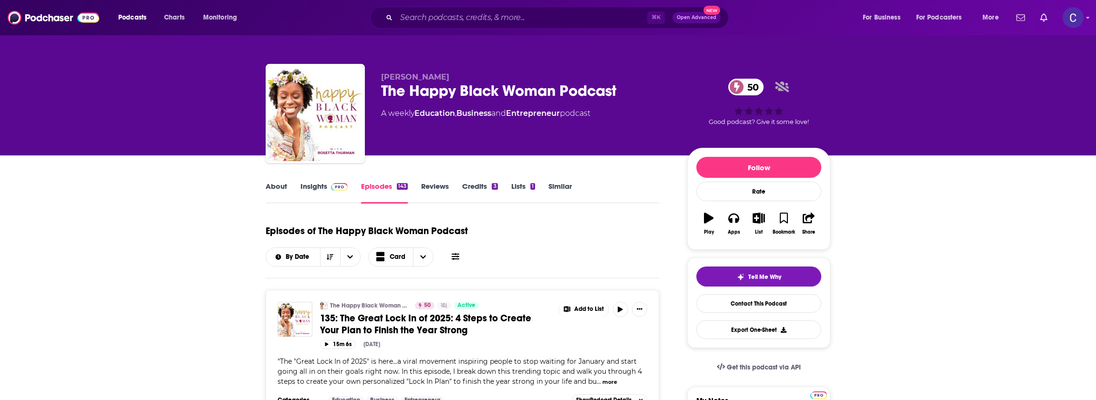
click at [333, 196] on link "Insights" at bounding box center [323, 193] width 47 height 22
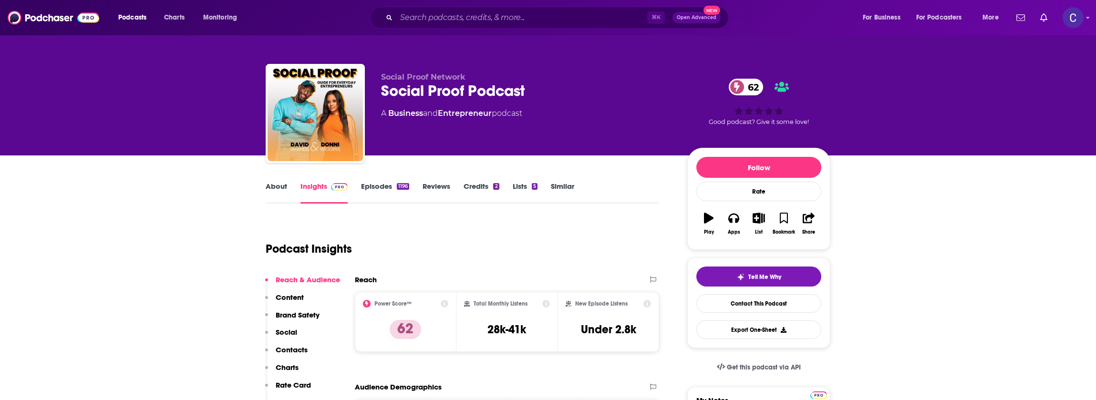
click at [269, 180] on div "About Insights Episodes 1196 Reviews Credits 2 Lists 5 Similar" at bounding box center [462, 191] width 393 height 23
click at [268, 187] on link "About" at bounding box center [276, 193] width 21 height 22
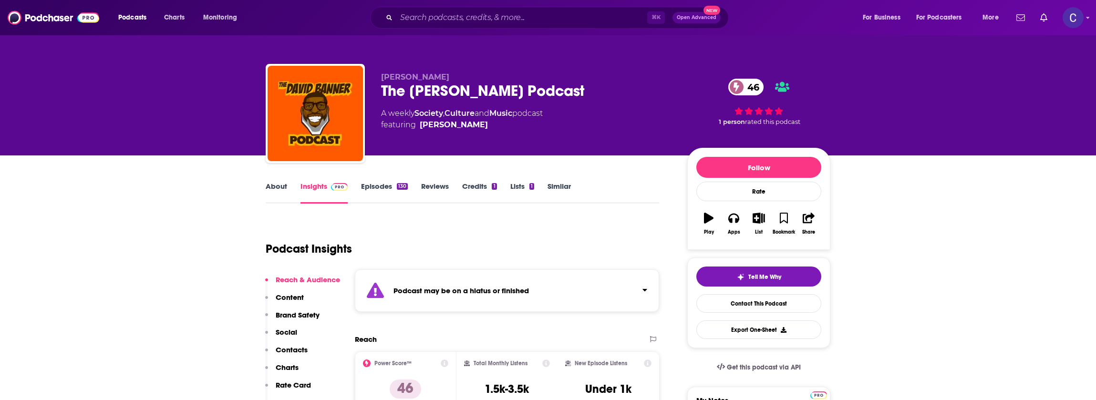
click at [380, 189] on link "Episodes 130" at bounding box center [384, 193] width 47 height 22
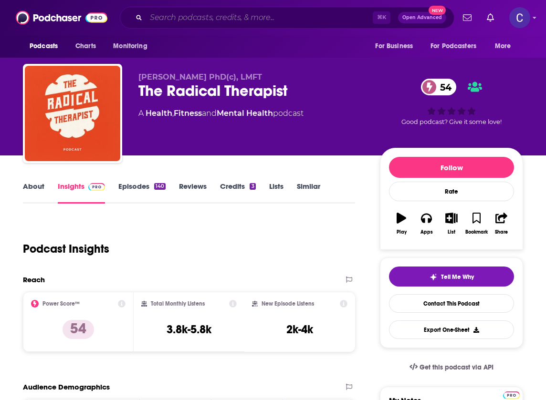
click at [227, 20] on input "Search podcasts, credits, & more..." at bounding box center [259, 17] width 227 height 15
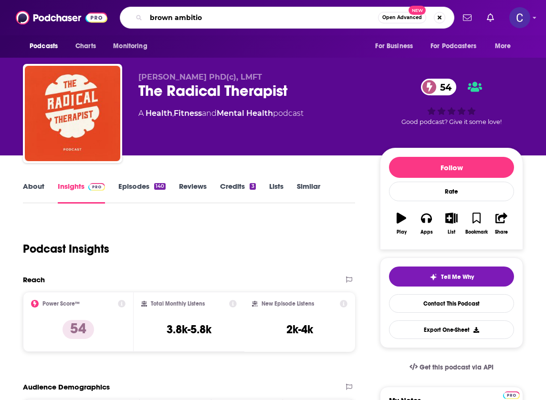
type input "brown ambition"
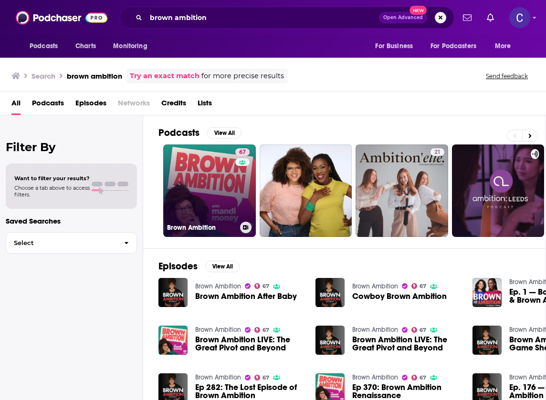
click at [182, 200] on link "67 Brown Ambition" at bounding box center [209, 191] width 93 height 93
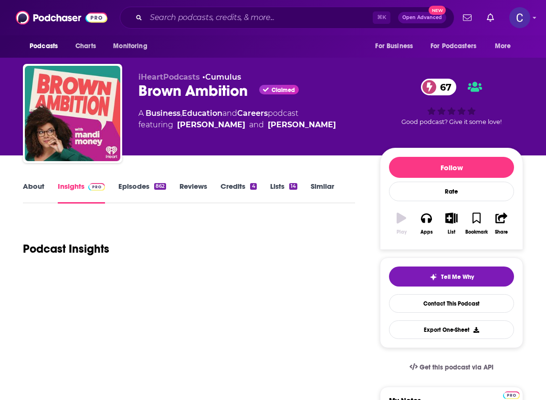
click at [37, 190] on link "About" at bounding box center [33, 193] width 21 height 22
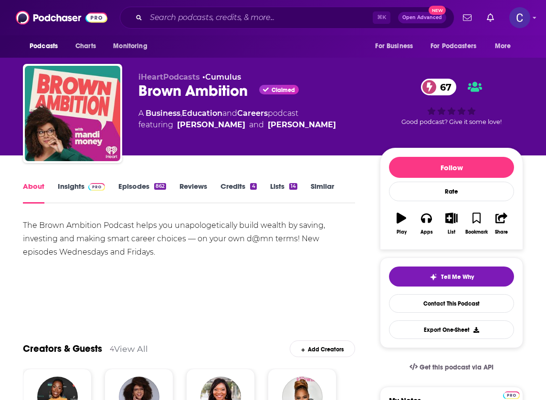
click at [65, 189] on link "Insights" at bounding box center [81, 193] width 47 height 22
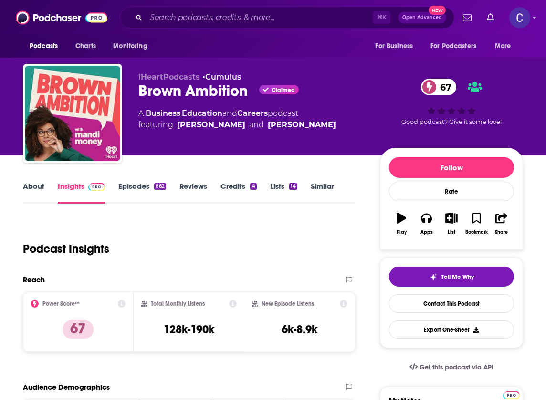
click at [150, 187] on link "Episodes 862" at bounding box center [142, 193] width 48 height 22
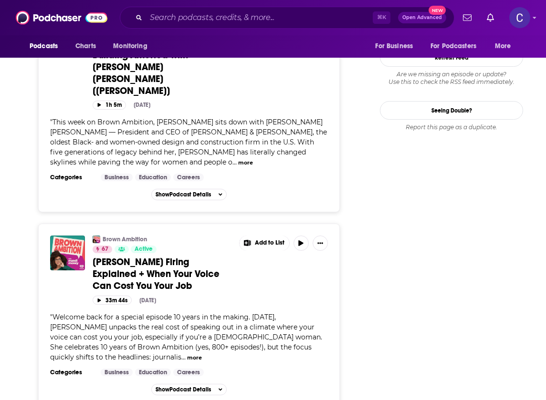
scroll to position [1348, 0]
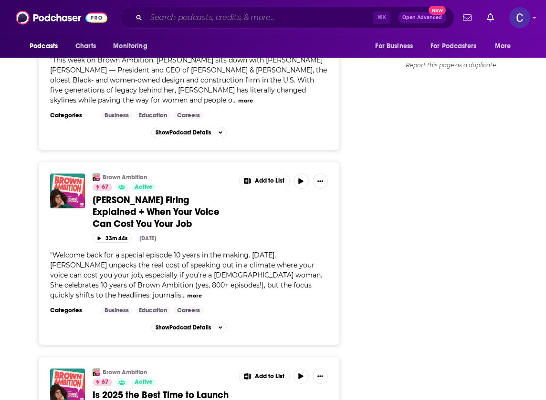
click at [210, 19] on input "Search podcasts, credits, & more..." at bounding box center [259, 17] width 227 height 15
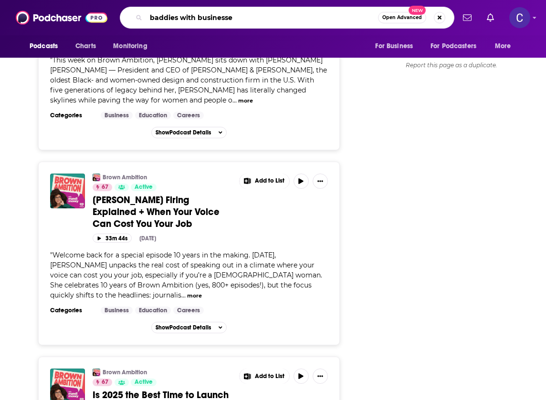
type input "baddies with businesses"
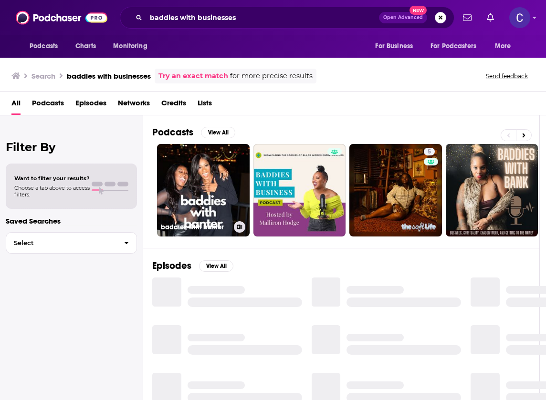
scroll to position [0, 2]
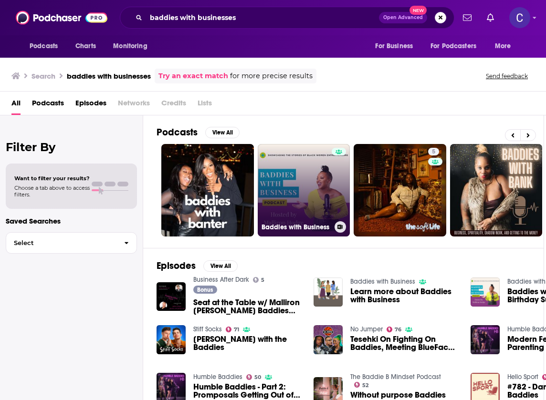
click at [261, 177] on link "Baddies with Business" at bounding box center [304, 190] width 93 height 93
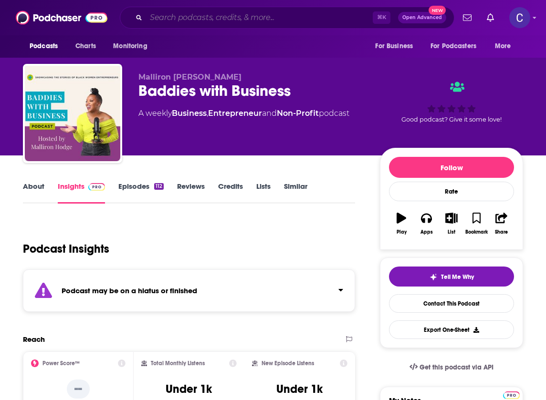
click at [202, 11] on input "Search podcasts, credits, & more..." at bounding box center [259, 17] width 227 height 15
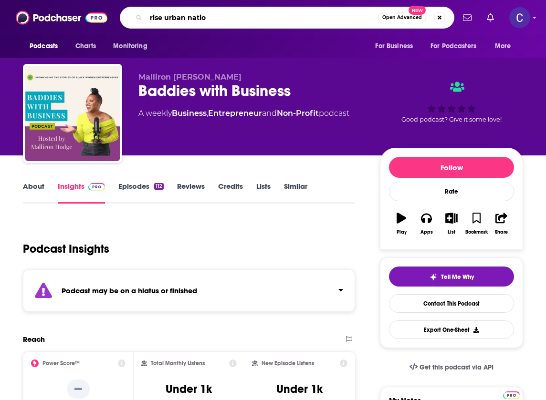
type input "rise urban nation"
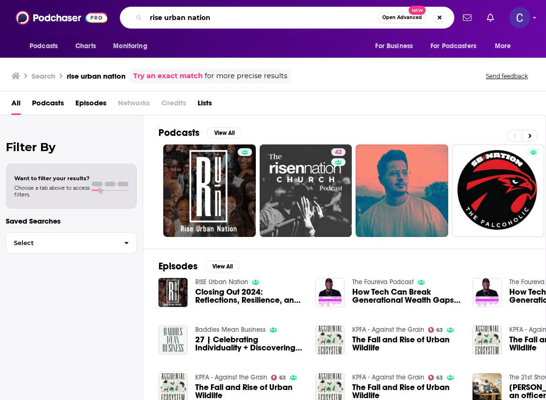
click at [186, 19] on input "rise urban nation" at bounding box center [262, 17] width 232 height 15
type input "blackxecutive"
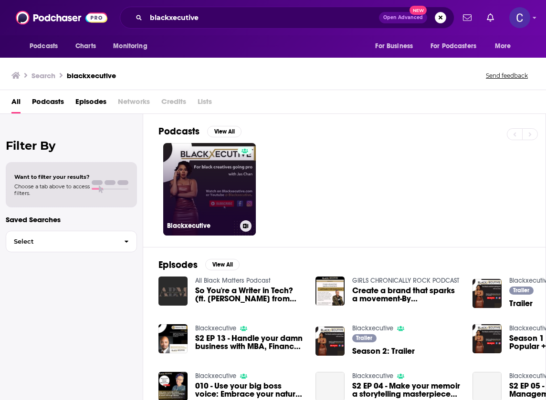
click at [249, 187] on div at bounding box center [245, 183] width 14 height 73
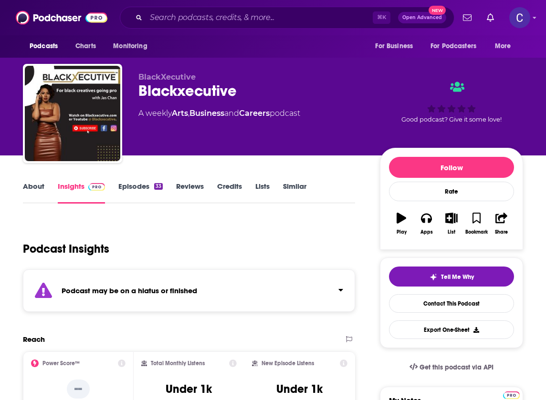
click at [216, 9] on div "⌘ K Open Advanced New" at bounding box center [287, 18] width 334 height 22
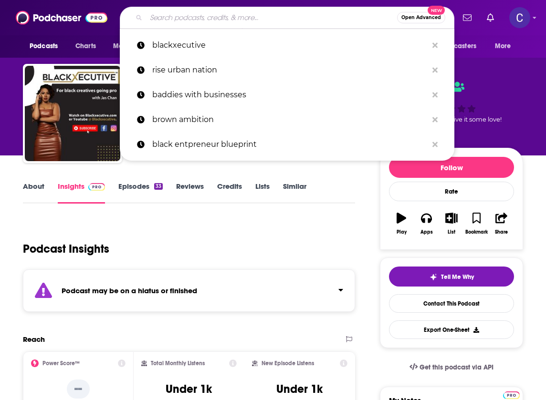
click at [209, 16] on input "Search podcasts, credits, & more..." at bounding box center [271, 17] width 251 height 15
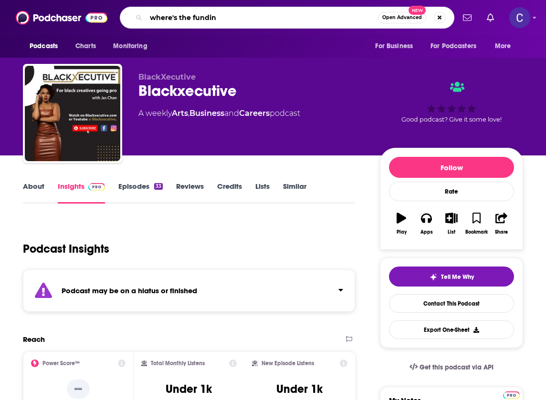
type input "where's the funding"
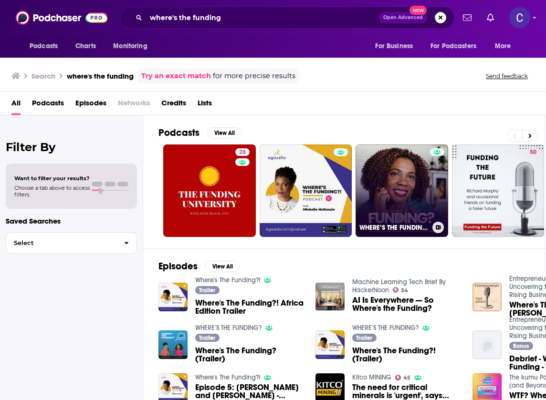
click at [402, 188] on link "WHERE’S THE FUNDING?" at bounding box center [401, 191] width 93 height 93
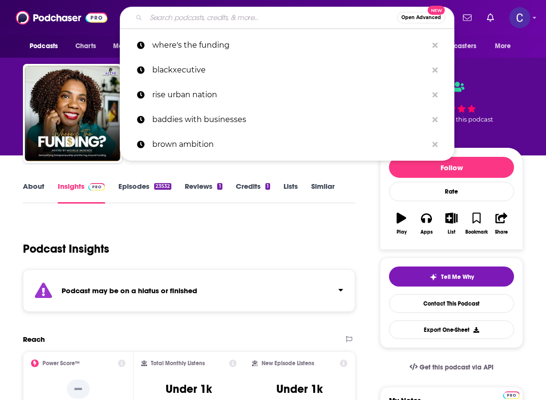
click at [178, 24] on input "Search podcasts, credits, & more..." at bounding box center [271, 17] width 251 height 15
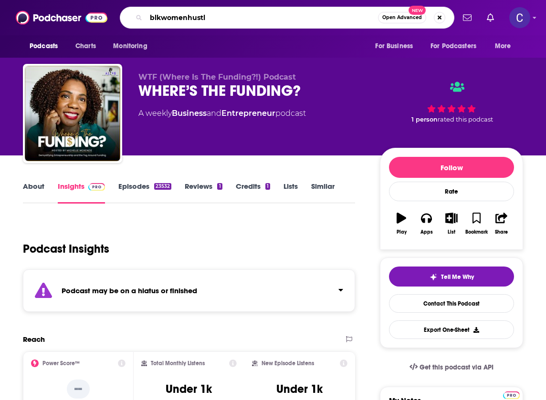
type input "blkwomenhustle"
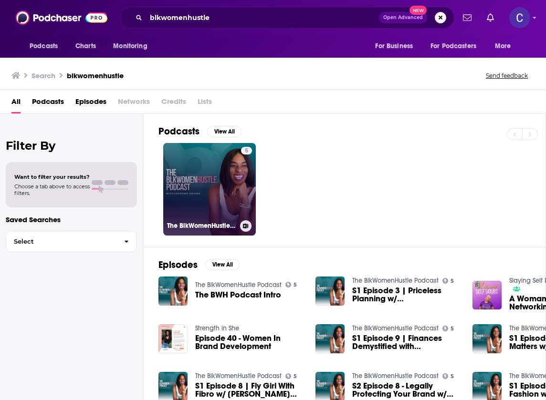
click at [202, 209] on link "5 The BlkWomenHustle Podcast" at bounding box center [209, 189] width 93 height 93
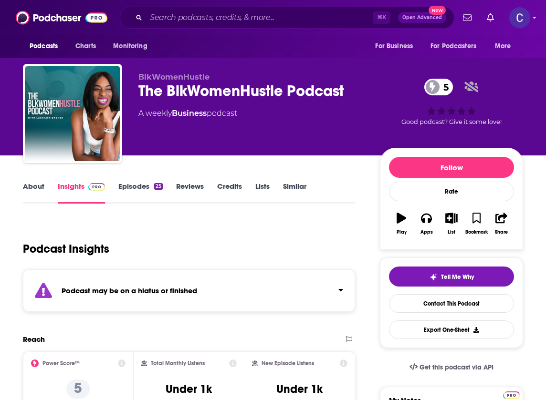
scroll to position [56, 0]
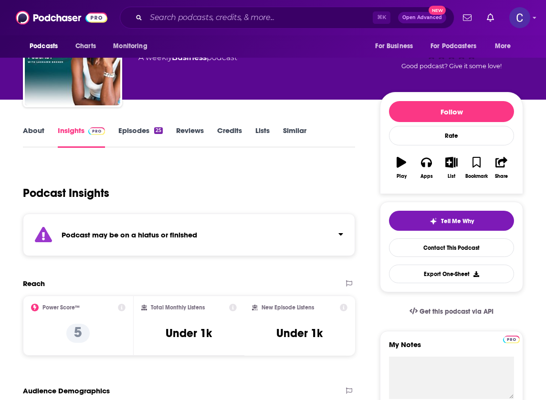
click at [137, 135] on link "Episodes 25" at bounding box center [140, 137] width 44 height 22
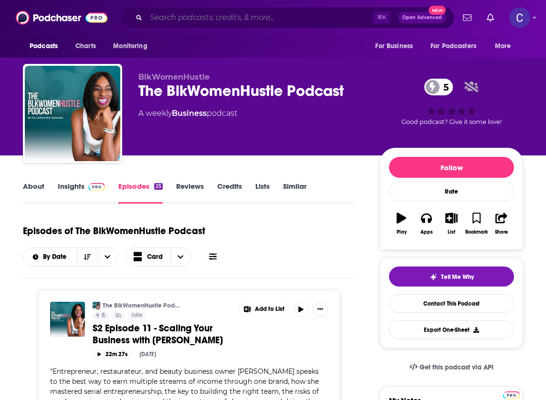
click at [242, 10] on input "Search podcasts, credits, & more..." at bounding box center [259, 17] width 227 height 15
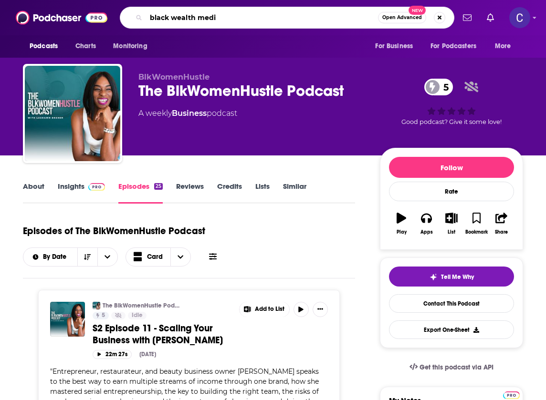
type input "black wealth media"
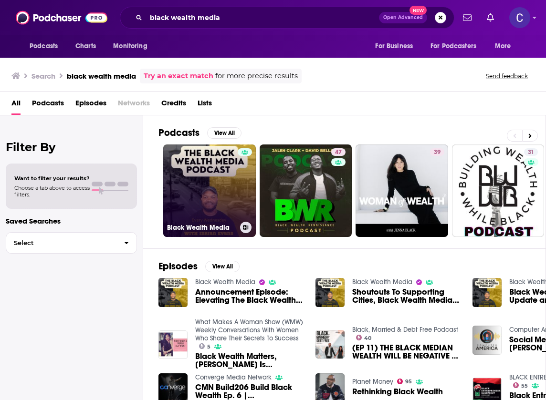
click at [184, 198] on link "Black Wealth Media" at bounding box center [209, 191] width 93 height 93
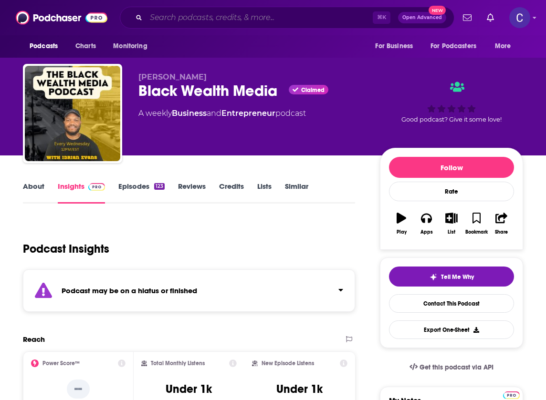
click at [188, 16] on input "Search podcasts, credits, & more..." at bounding box center [259, 17] width 227 height 15
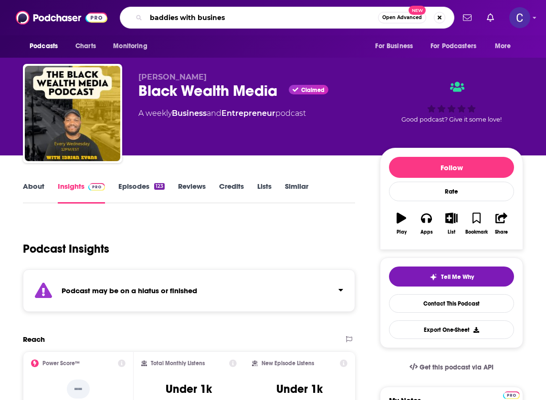
type input "baddies with business"
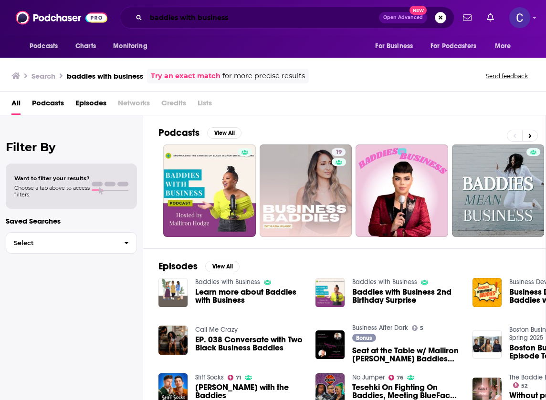
click at [249, 12] on input "baddies with business" at bounding box center [262, 17] width 233 height 15
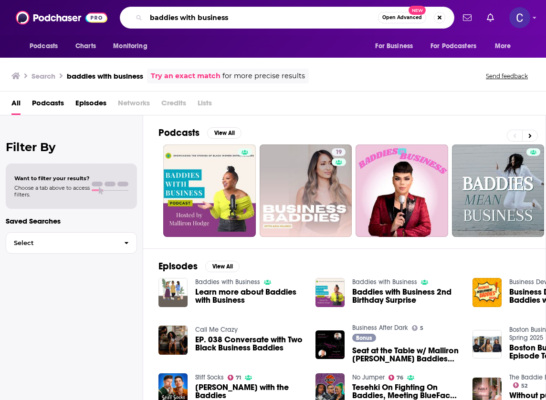
click at [248, 12] on input "baddies with business" at bounding box center [262, 17] width 232 height 15
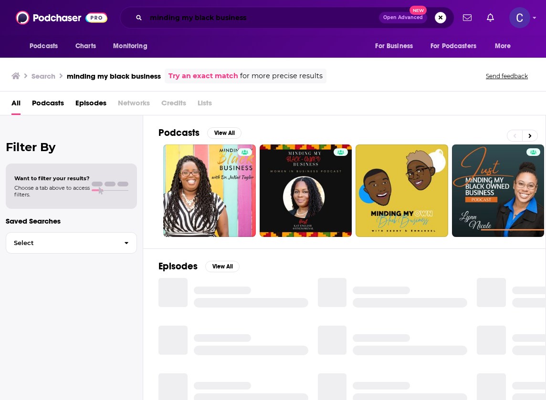
click at [190, 16] on input "minding my black business" at bounding box center [262, 17] width 233 height 15
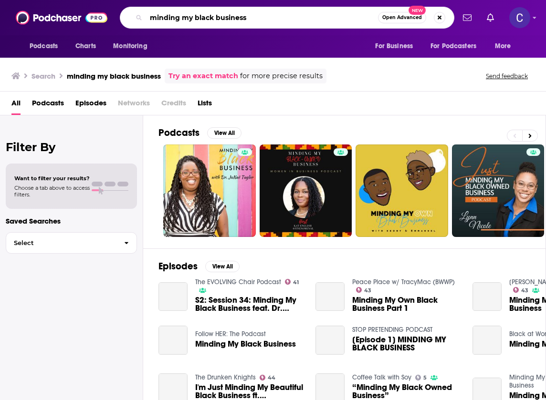
click at [190, 16] on input "minding my black business" at bounding box center [262, 17] width 232 height 15
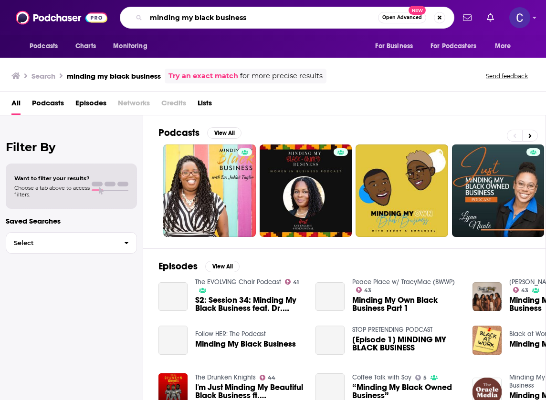
click at [190, 16] on input "minding my black business" at bounding box center [262, 17] width 232 height 15
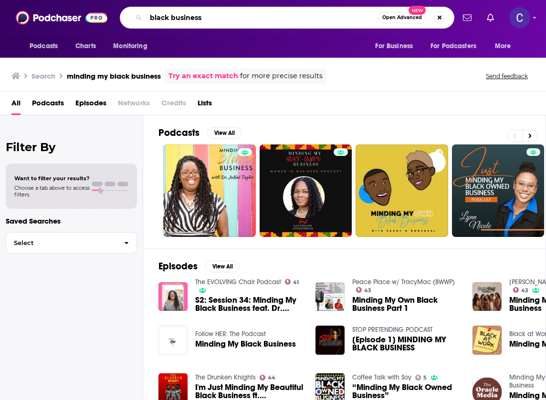
type input "black business"
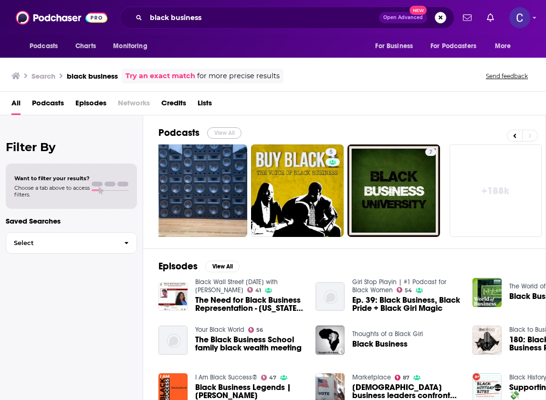
click at [215, 131] on button "View All" at bounding box center [224, 132] width 34 height 11
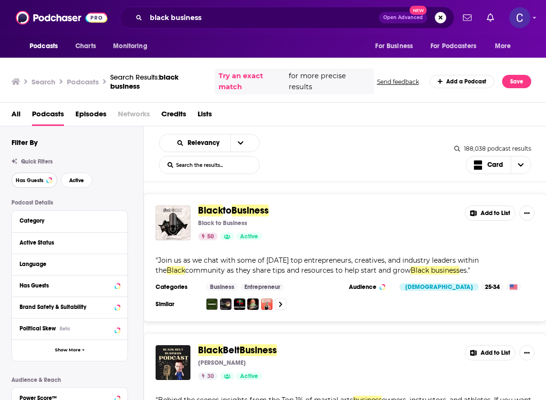
click at [53, 184] on button "Has Guests" at bounding box center [34, 180] width 46 height 15
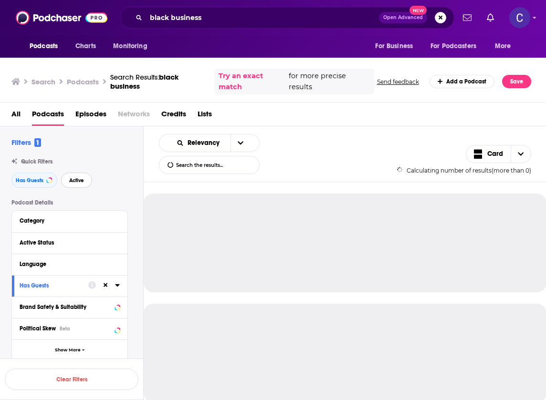
click at [73, 181] on span "Active" at bounding box center [76, 180] width 15 height 5
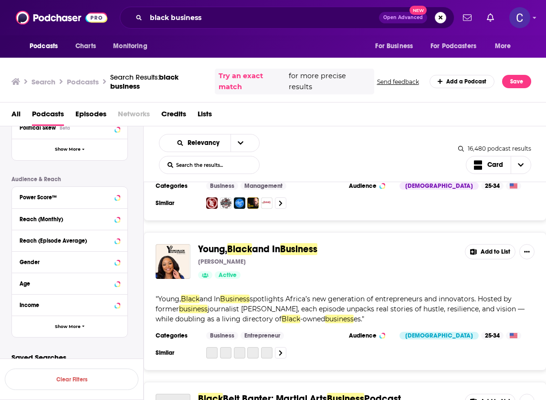
scroll to position [897, 0]
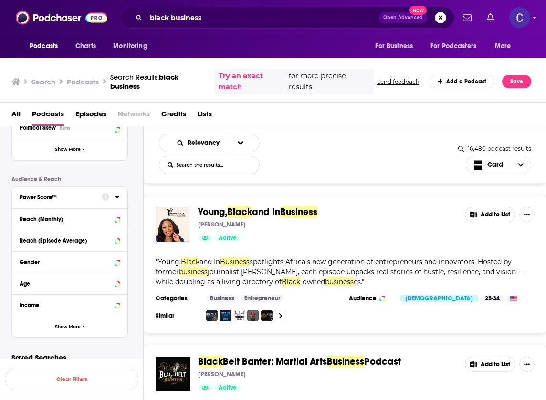
click at [71, 200] on div "Power Score™" at bounding box center [58, 197] width 76 height 7
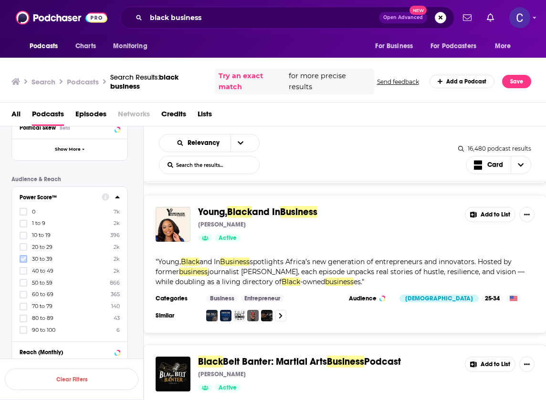
click at [26, 260] on label at bounding box center [24, 259] width 8 height 8
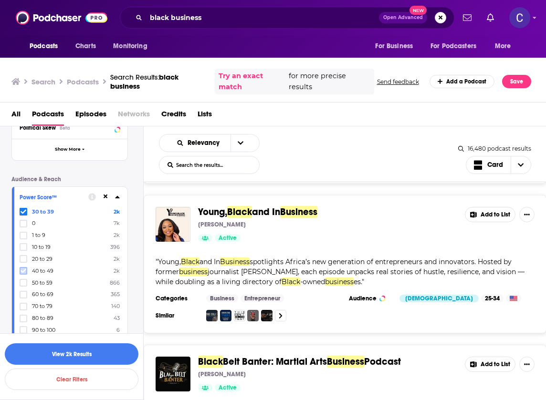
click at [23, 270] on icon at bounding box center [24, 271] width 6 height 4
click at [62, 356] on button "View 4k Results" at bounding box center [72, 353] width 134 height 21
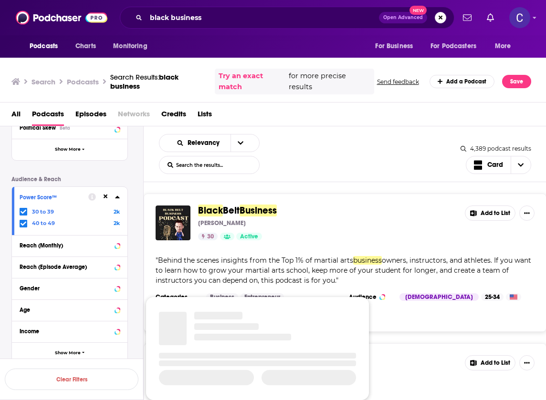
click at [370, 169] on div "Relevancy List Search Input Search the results... Card" at bounding box center [309, 154] width 301 height 40
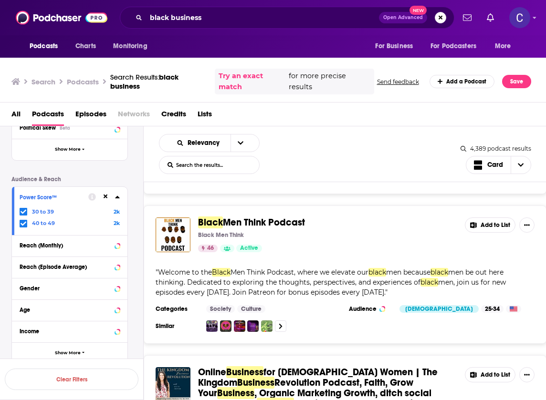
scroll to position [2914, 0]
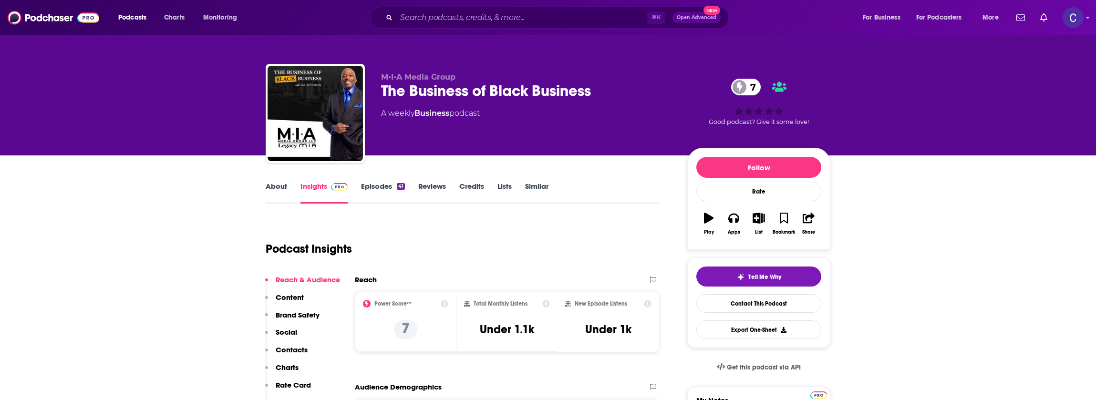
click at [279, 184] on link "About" at bounding box center [276, 193] width 21 height 22
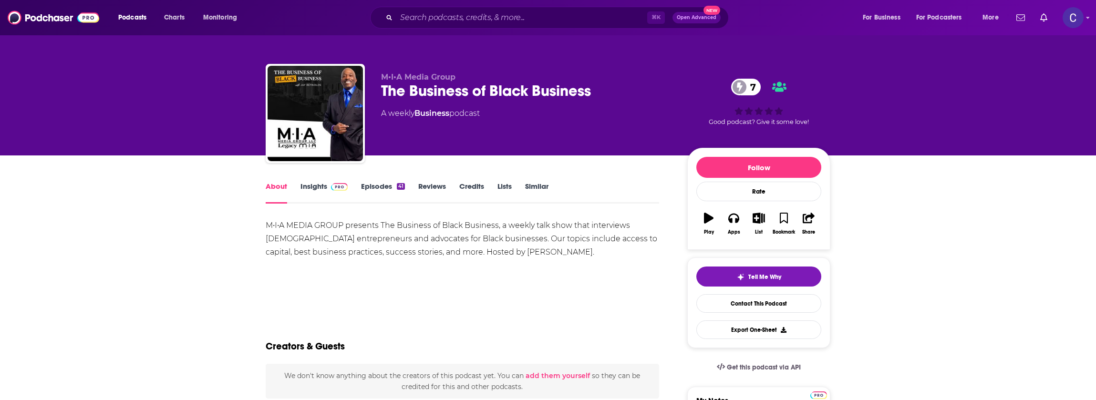
click at [335, 185] on img at bounding box center [339, 187] width 17 height 8
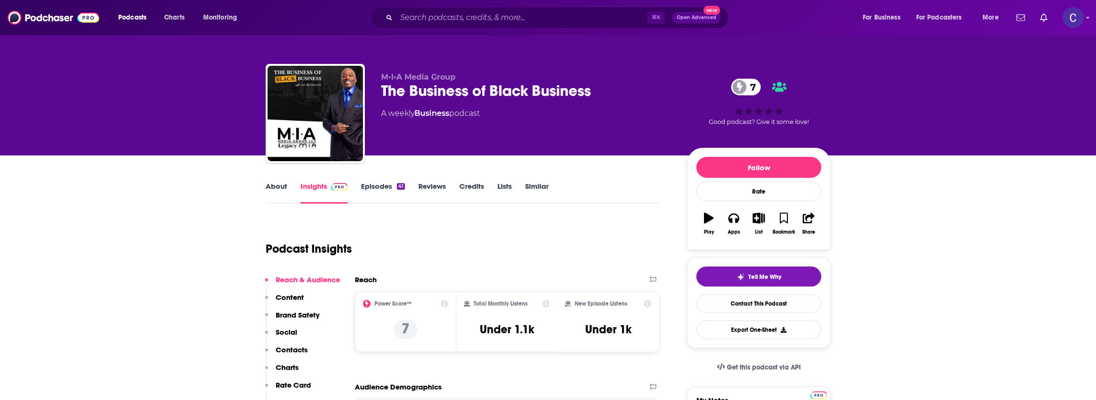
click at [380, 180] on div "About Insights Episodes 41 Reviews Credits Lists Similar" at bounding box center [462, 191] width 393 height 23
click at [376, 189] on link "Episodes 41" at bounding box center [383, 193] width 44 height 22
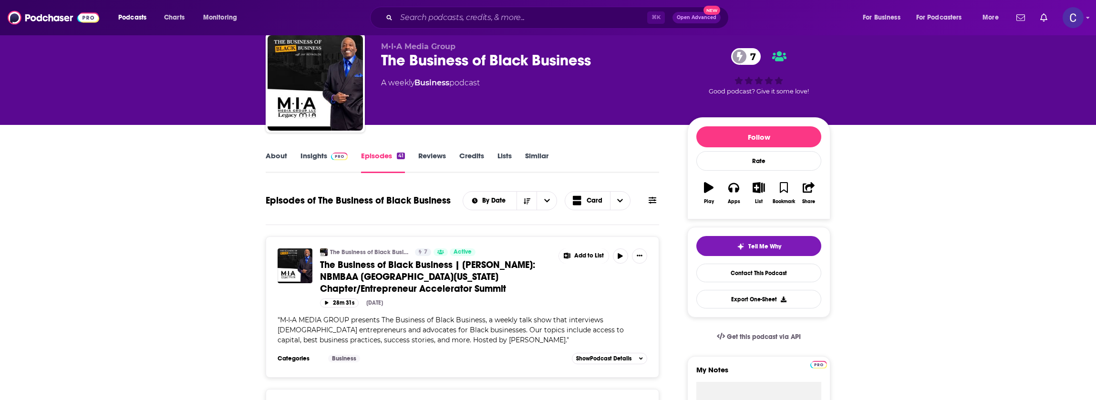
scroll to position [32, 0]
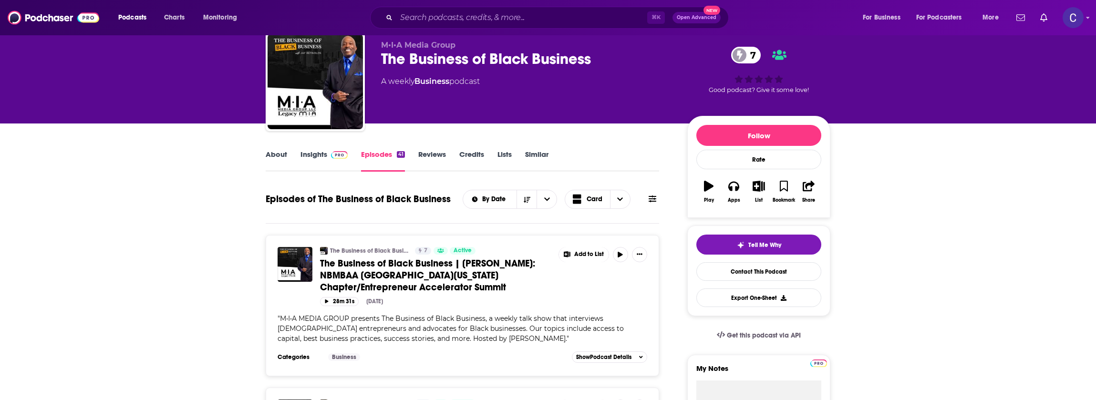
click at [322, 155] on link "Insights" at bounding box center [323, 161] width 47 height 22
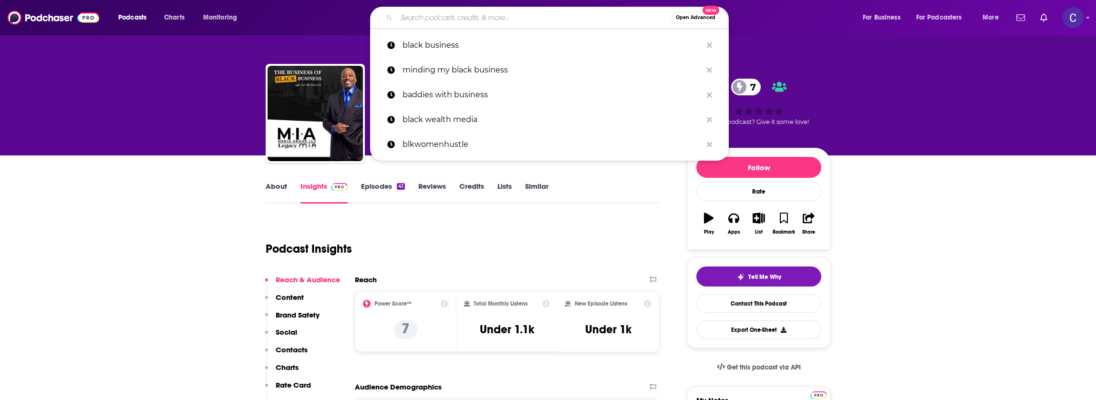
click at [538, 21] on input "Search podcasts, credits, & more..." at bounding box center [533, 17] width 275 height 15
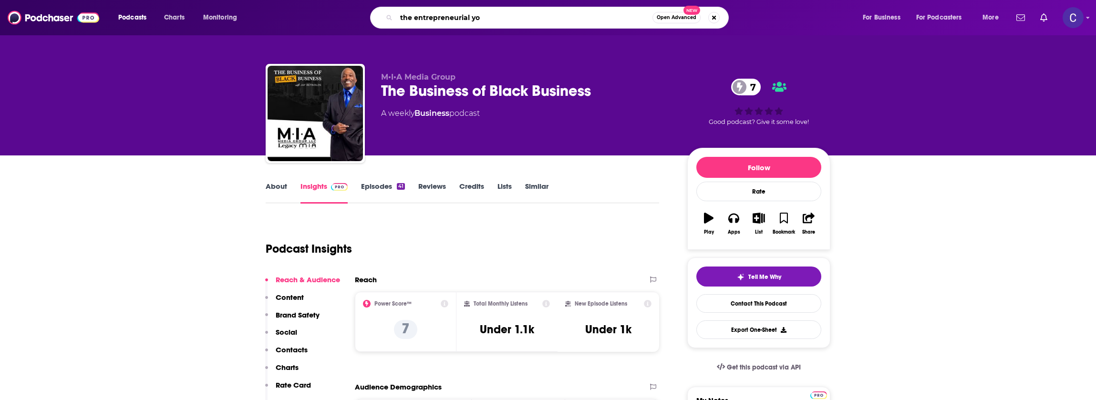
type input "the entrepreneurial you"
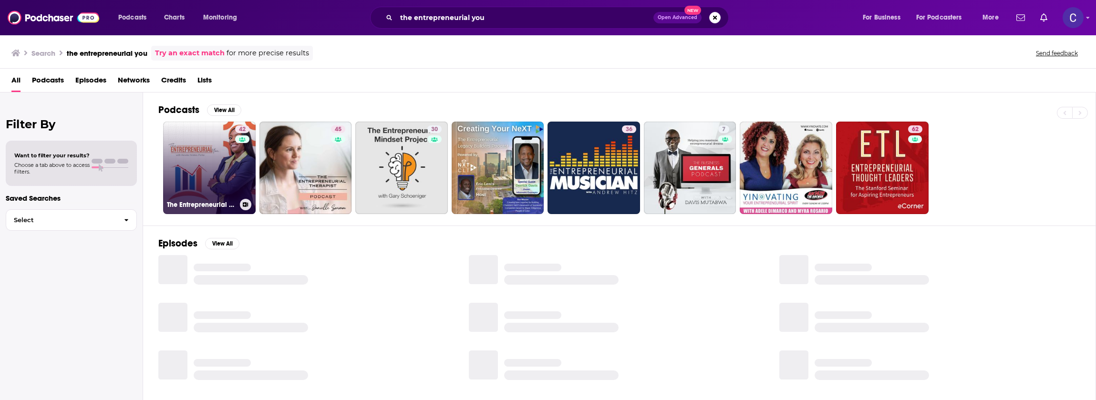
click at [238, 166] on div "42" at bounding box center [243, 161] width 17 height 73
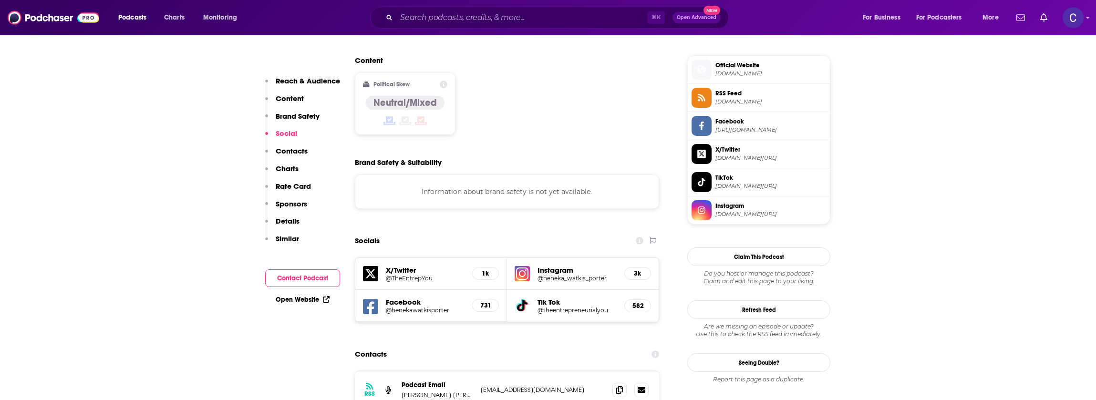
scroll to position [892, 0]
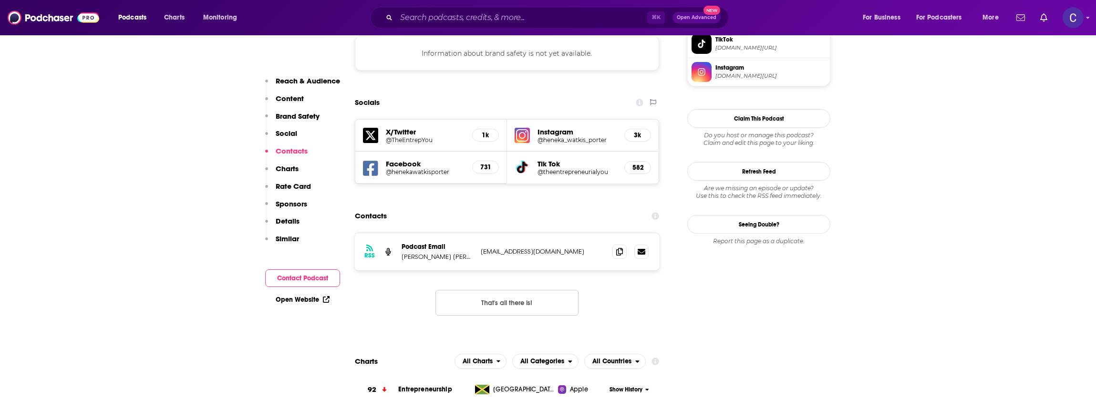
click at [545, 120] on div "Instagram @heneka_watkis_porter 3k" at bounding box center [583, 136] width 152 height 32
click at [545, 136] on h5 "@heneka_watkis_porter" at bounding box center [577, 139] width 79 height 7
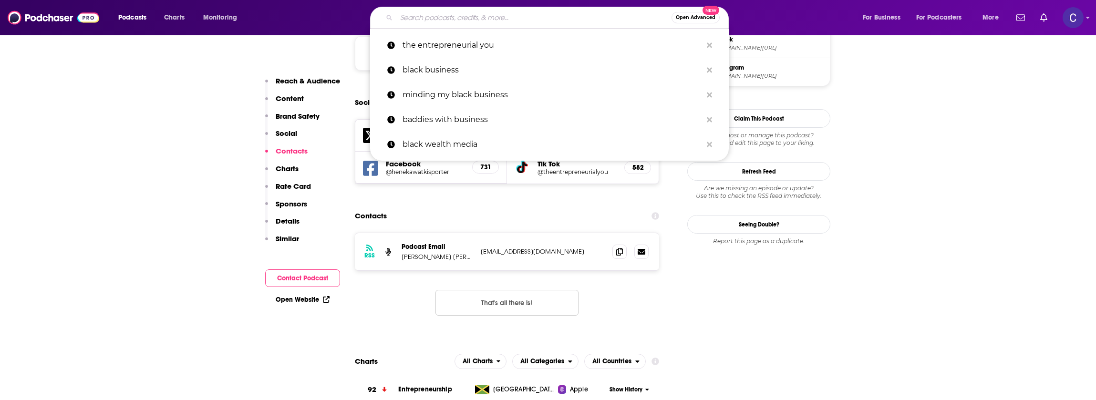
click at [411, 18] on input "Search podcasts, credits, & more..." at bounding box center [533, 17] width 275 height 15
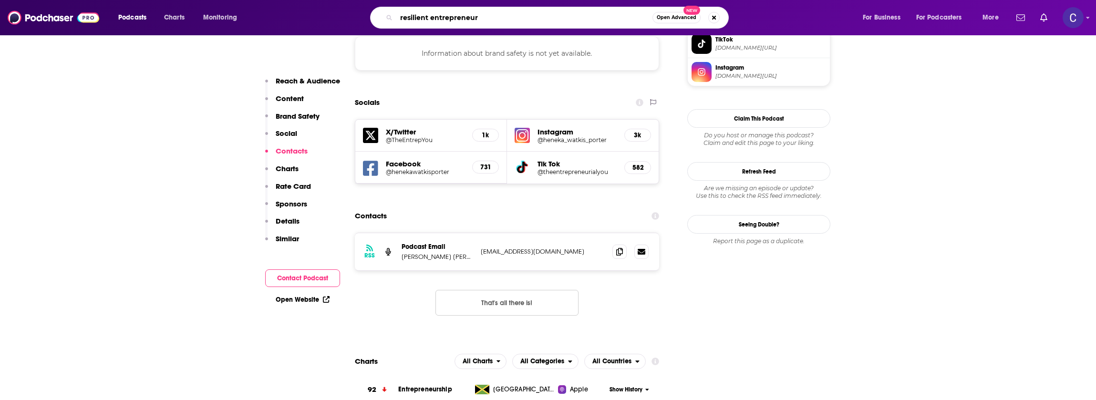
type input "resilient entrepreneurs"
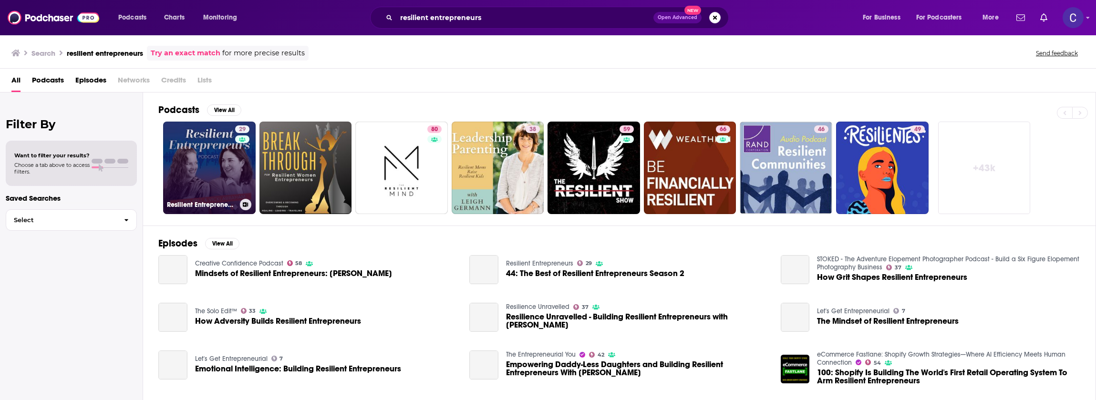
click at [239, 169] on div "29" at bounding box center [243, 161] width 17 height 73
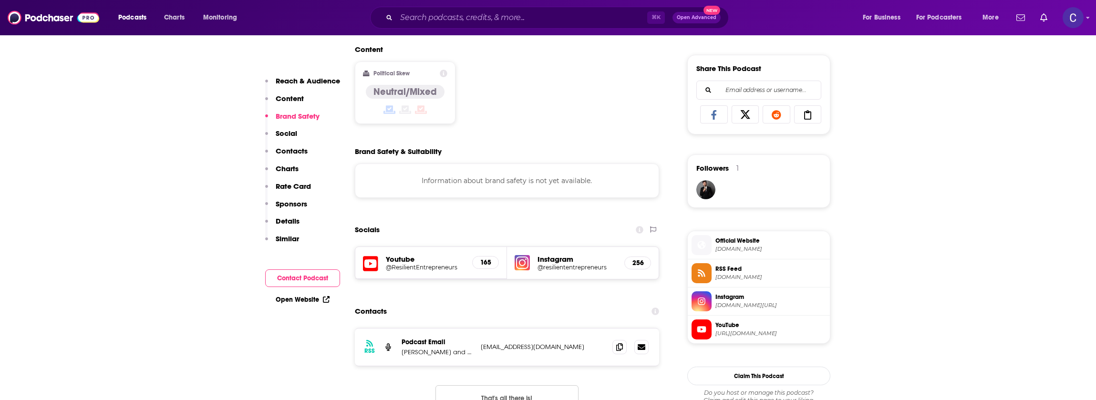
scroll to position [664, 0]
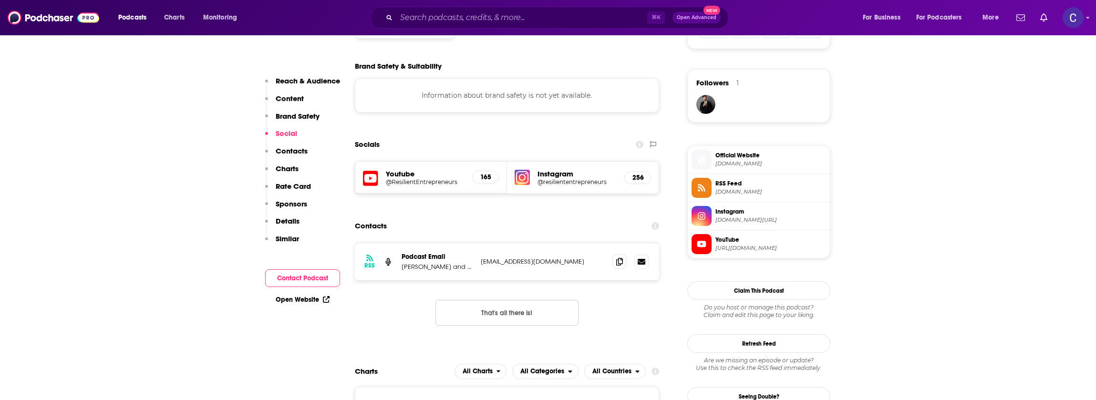
click at [545, 183] on h5 "@resiliententrepreneurs" at bounding box center [577, 181] width 79 height 7
